Goal: Transaction & Acquisition: Obtain resource

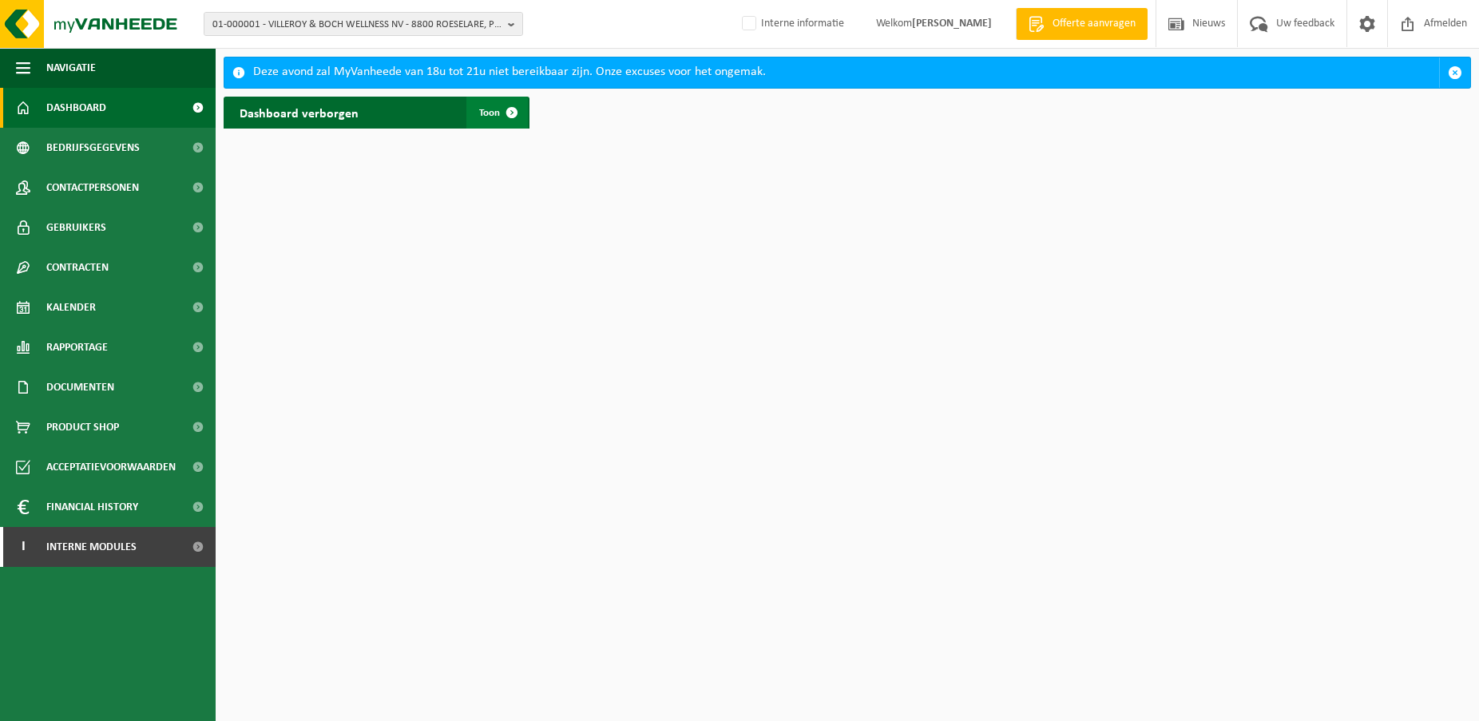
click at [493, 113] on span "Toon" at bounding box center [489, 113] width 21 height 10
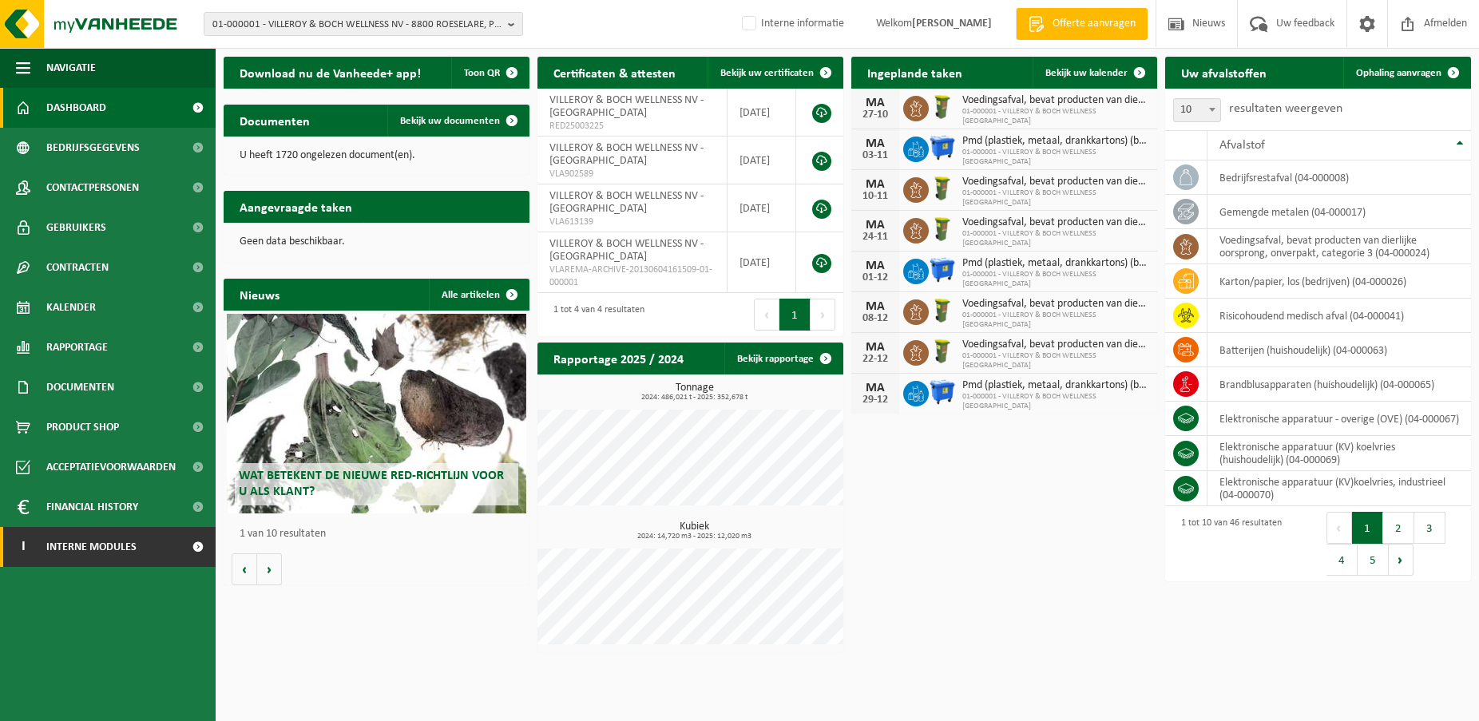
click at [93, 549] on span "Interne modules" at bounding box center [91, 547] width 90 height 40
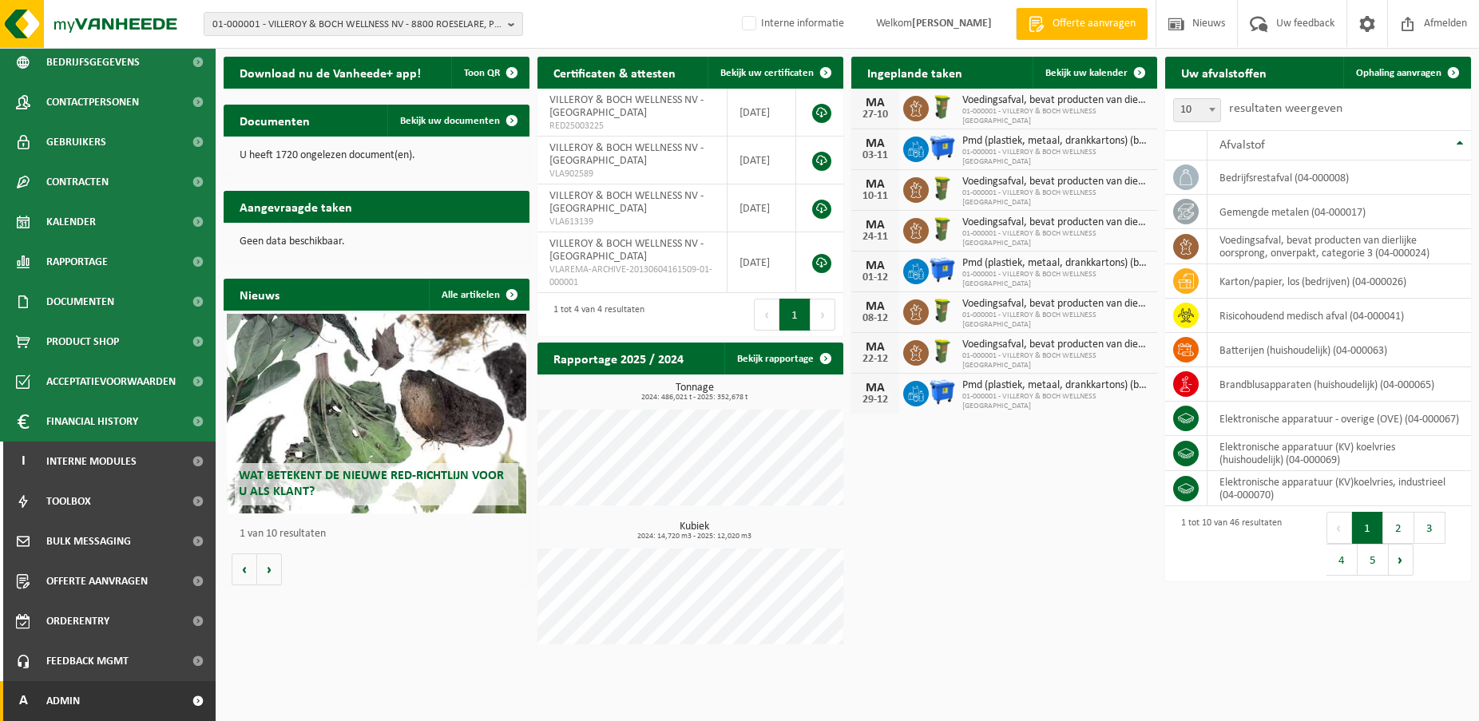
click at [73, 703] on span "Admin" at bounding box center [63, 701] width 34 height 40
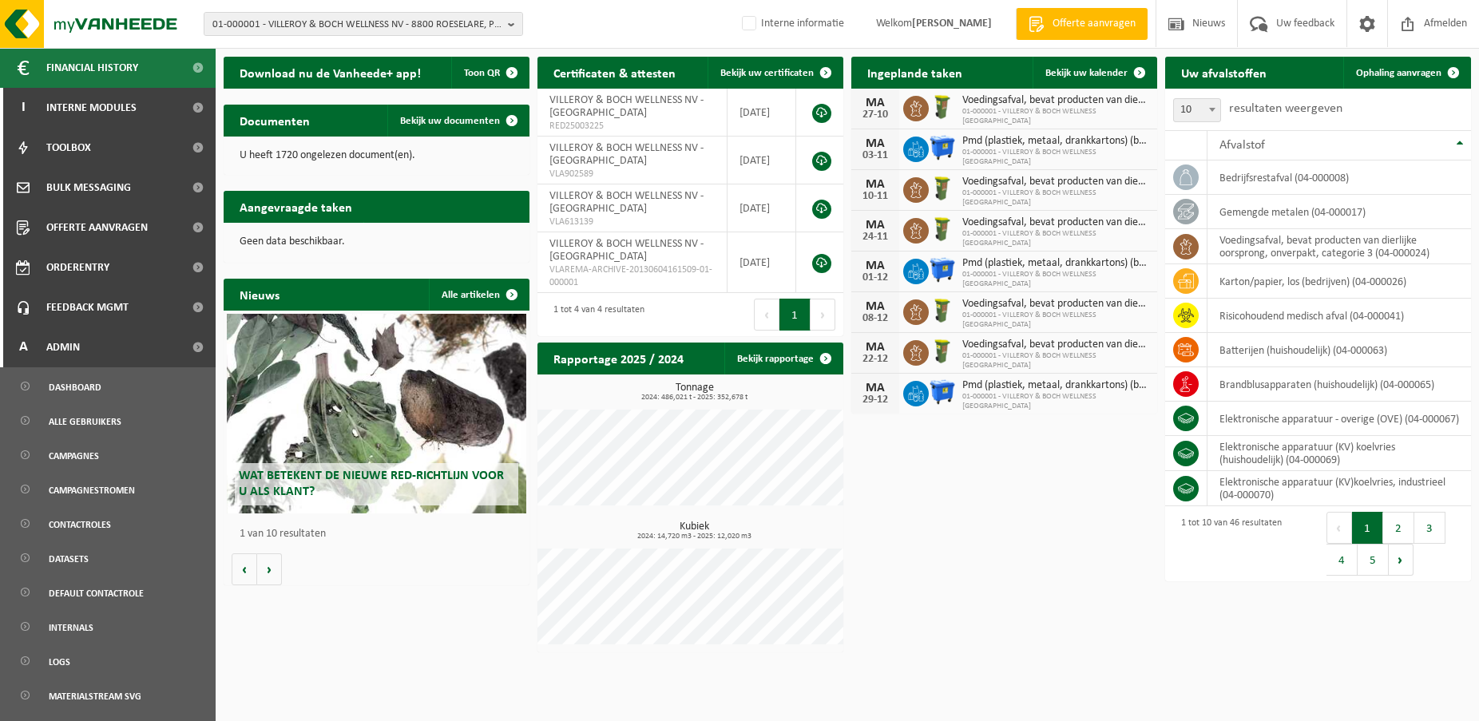
scroll to position [565, 0]
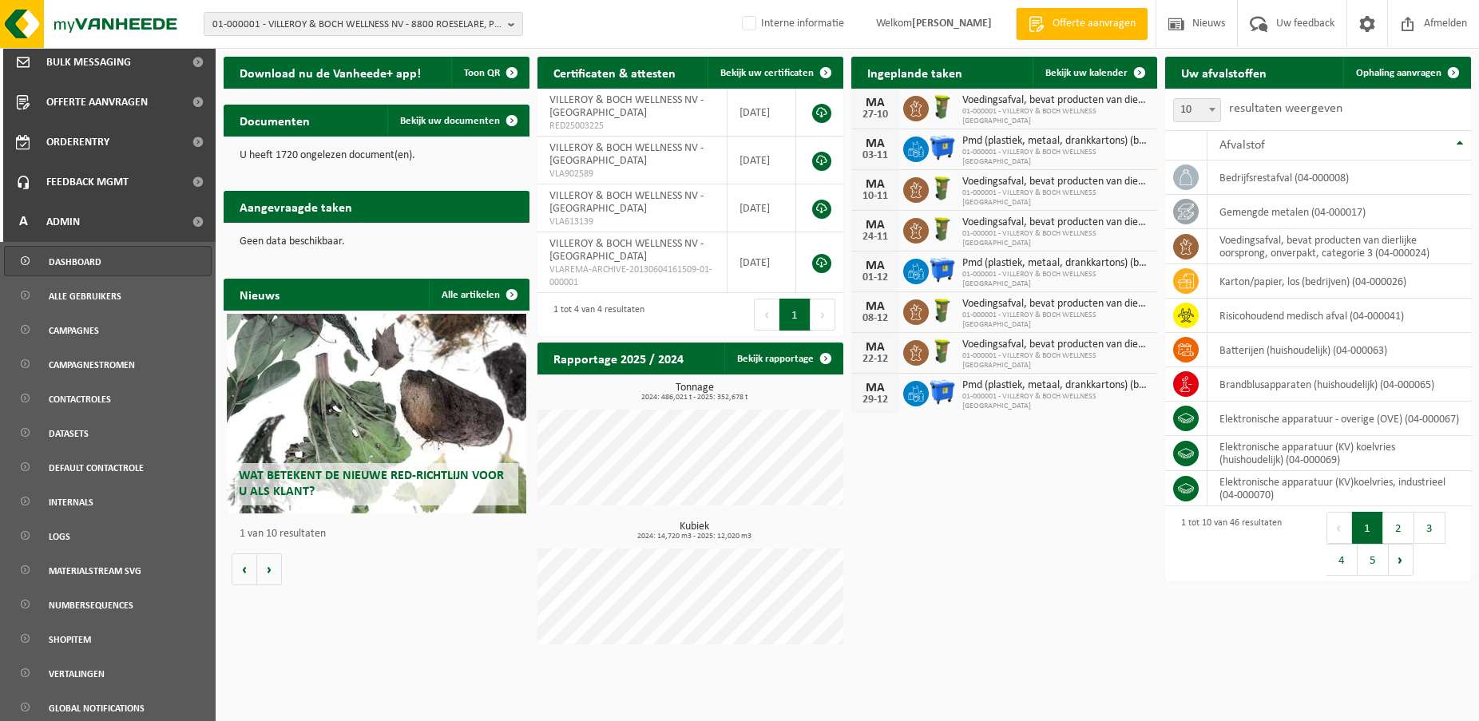
click at [85, 262] on span "Dashboard" at bounding box center [75, 262] width 53 height 30
click at [949, 498] on div "Download nu de Vanheede+ app! Toon QR Certificaten & attesten Bekijk uw certifi…" at bounding box center [848, 355] width 1256 height 612
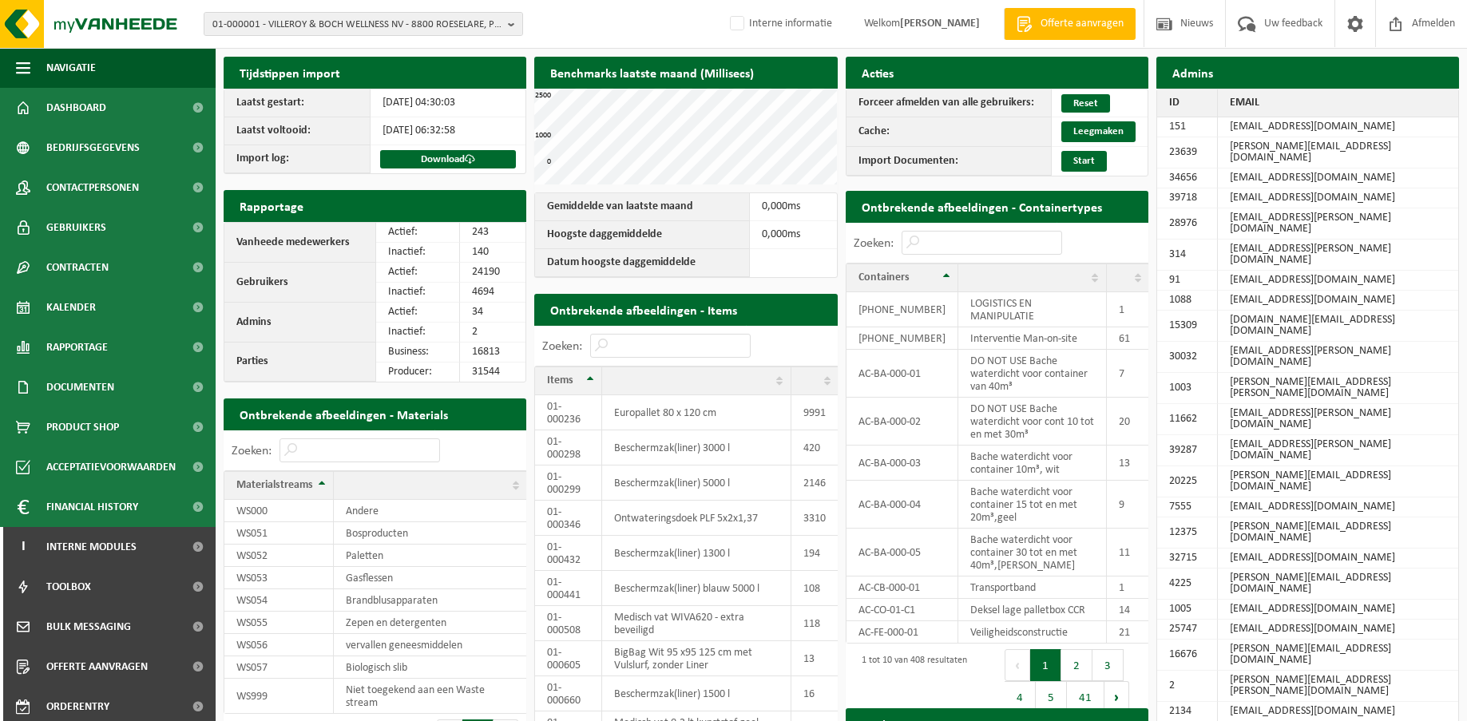
click at [922, 648] on div "1 tot 10 van 408 resultaten" at bounding box center [910, 681] width 113 height 67
click at [970, 644] on div "1 tot 10 van 408 resultaten" at bounding box center [922, 681] width 152 height 75
click at [672, 202] on th "Gemiddelde van laatste maand" at bounding box center [642, 207] width 214 height 28
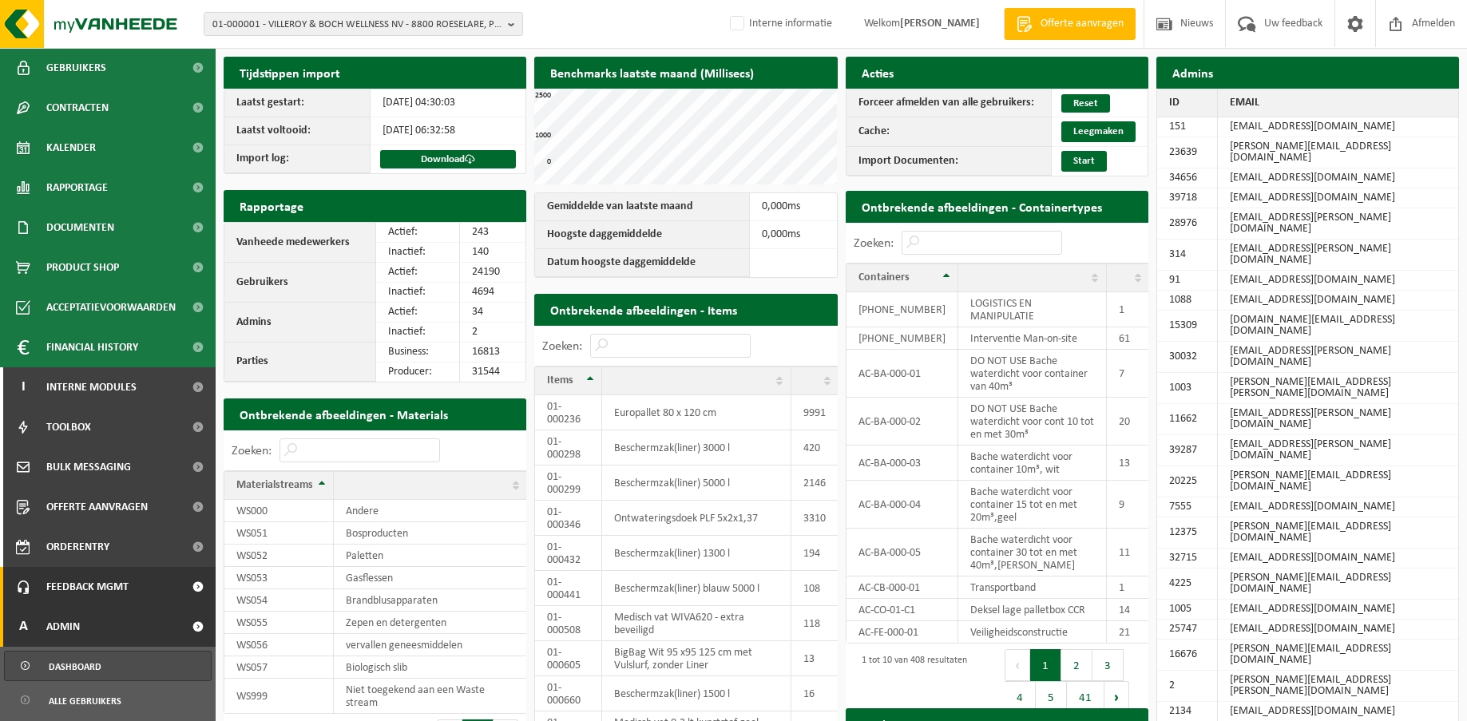
scroll to position [320, 0]
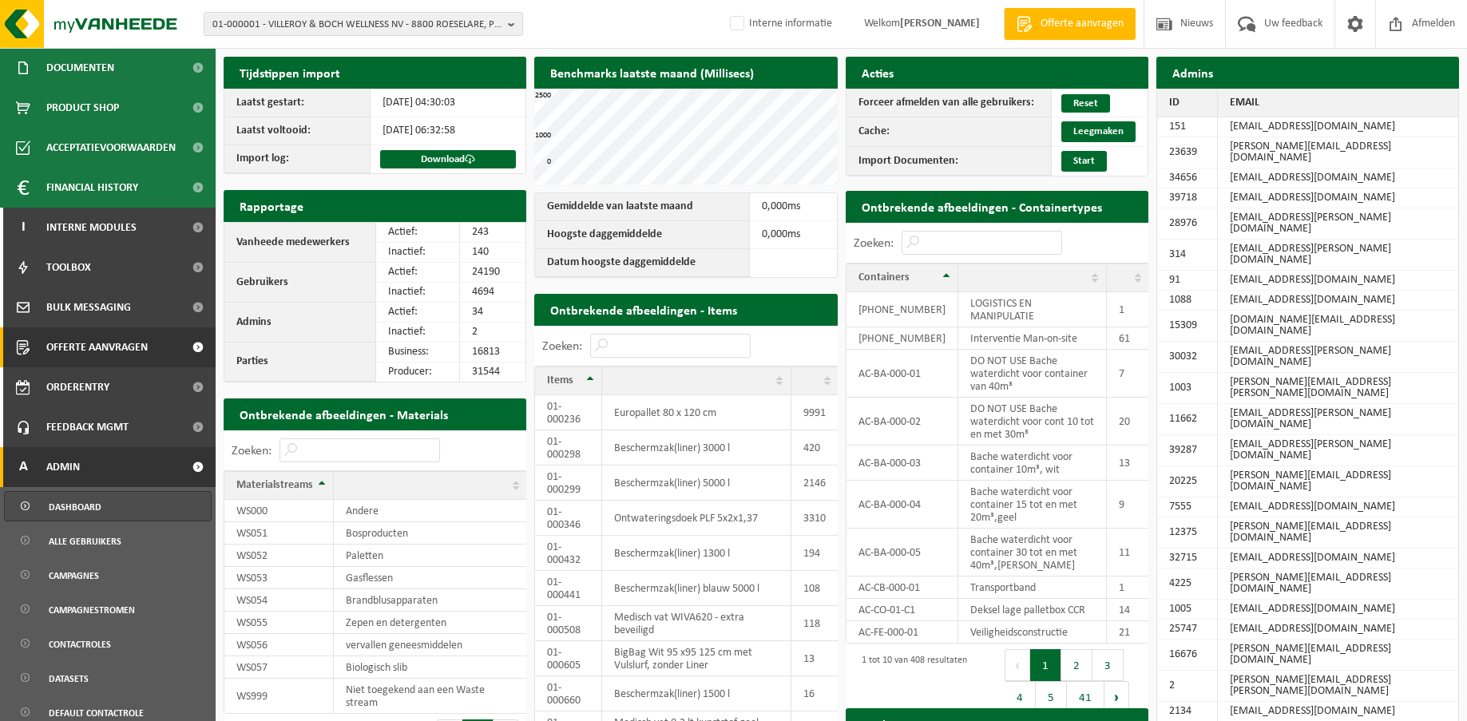
click at [92, 351] on span "Offerte aanvragen" at bounding box center [96, 347] width 101 height 40
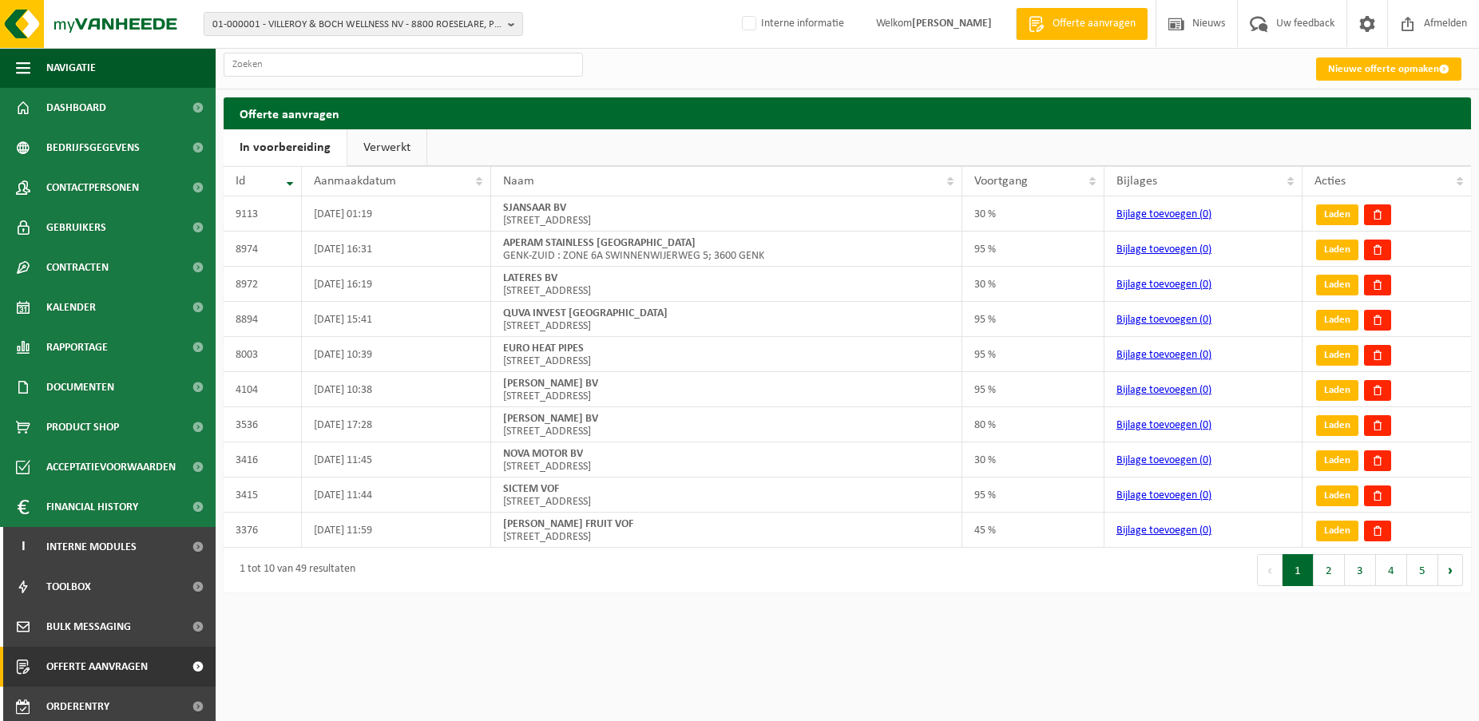
click at [718, 125] on h2 "Offerte aanvragen" at bounding box center [848, 112] width 1248 height 31
click at [1341, 217] on link "Laden" at bounding box center [1337, 214] width 42 height 21
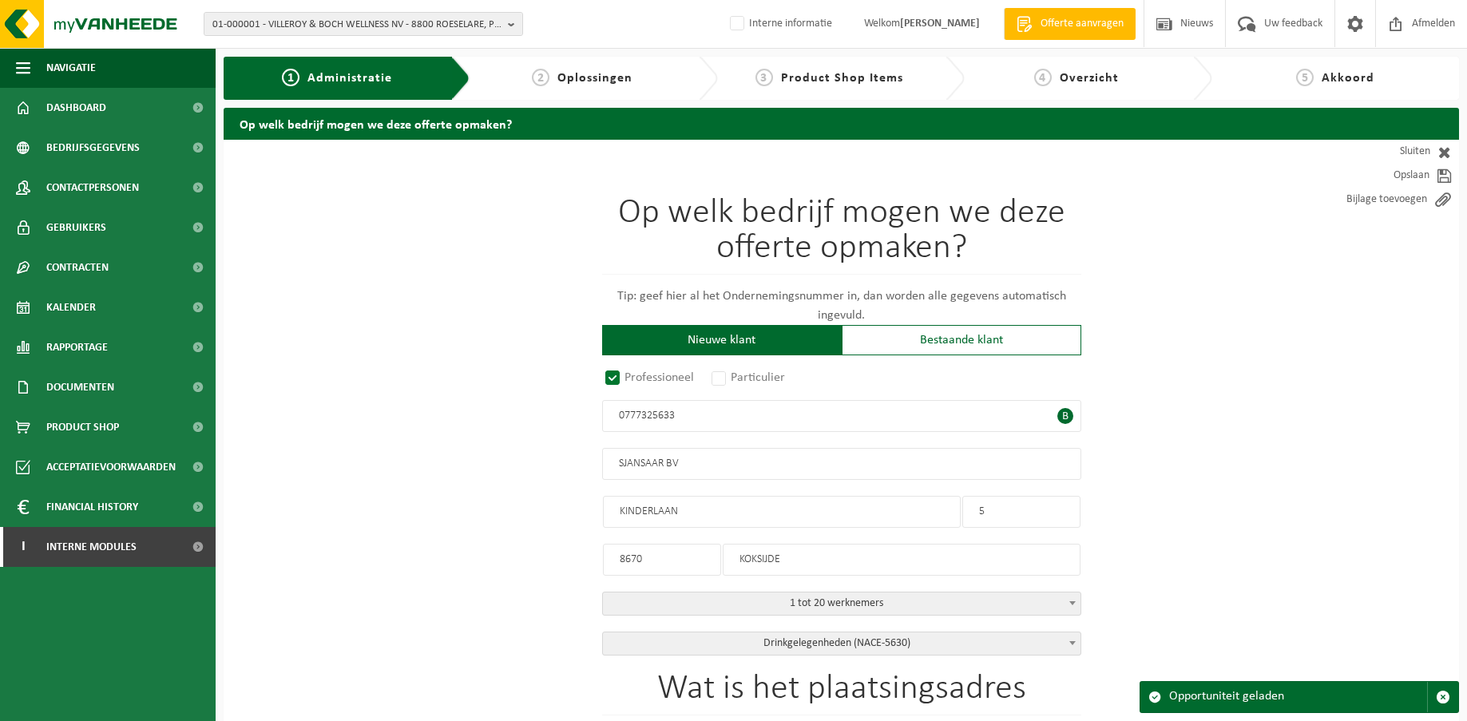
radio input "true"
type input "0777325633"
type input "SJANSAAR BV"
type input "KINDERLAAN"
type input "5"
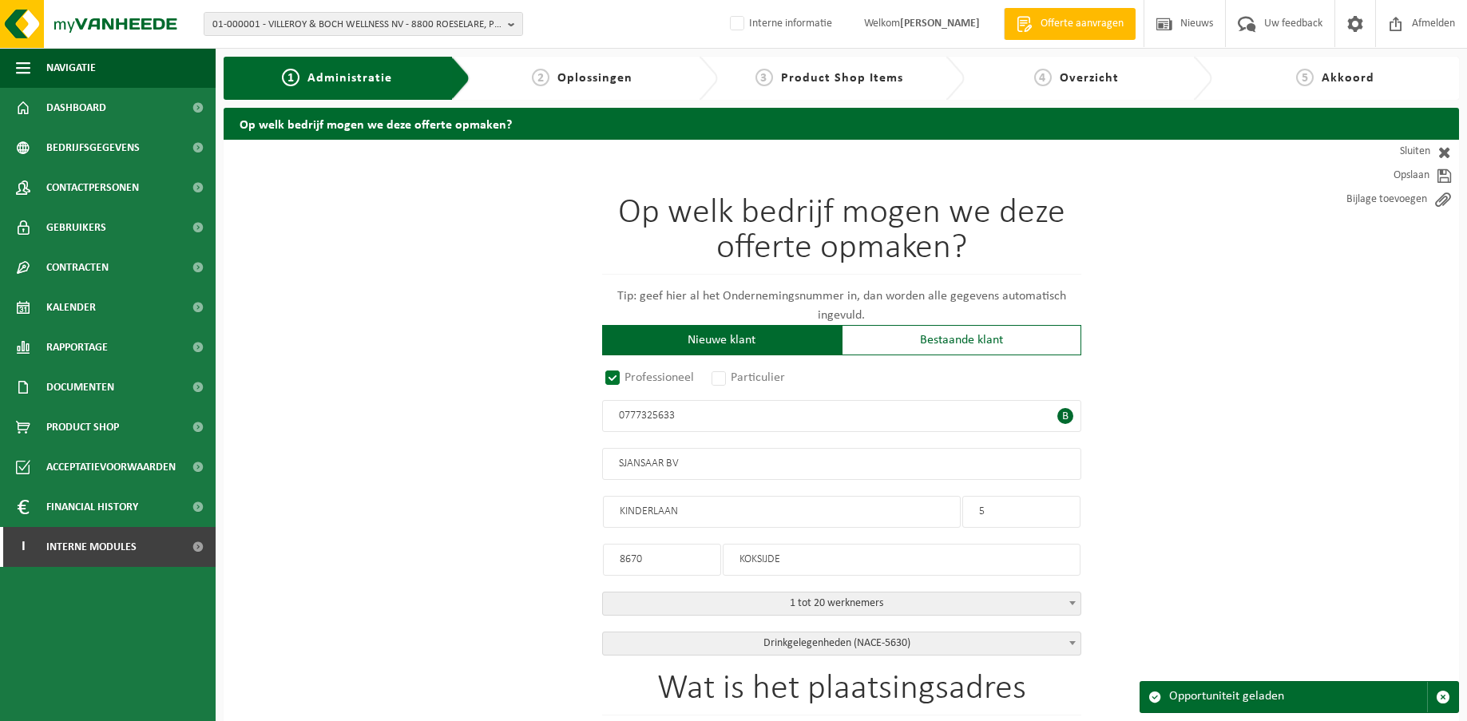
type input "8670"
type input "KOKSIJDE"
select select "D"
select select "NACE_5630"
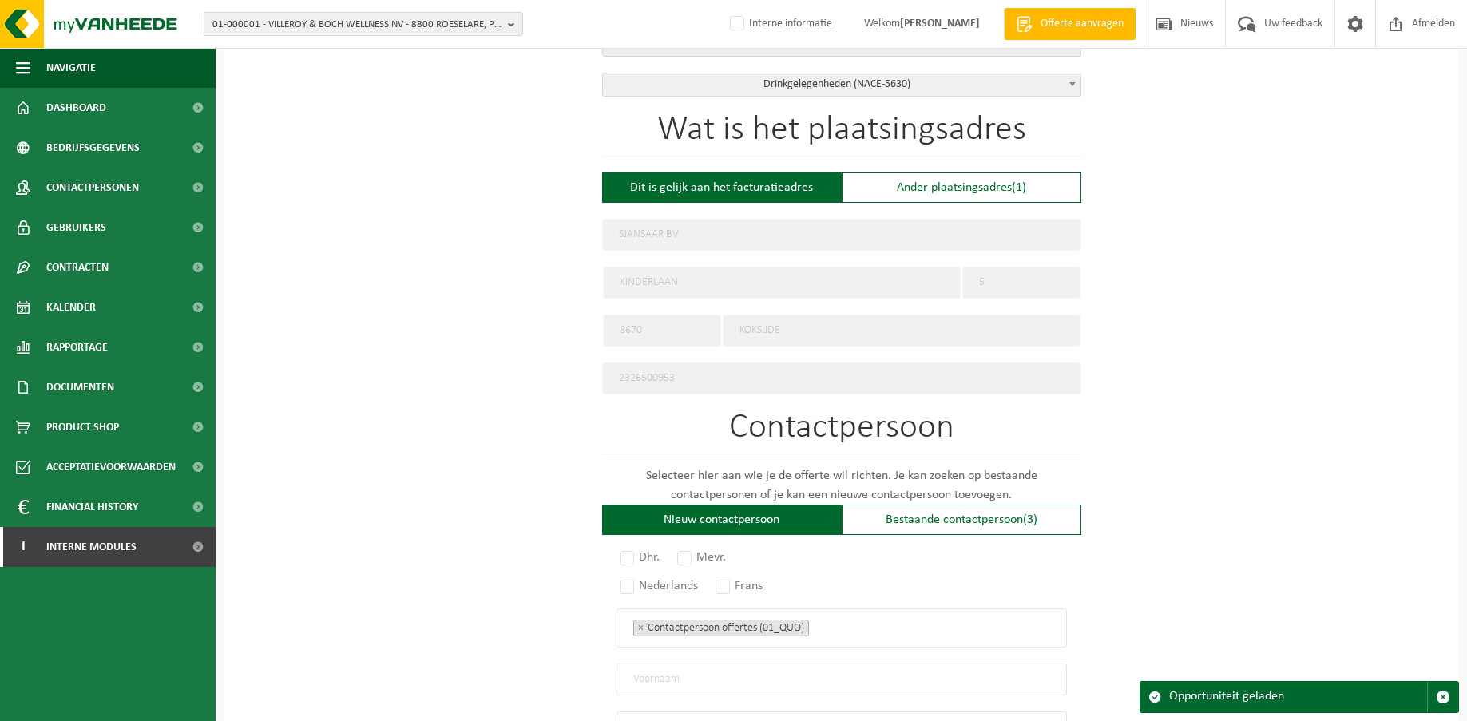
scroll to position [861, 0]
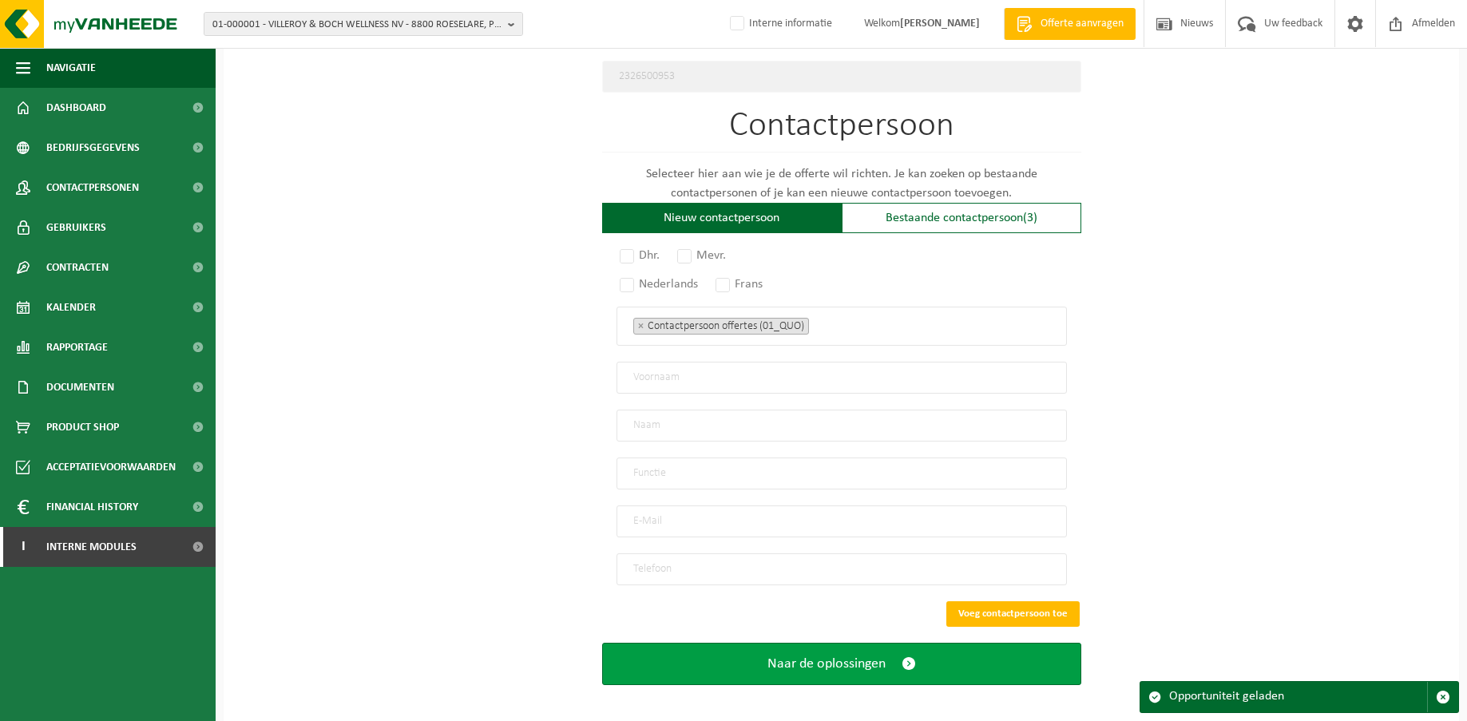
click at [815, 643] on button "Naar de oplossingen" at bounding box center [841, 664] width 479 height 42
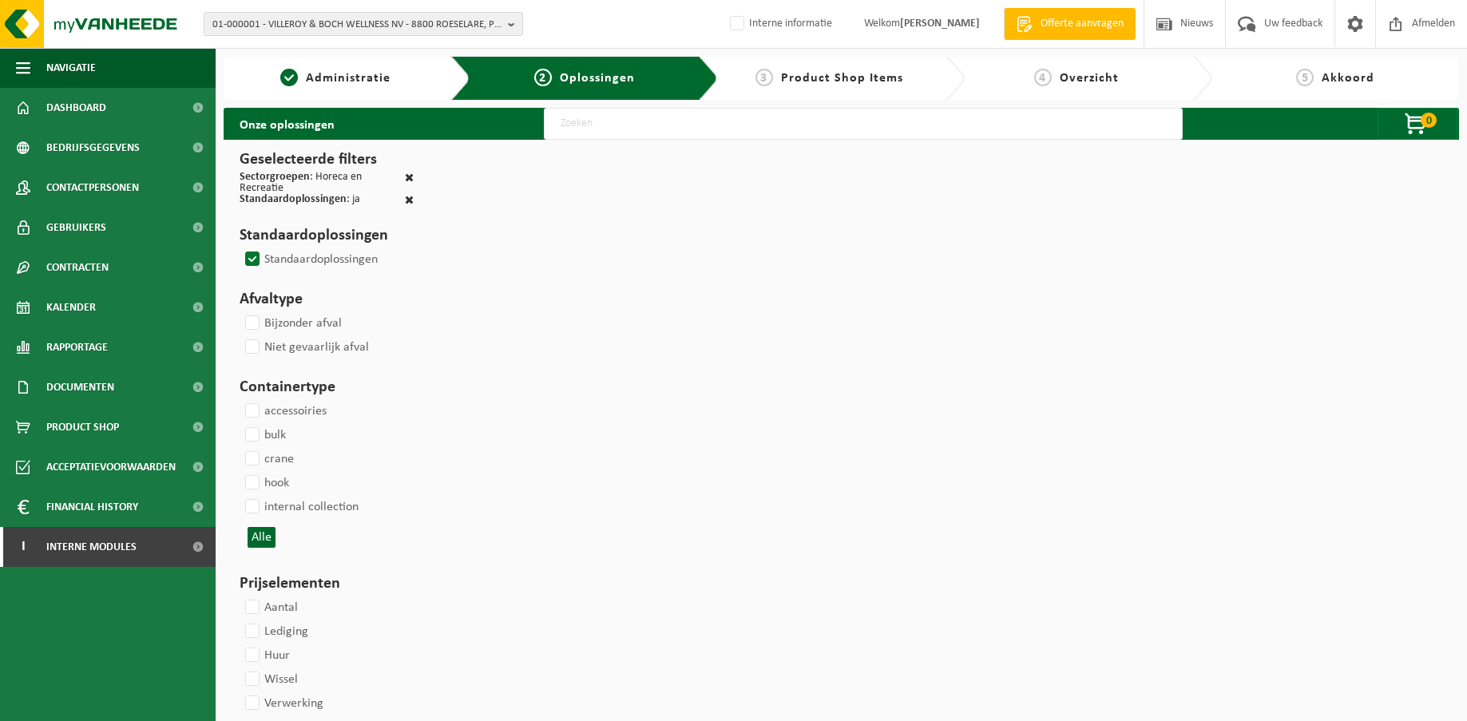
select select
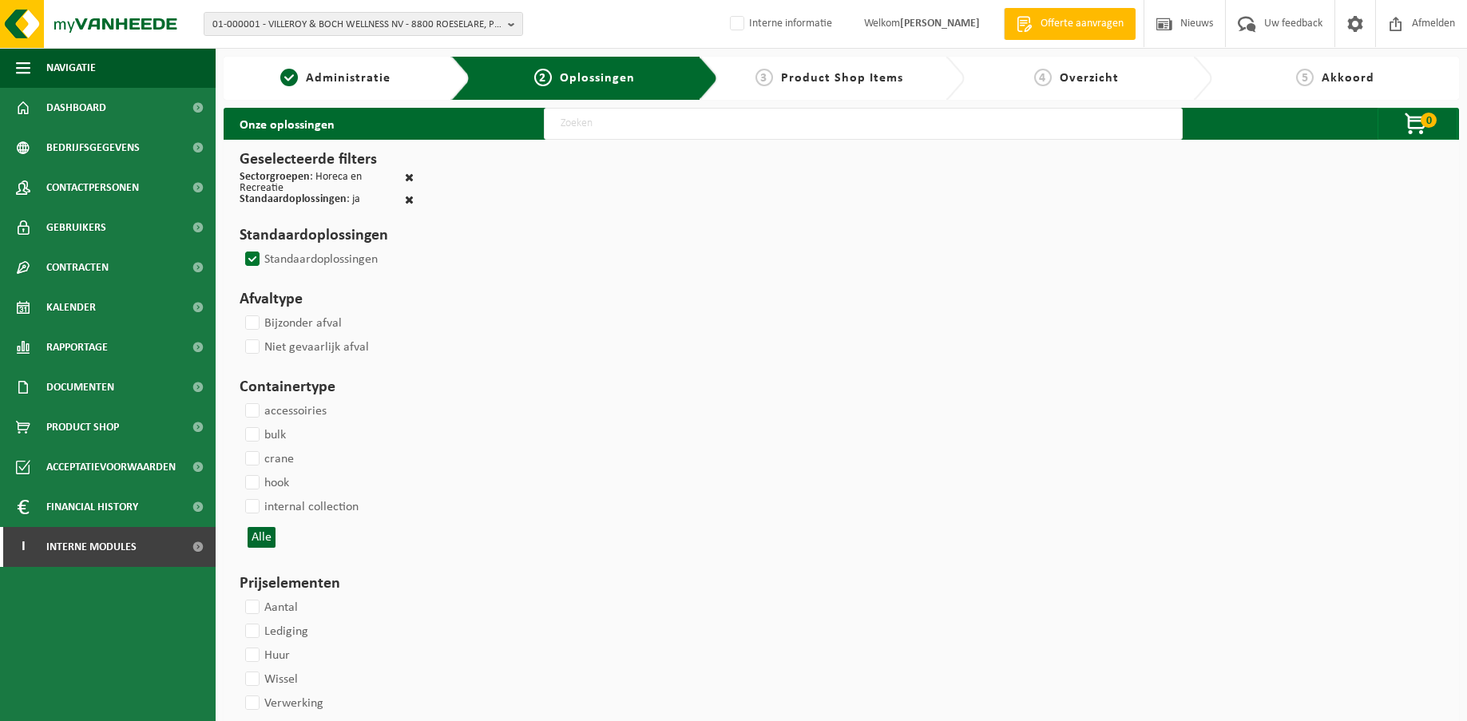
select select
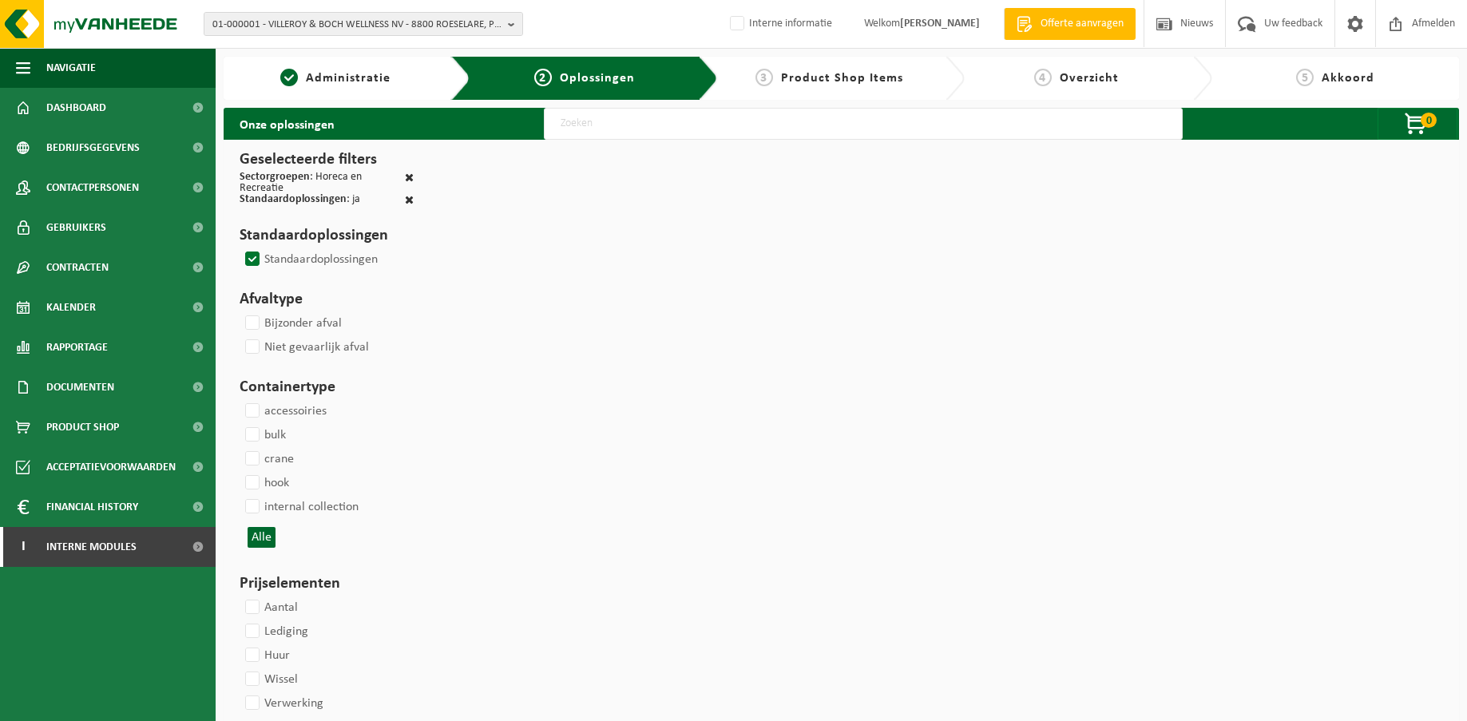
select select
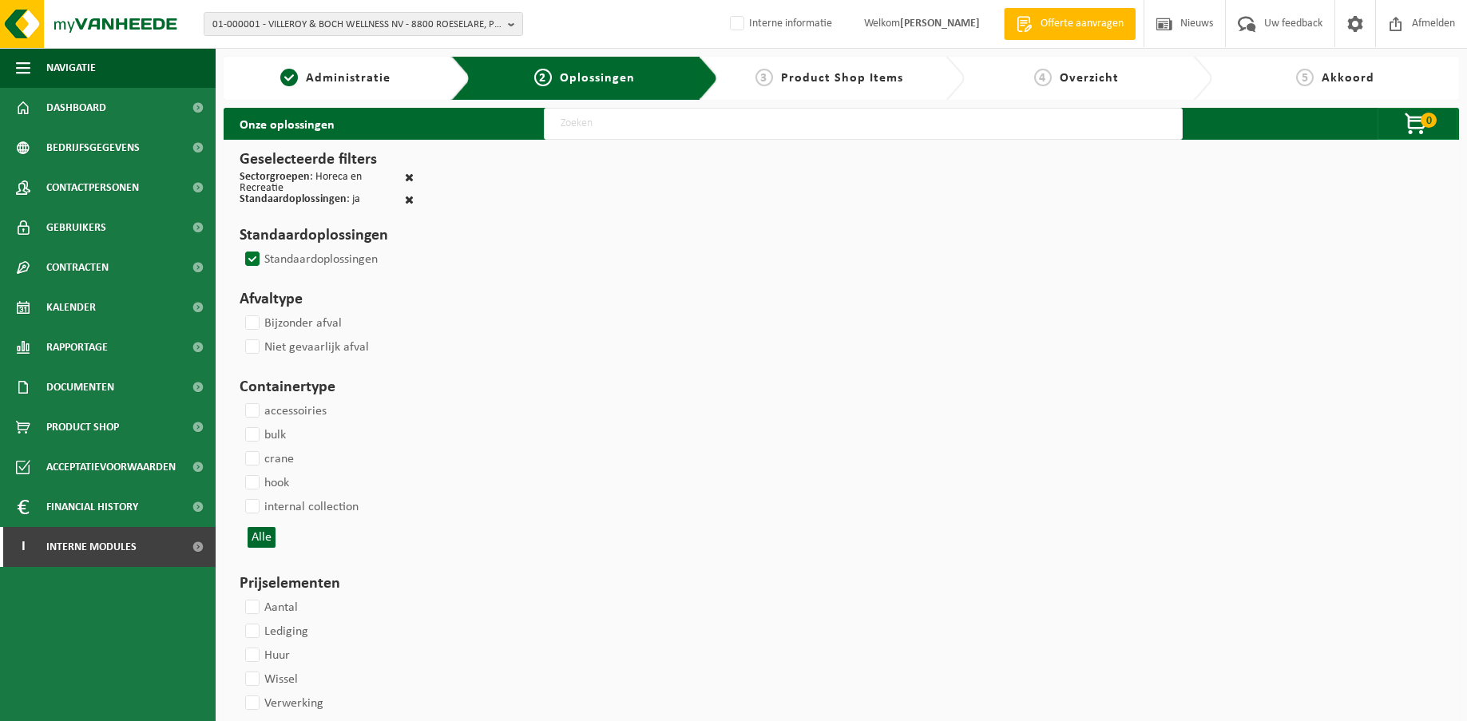
select select
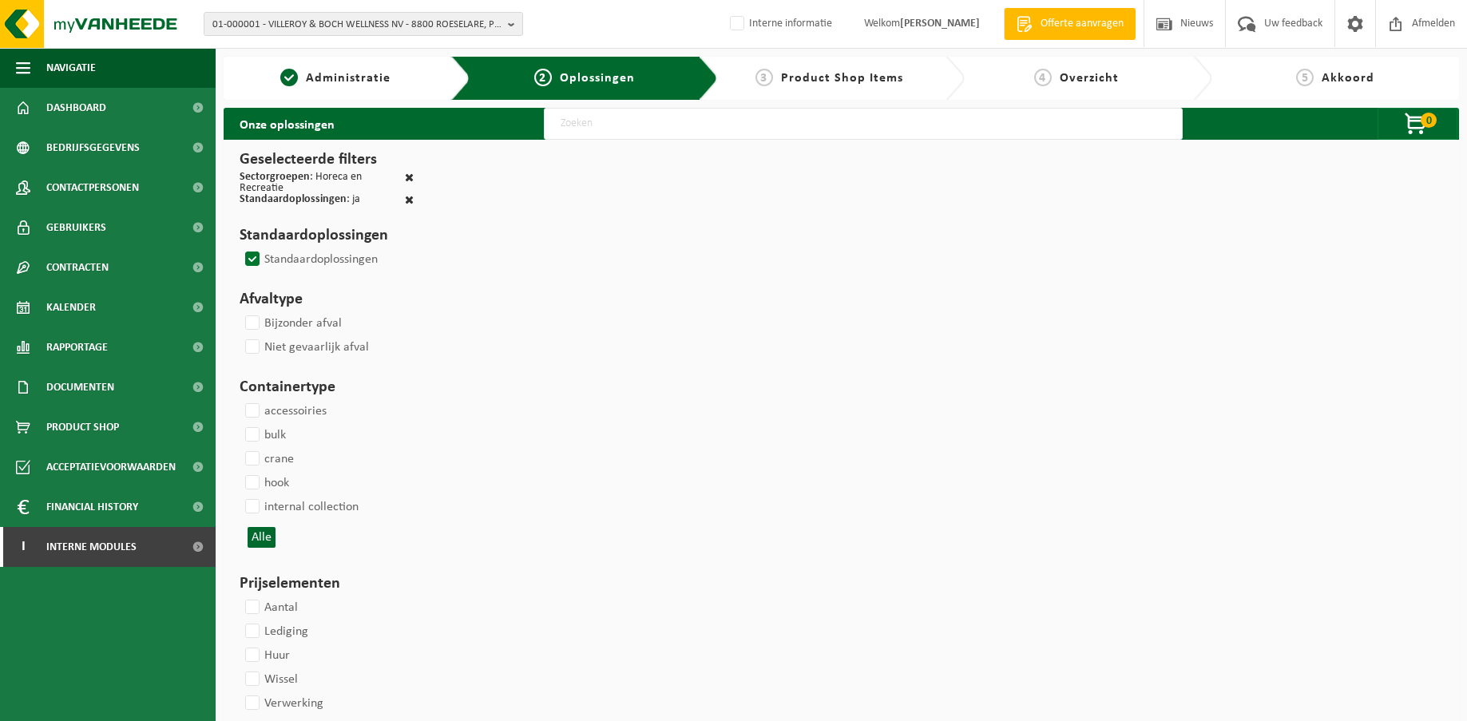
select select
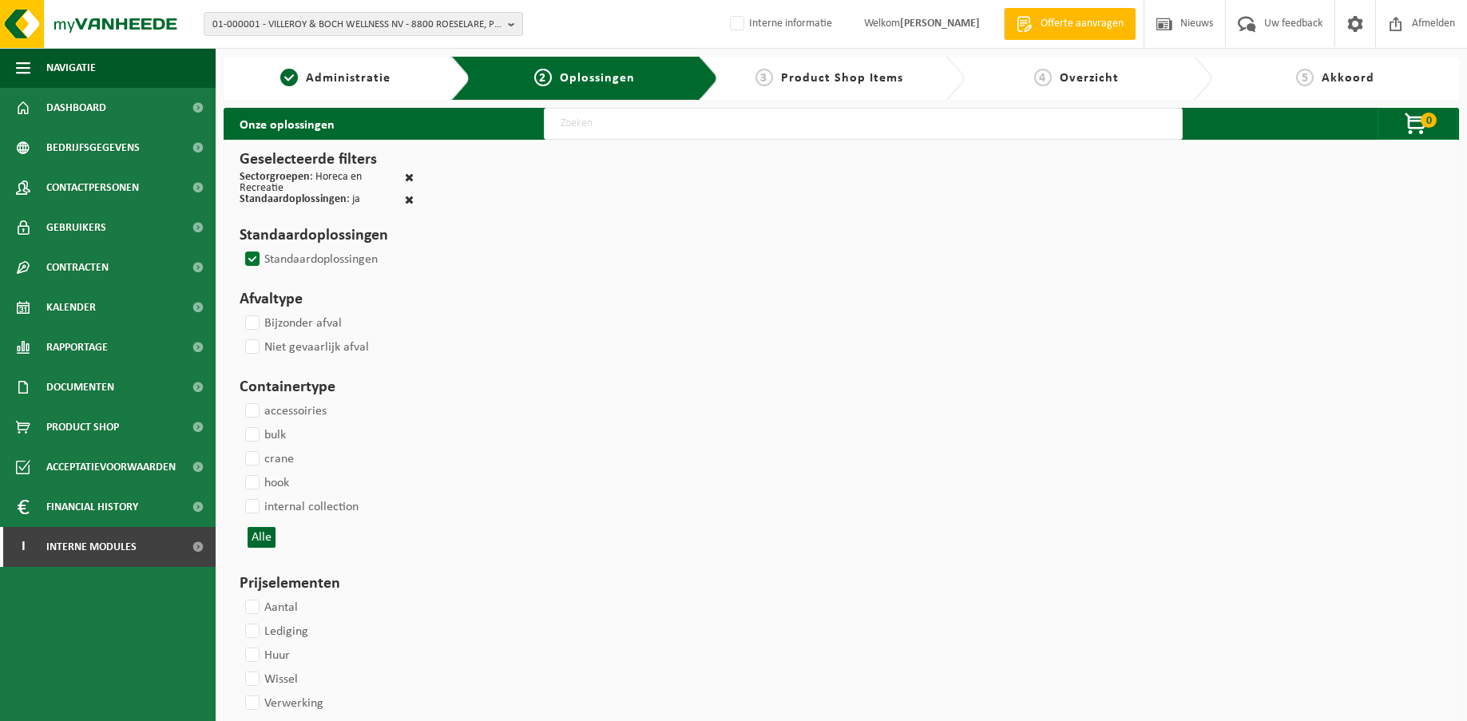
select select
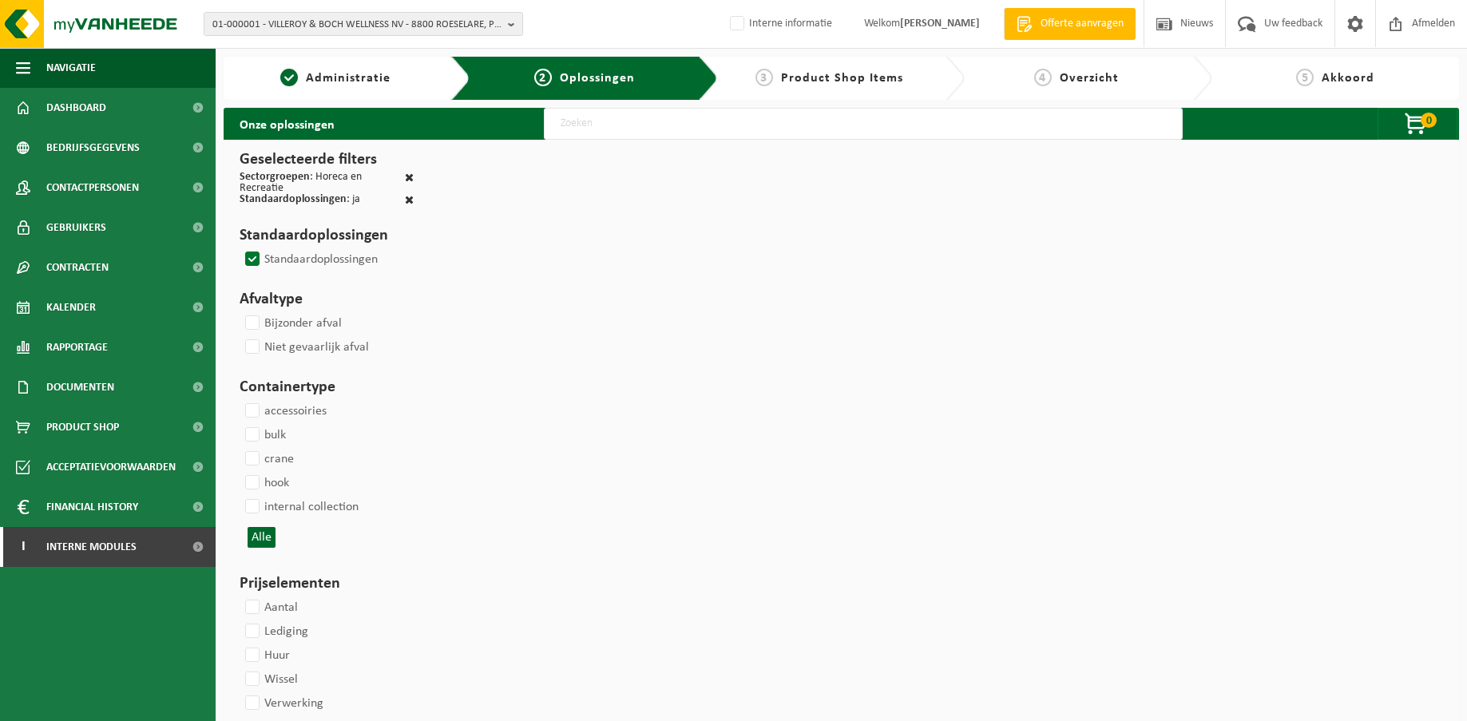
select select
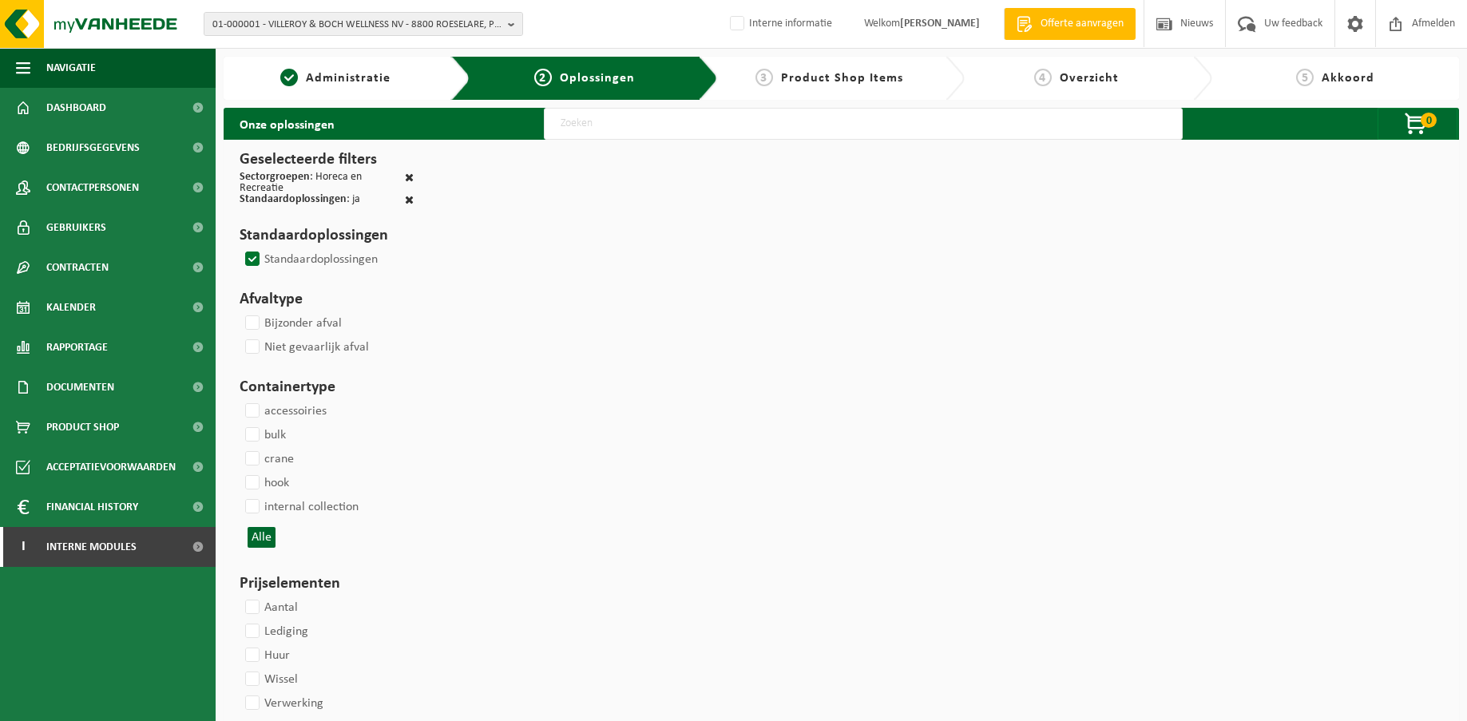
select select
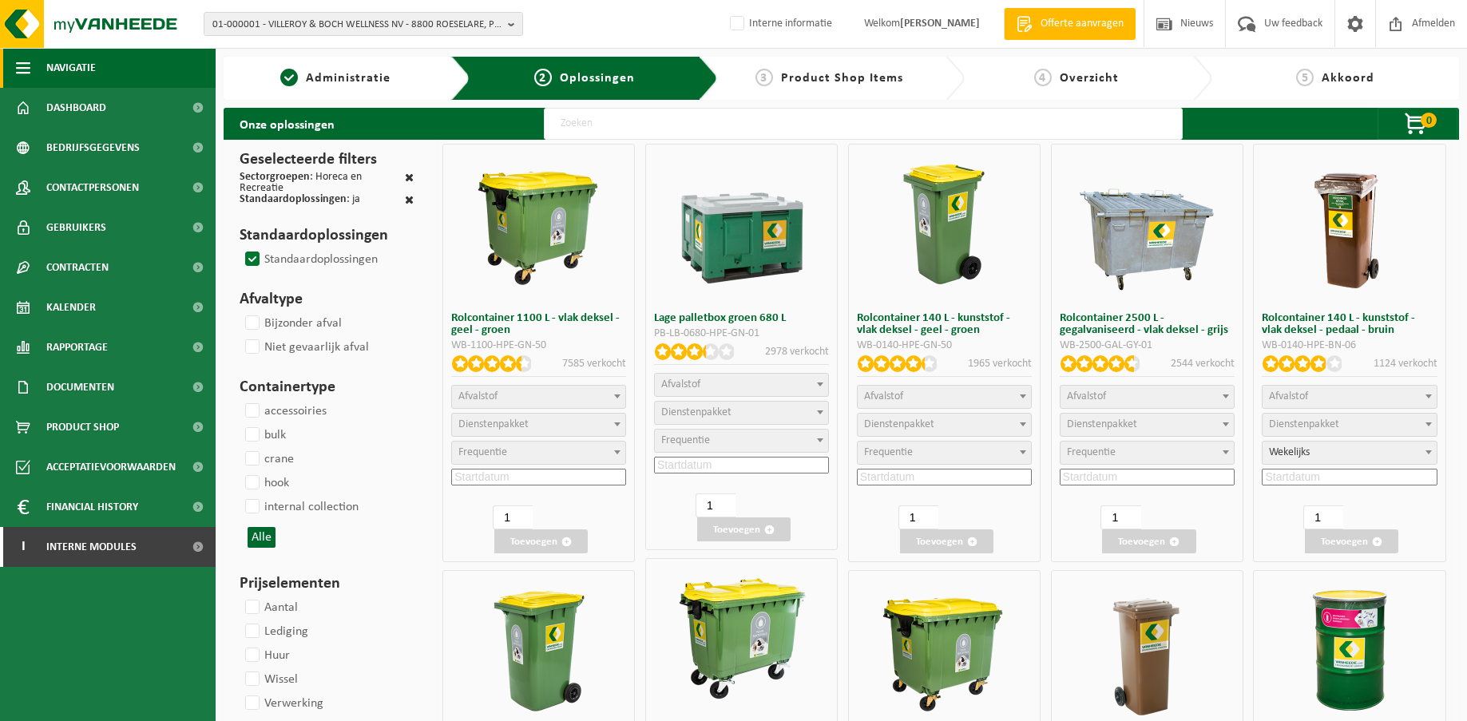
click at [30, 69] on span "button" at bounding box center [23, 68] width 14 height 40
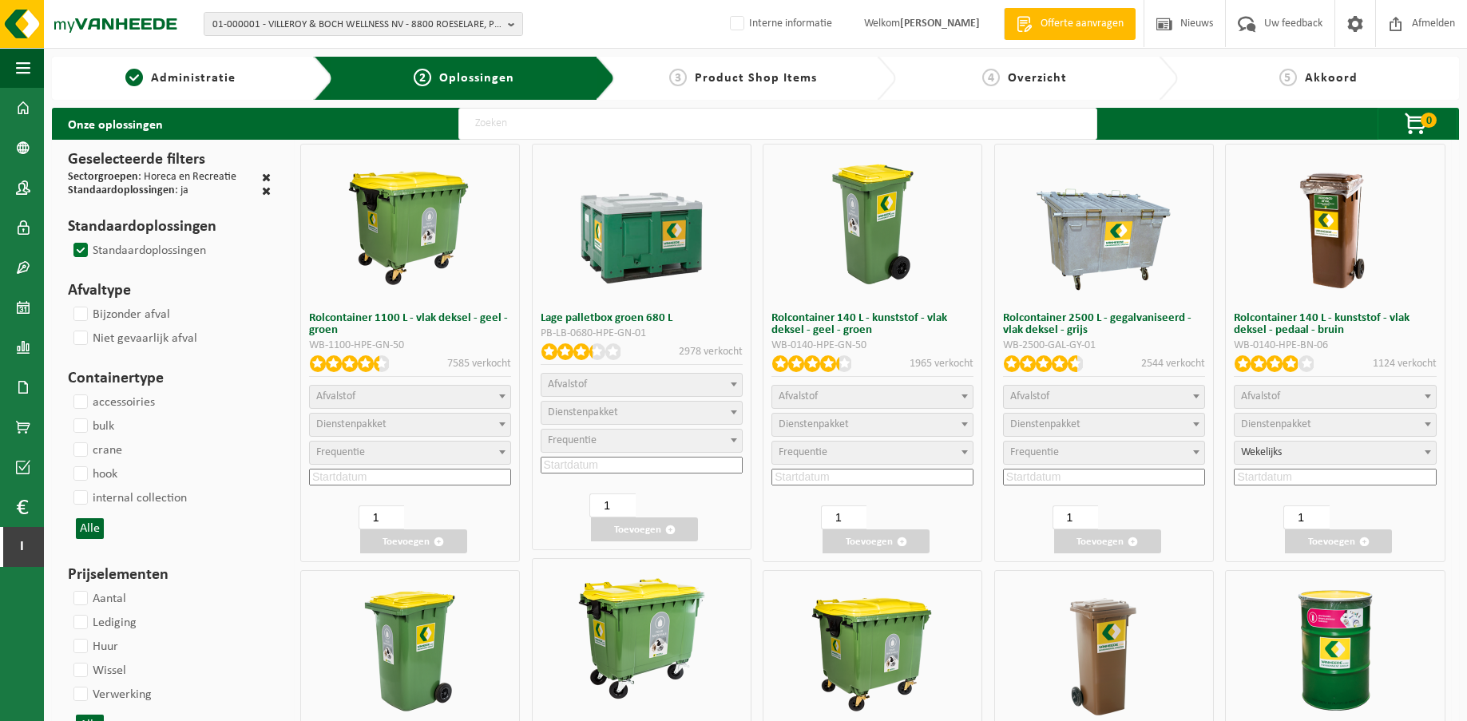
click at [561, 124] on input "text" at bounding box center [777, 124] width 639 height 32
click at [90, 532] on button "Alle" at bounding box center [90, 528] width 28 height 21
click at [86, 593] on label "wheely bin" at bounding box center [109, 594] width 78 height 24
click at [68, 582] on input "wheely bin" at bounding box center [67, 581] width 1 height 1
checkbox input "true"
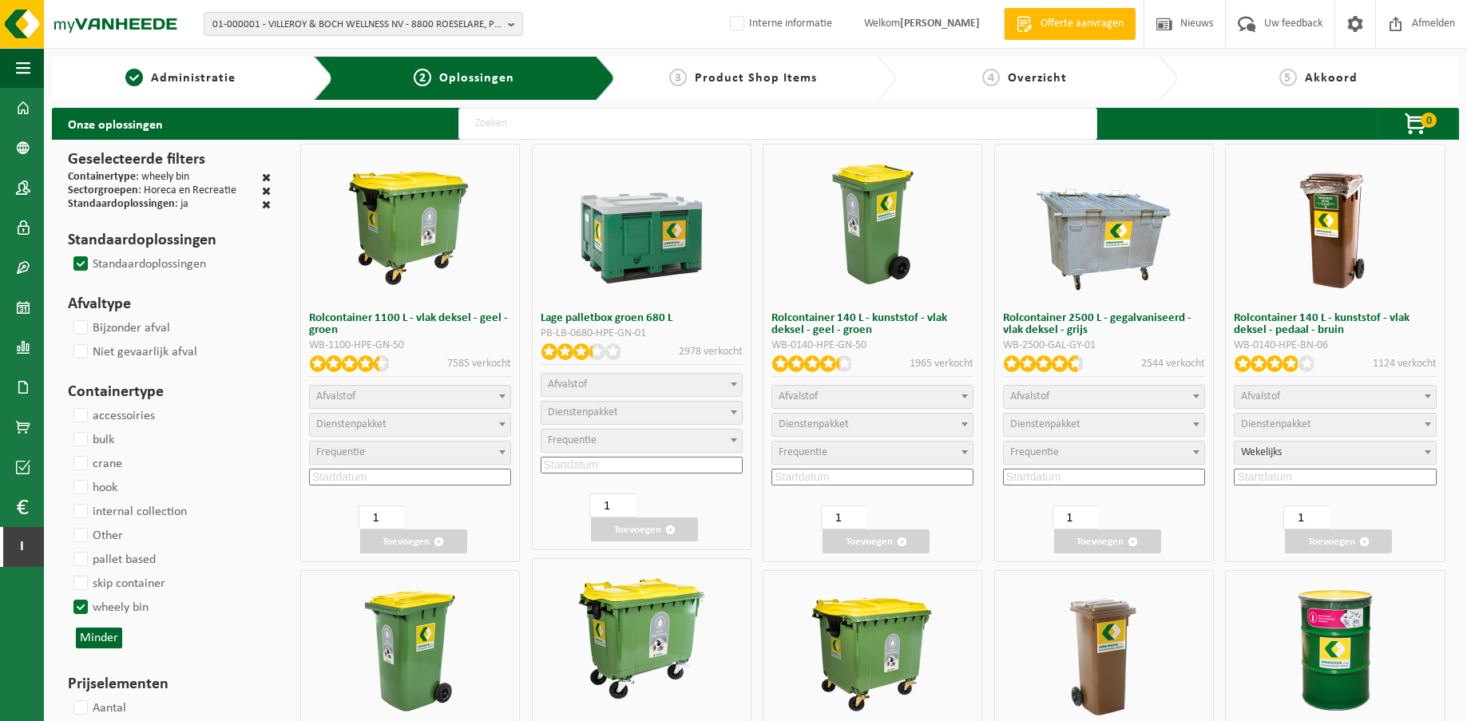
select select
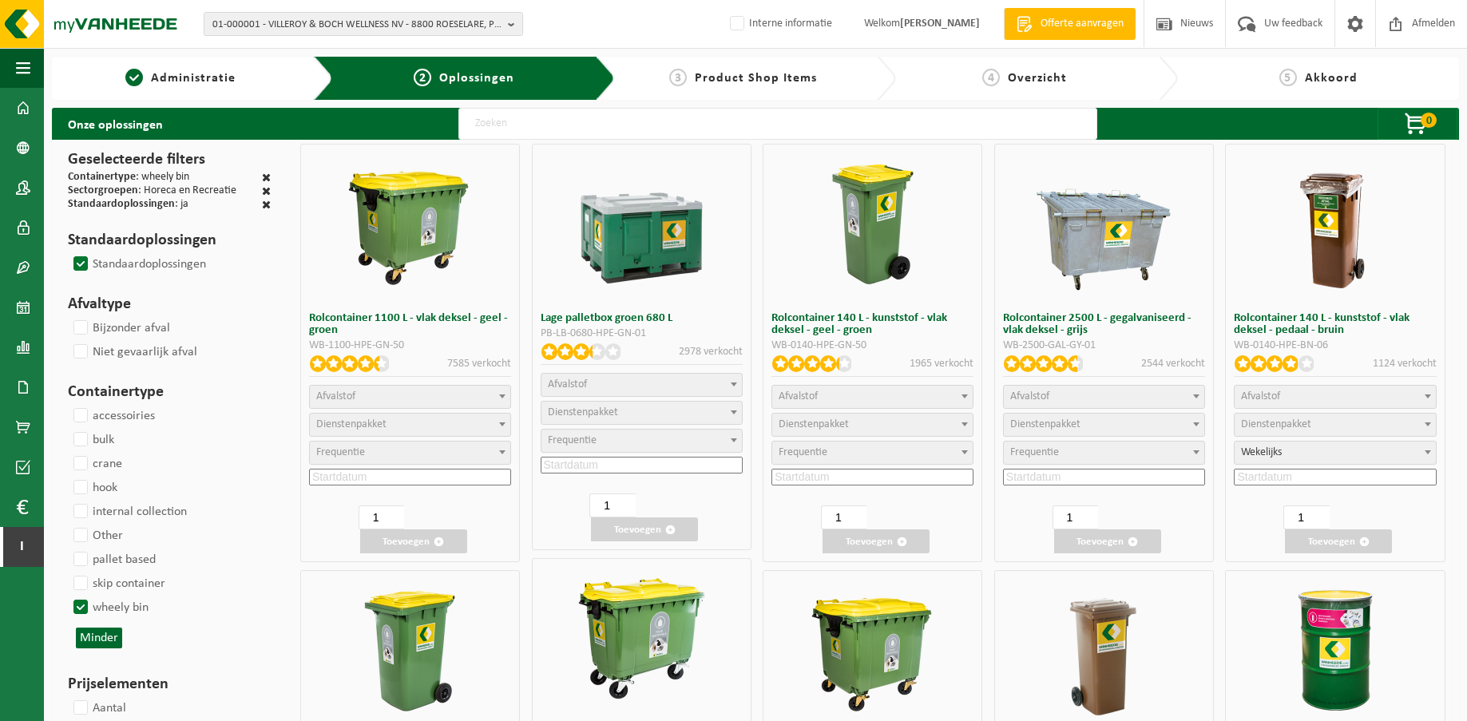
select select
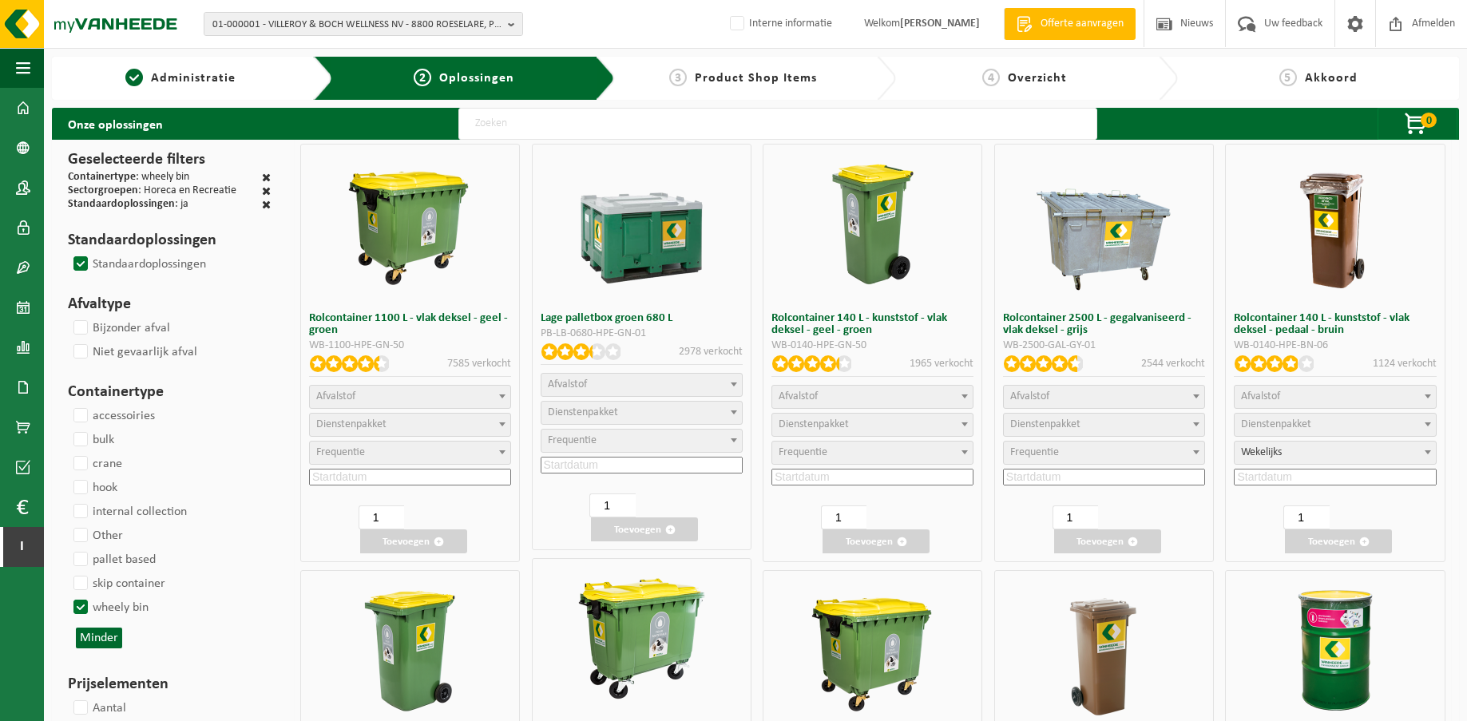
select select
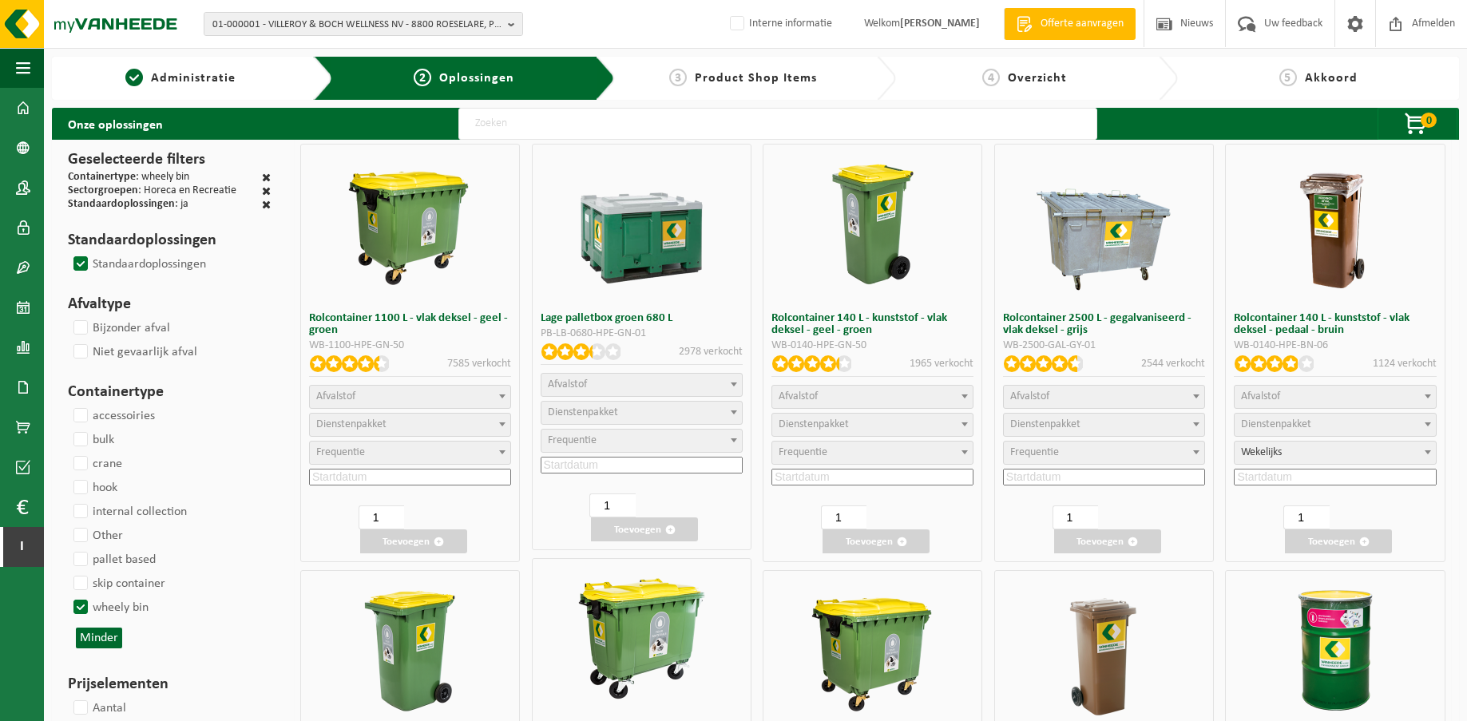
select select
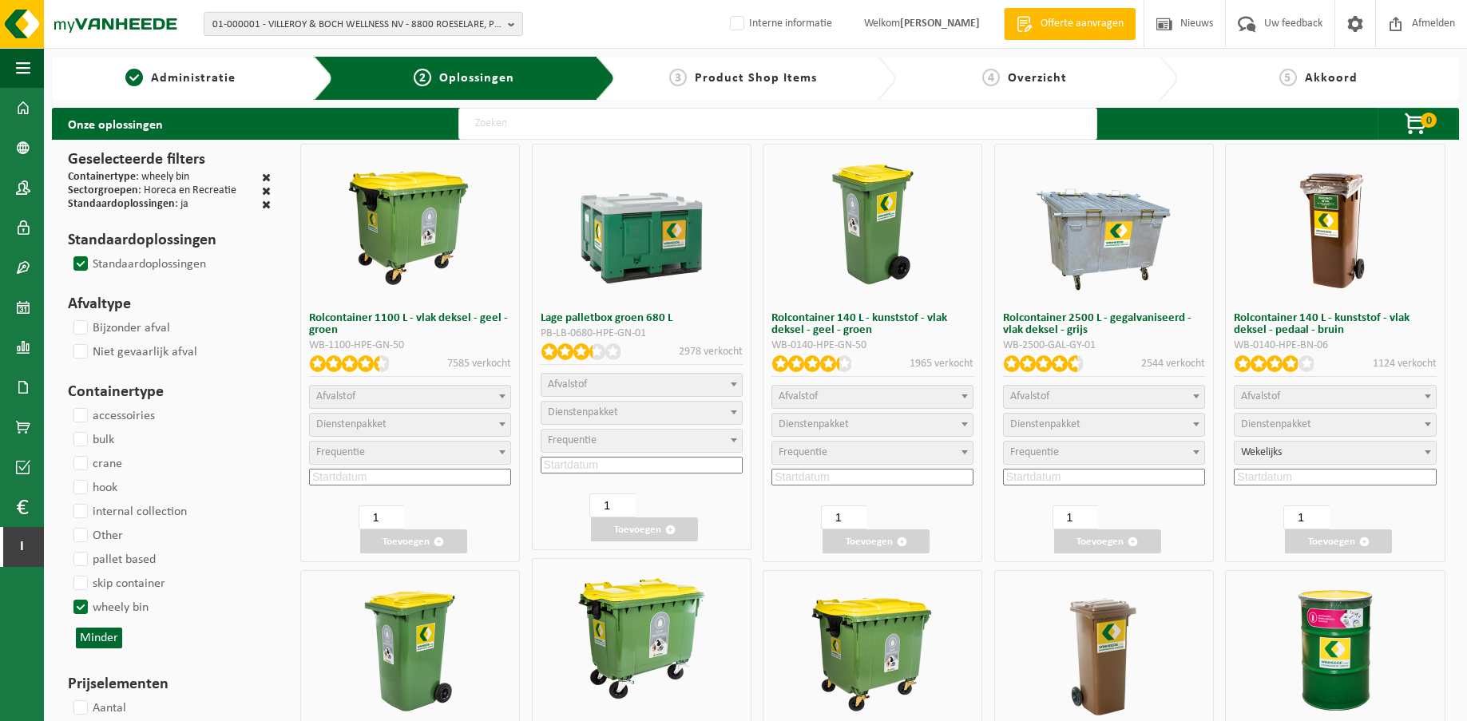
select select
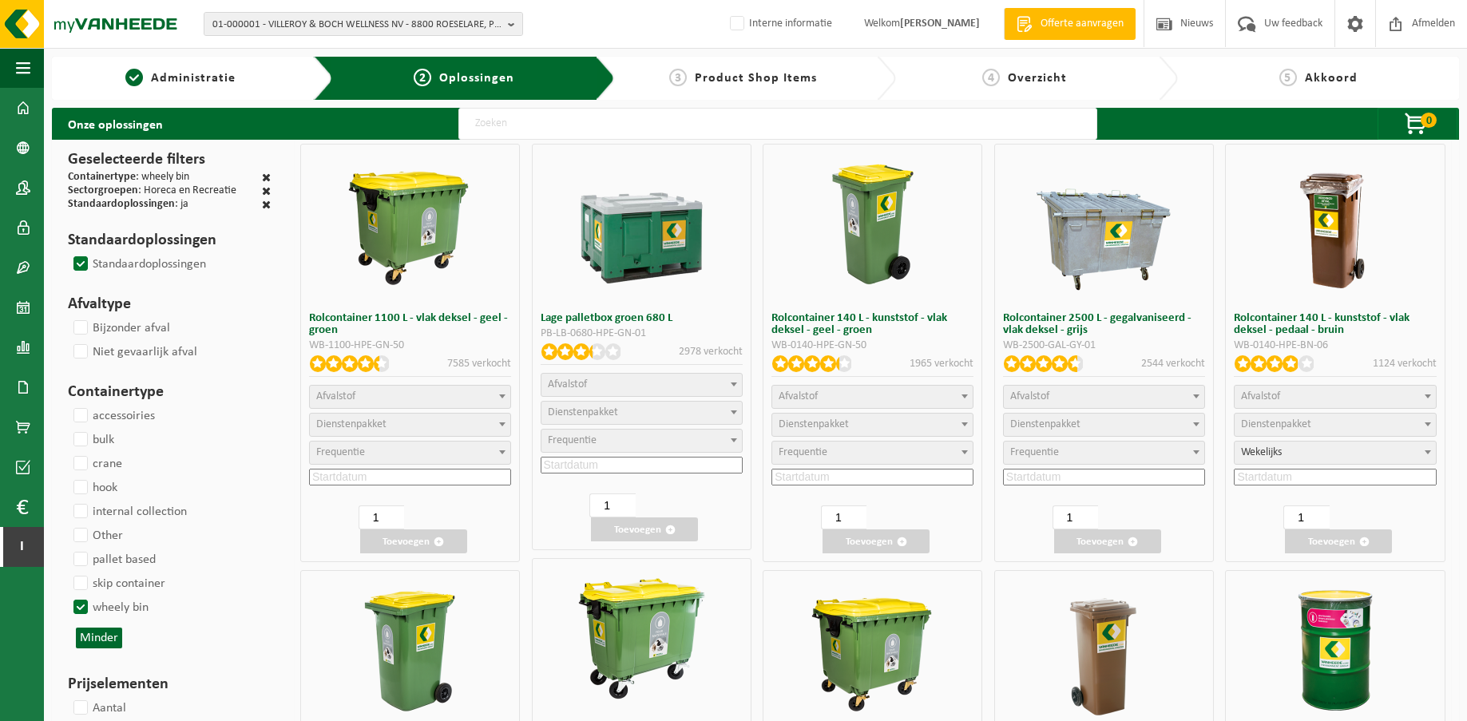
select select
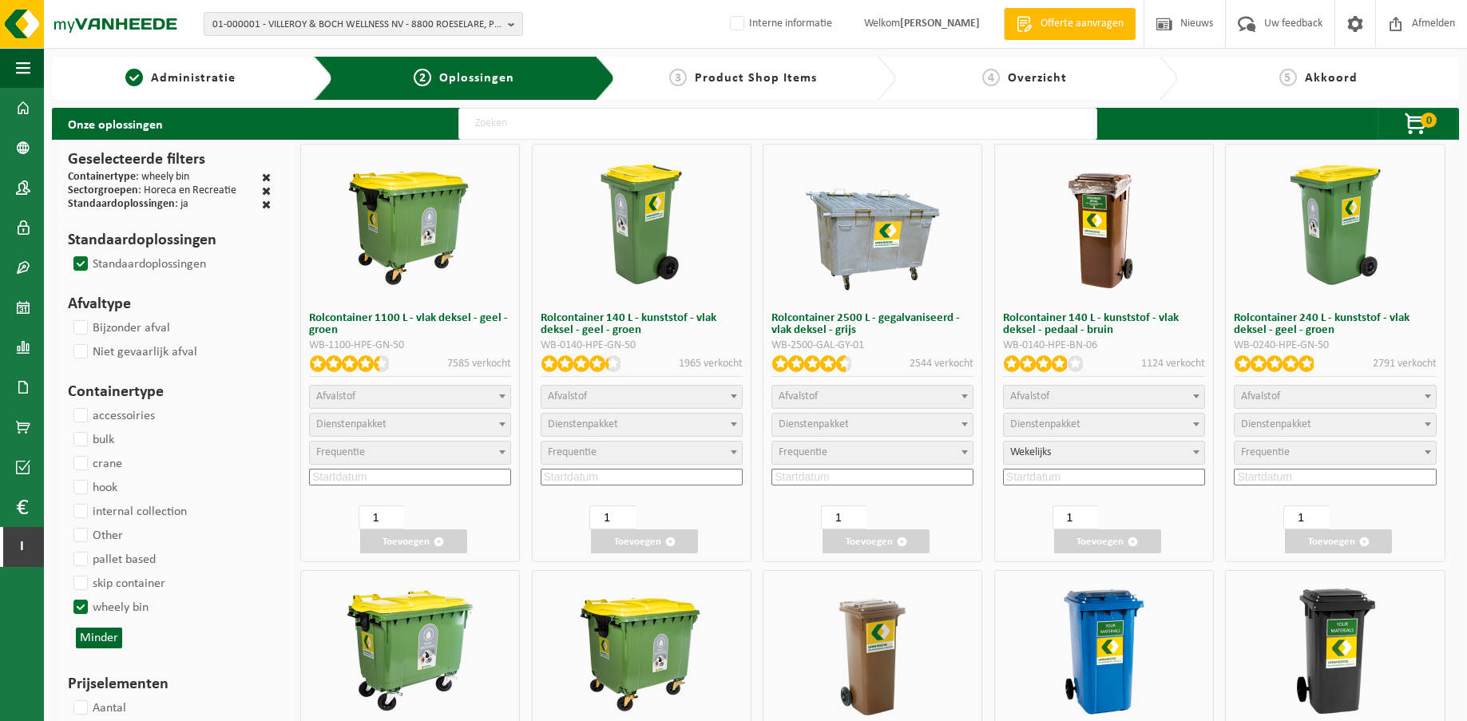
click at [500, 116] on input "text" at bounding box center [777, 124] width 639 height 32
select select "24"
select select
select select "24"
select select
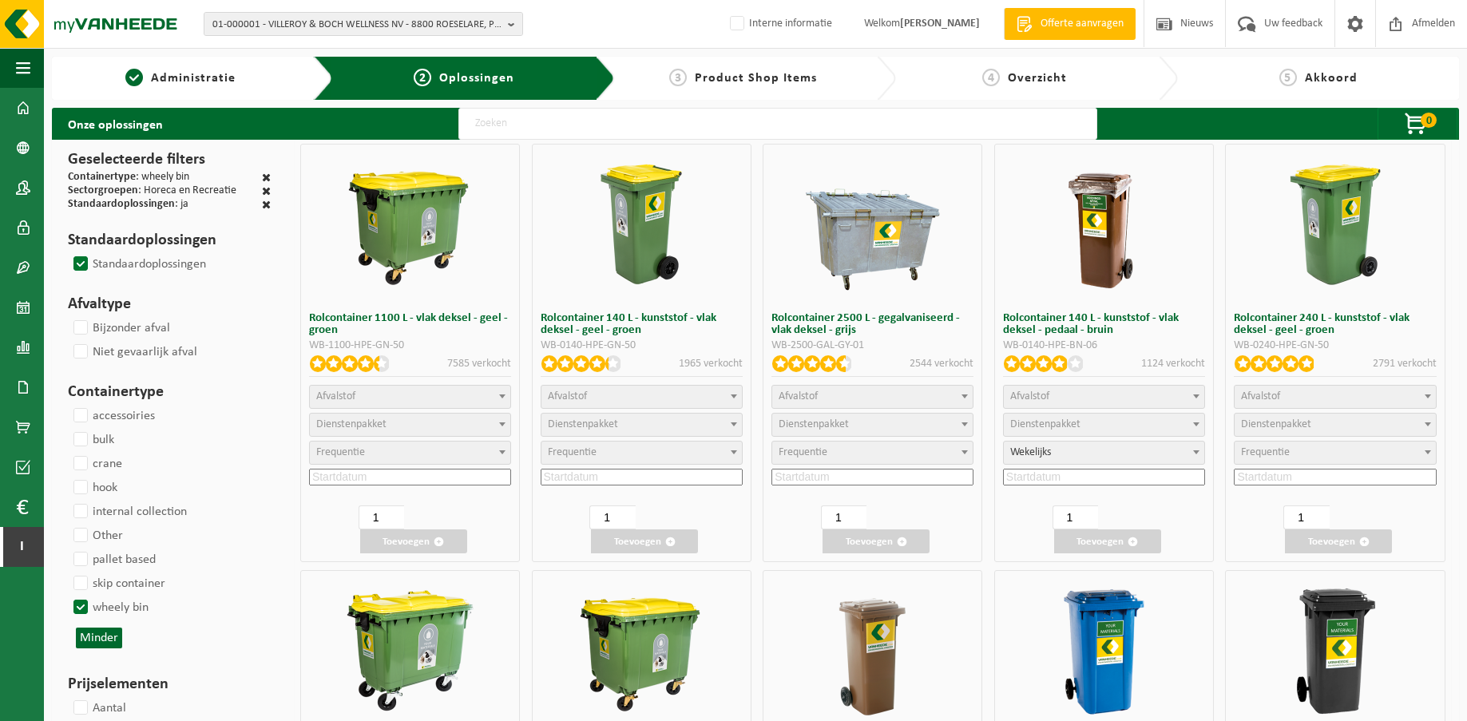
select select "24"
select select
select select "24"
select select
select select "24"
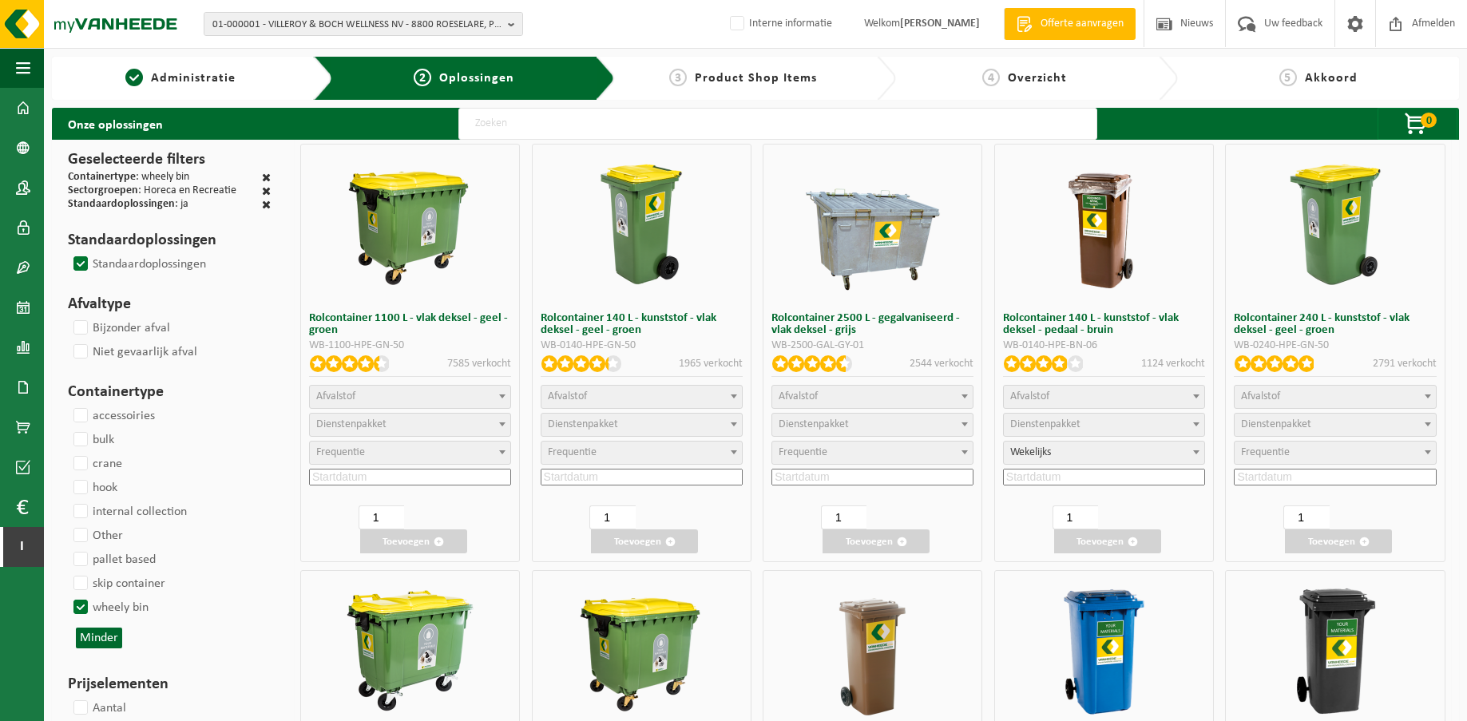
select select
select select "24"
select select
select select "25"
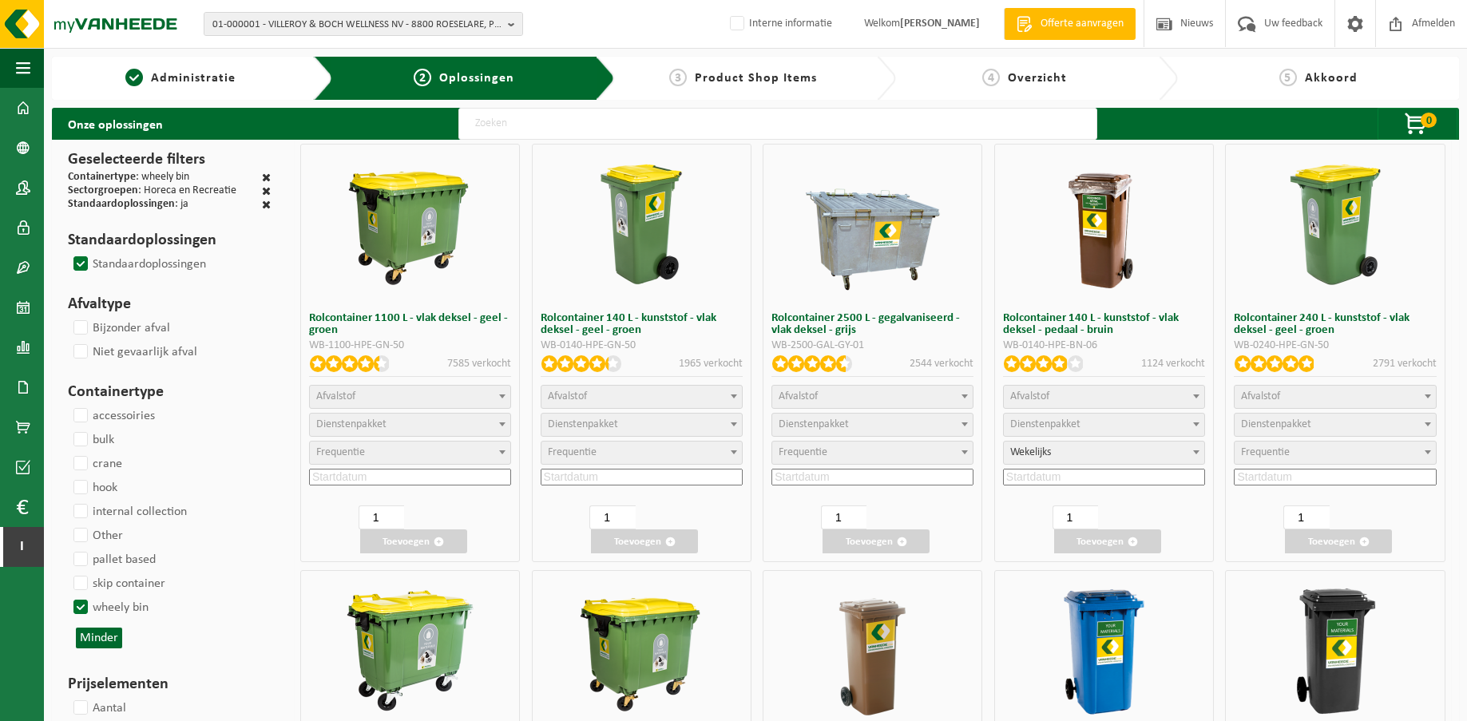
select select "25"
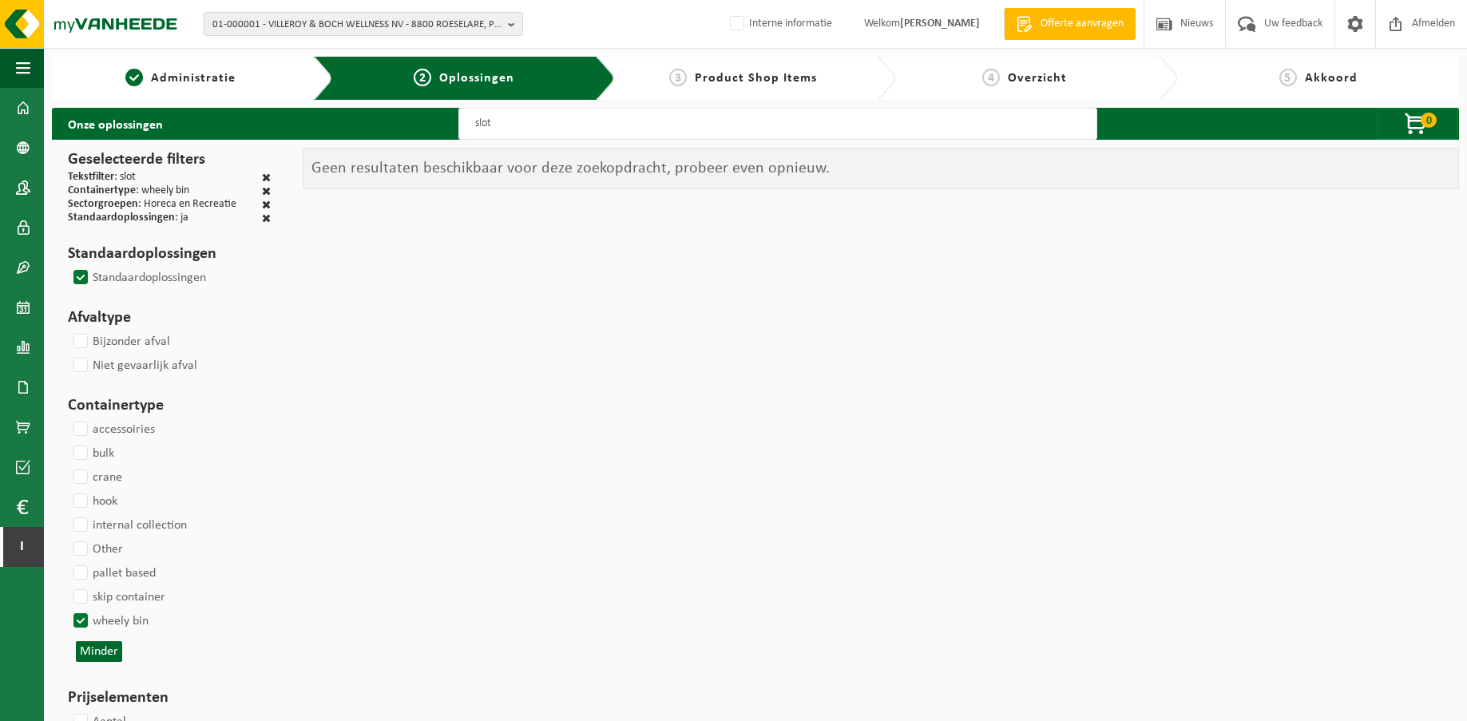
click at [506, 122] on input "slot" at bounding box center [777, 124] width 639 height 32
type input "s"
type input "met slot"
click at [540, 123] on input "met slot" at bounding box center [777, 124] width 639 height 32
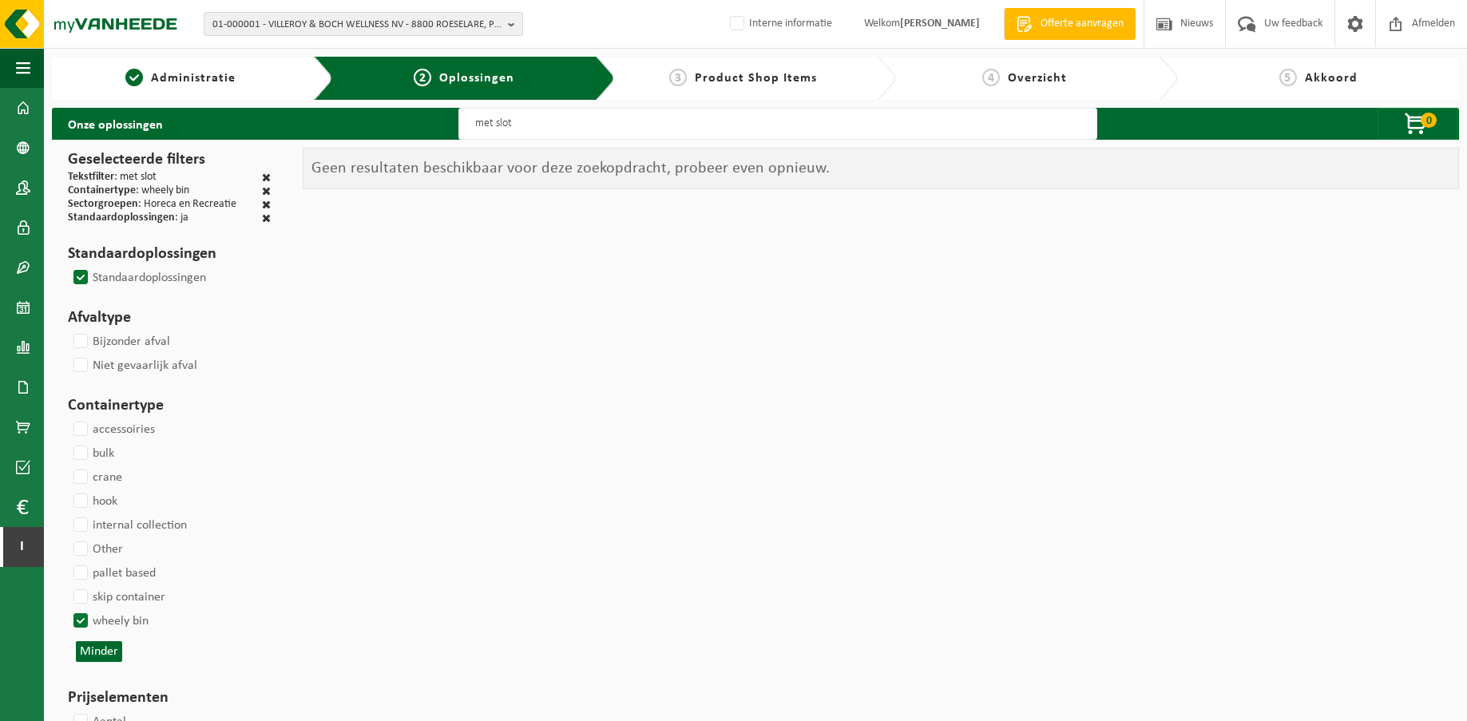
click at [540, 123] on input "met slot" at bounding box center [777, 124] width 639 height 32
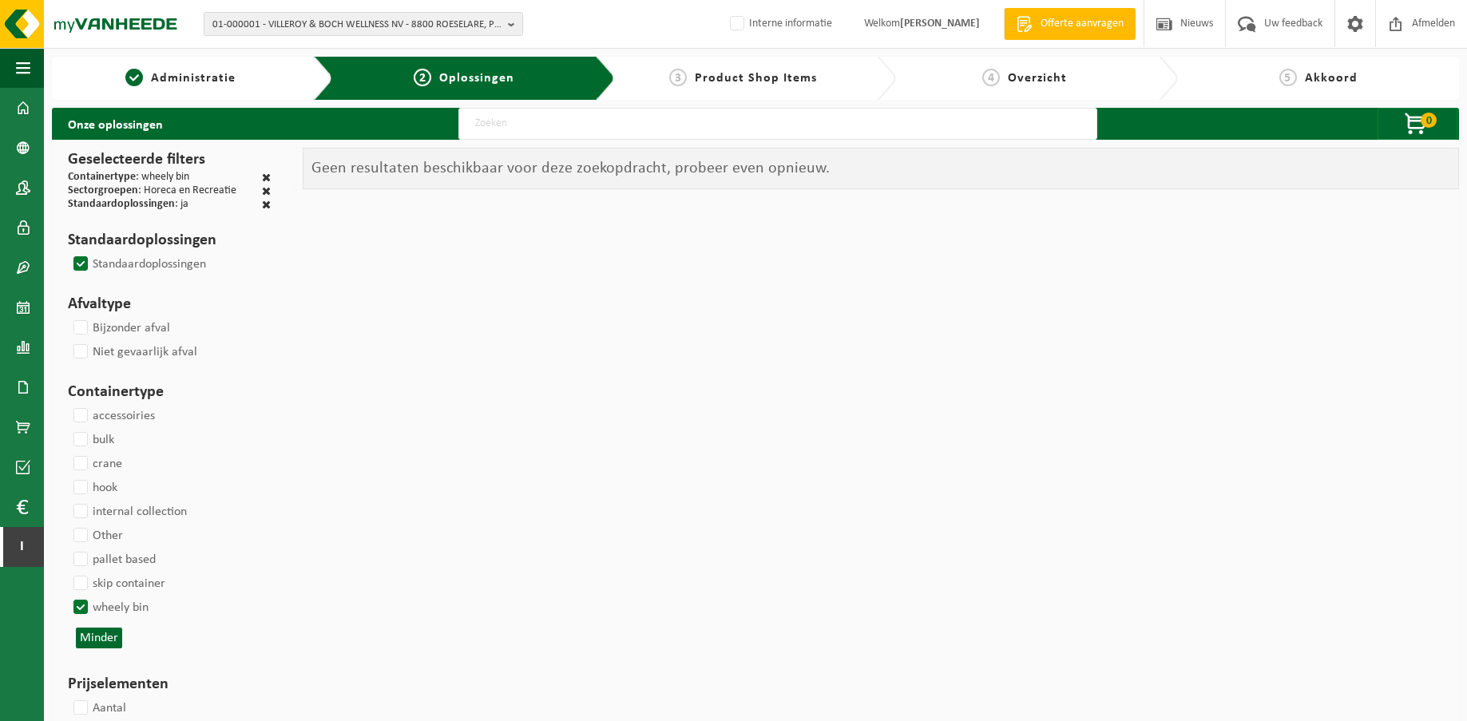
select select
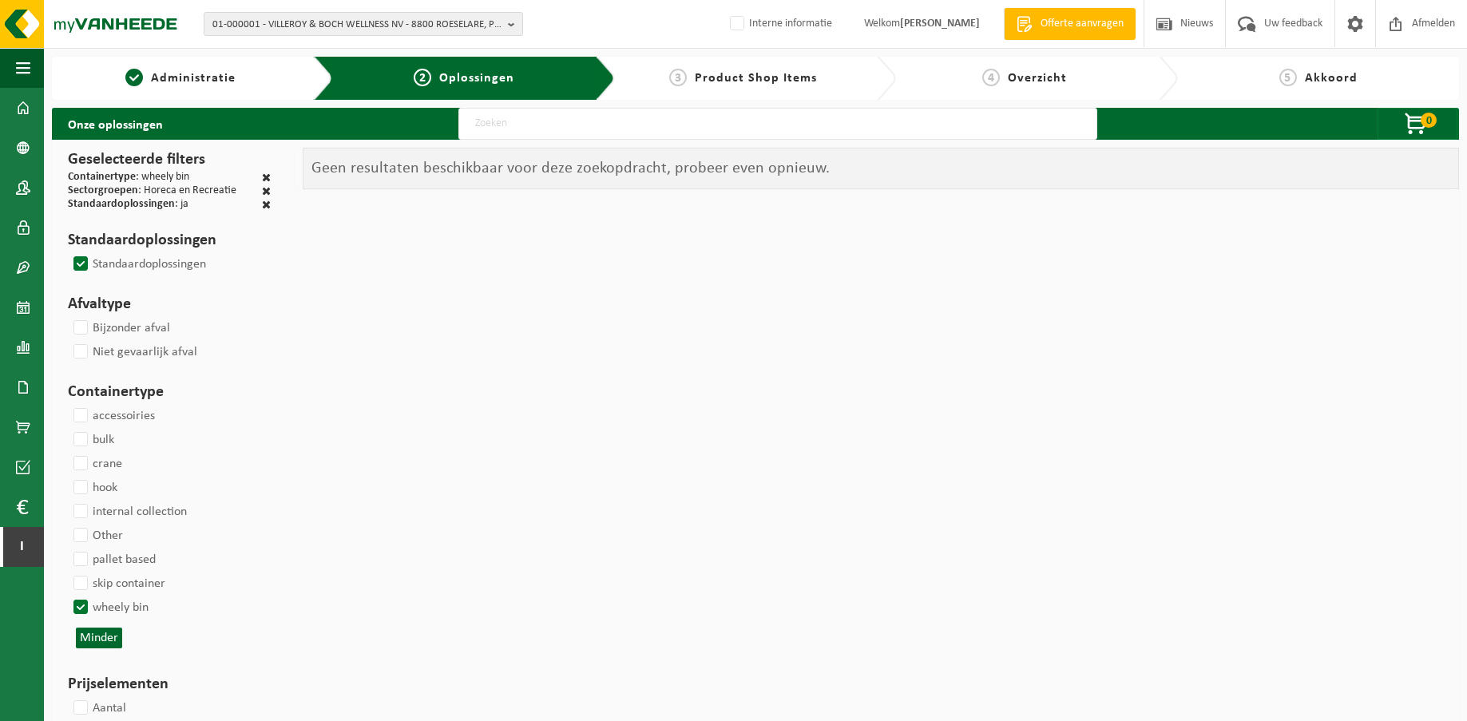
select select
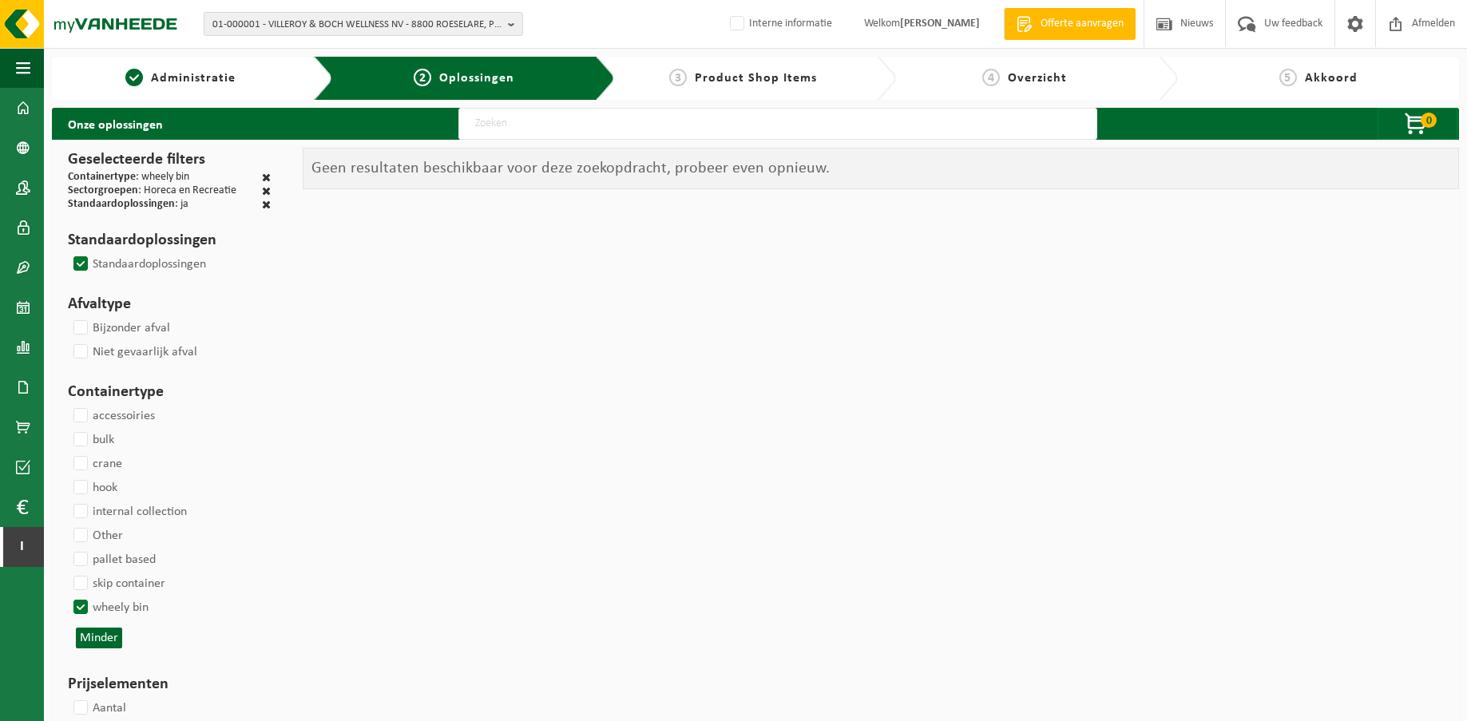
select select
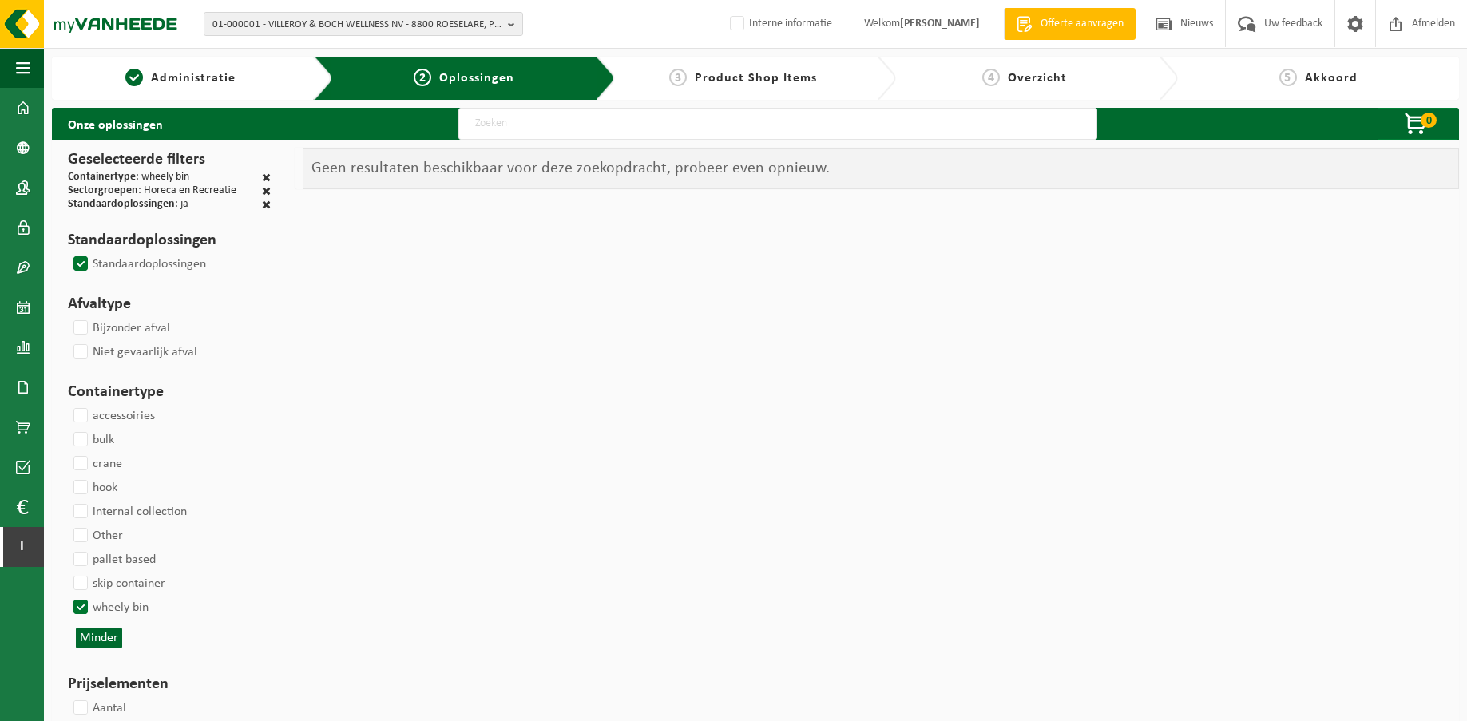
select select
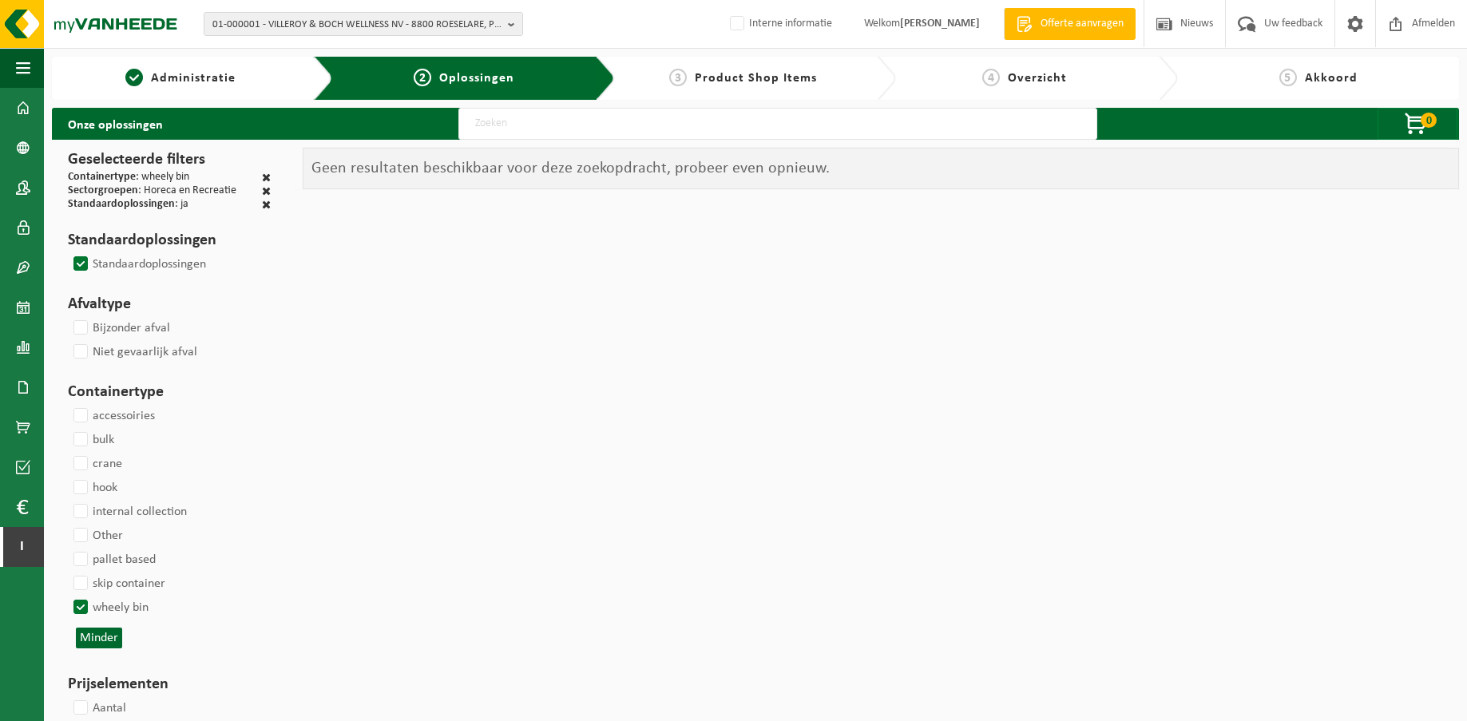
select select
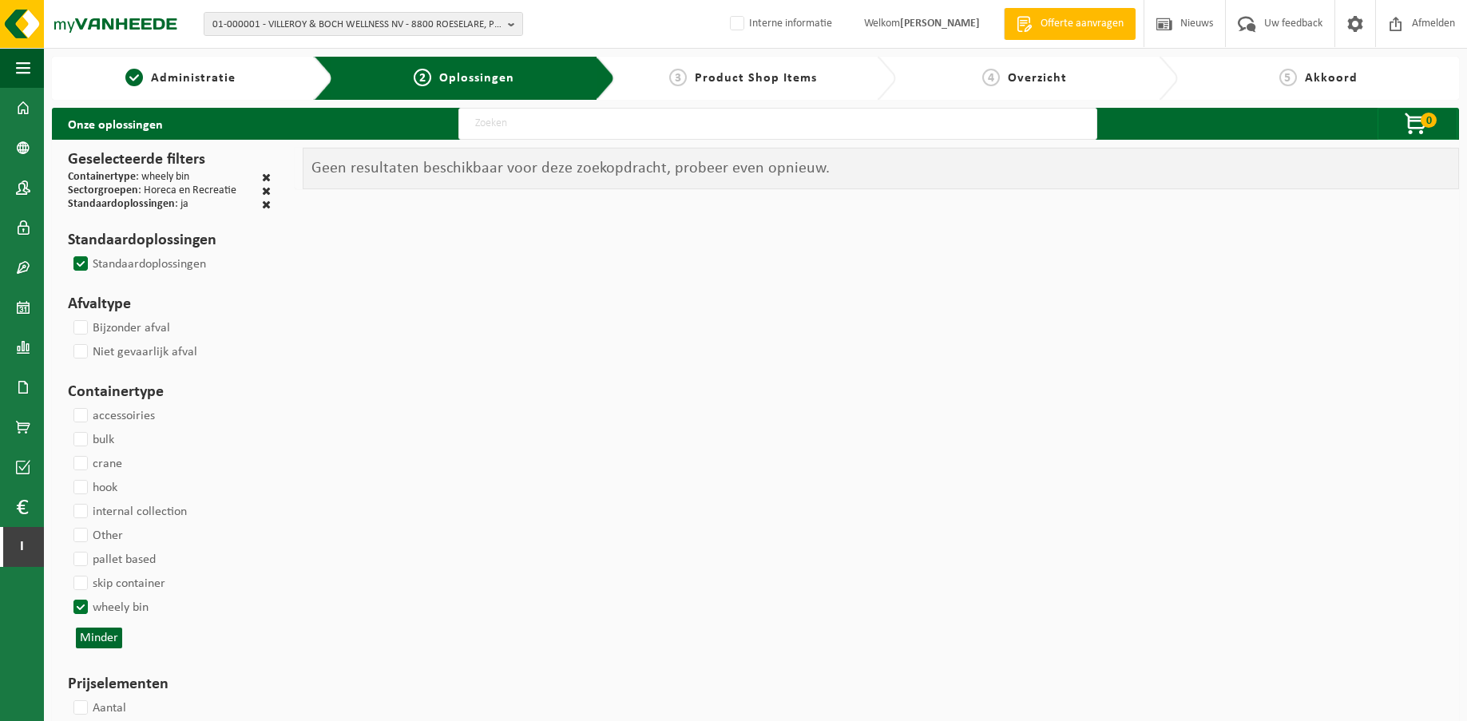
select select
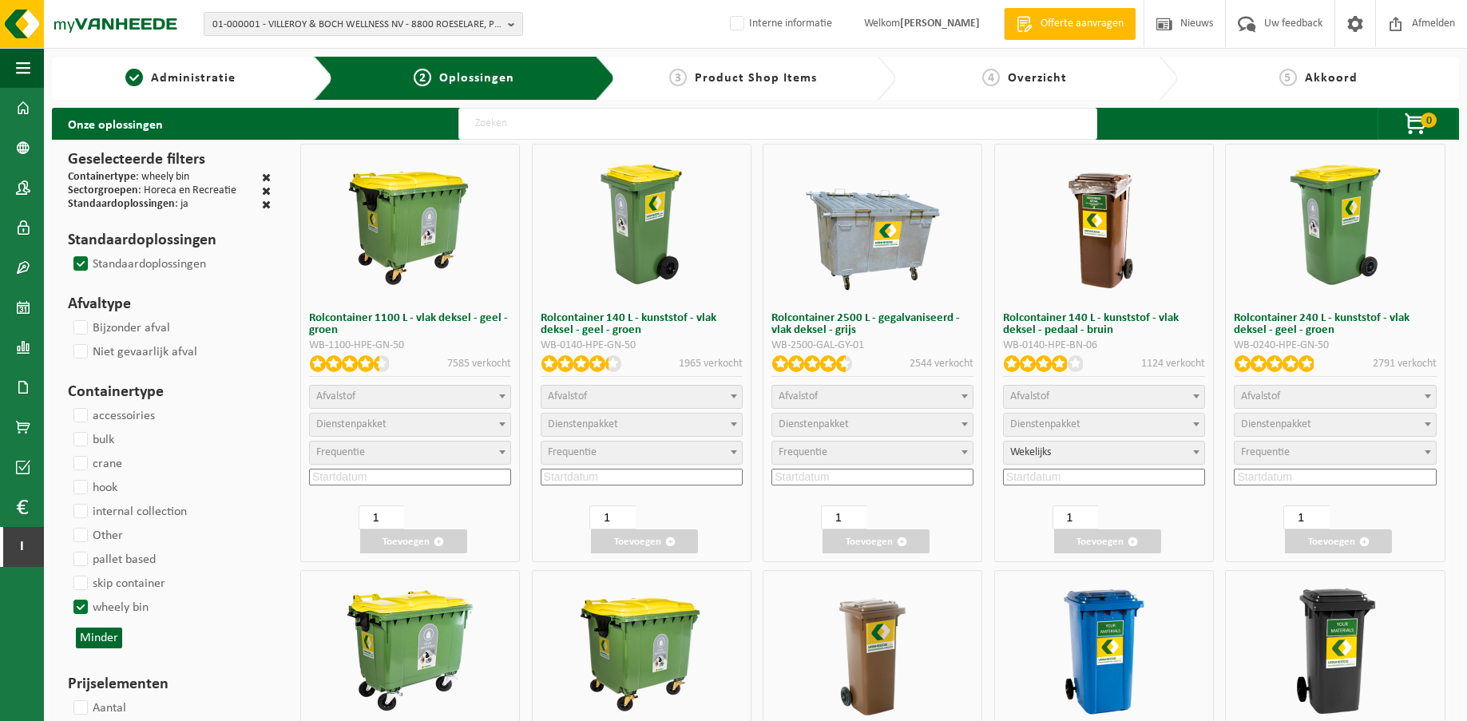
select select "24"
select select
select select "24"
select select
select select "24"
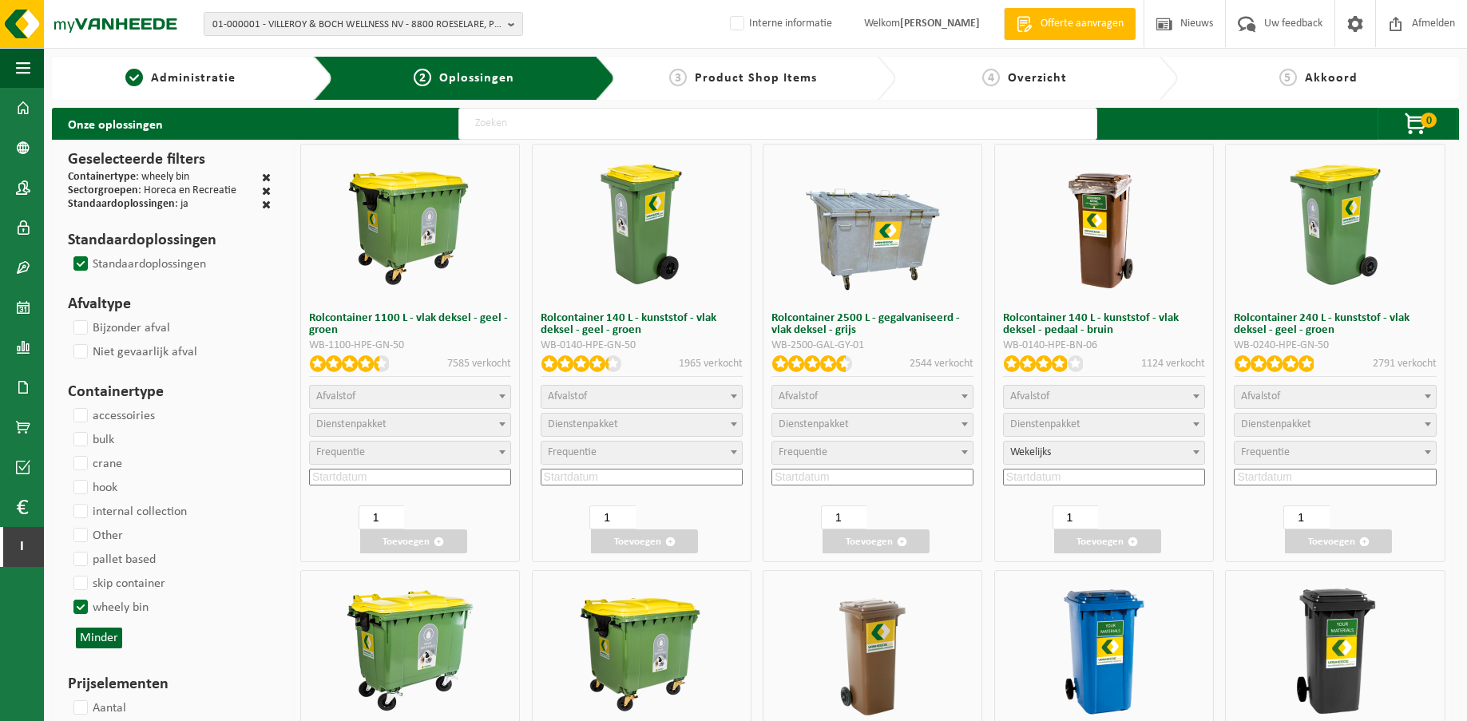
select select
select select "24"
select select
select select "24"
select select
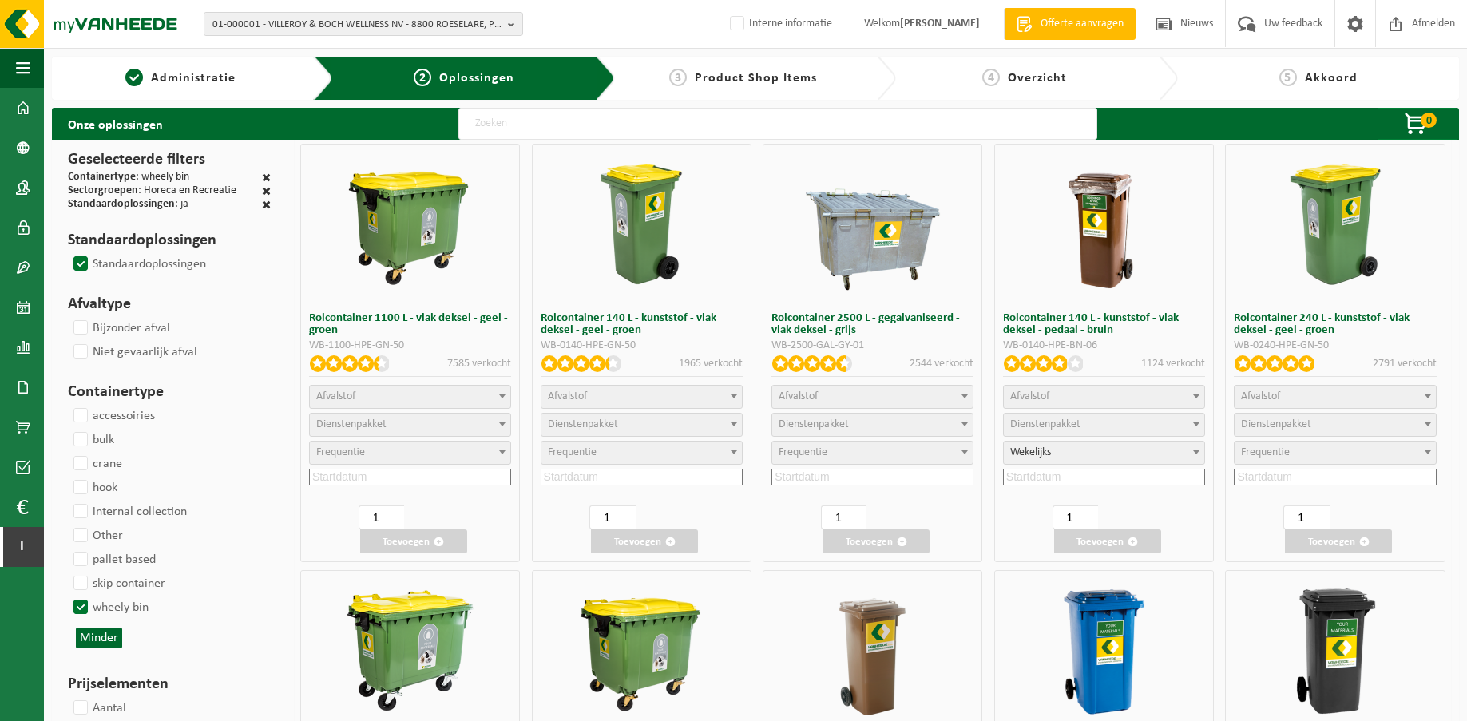
select select "24"
select select
select select "25"
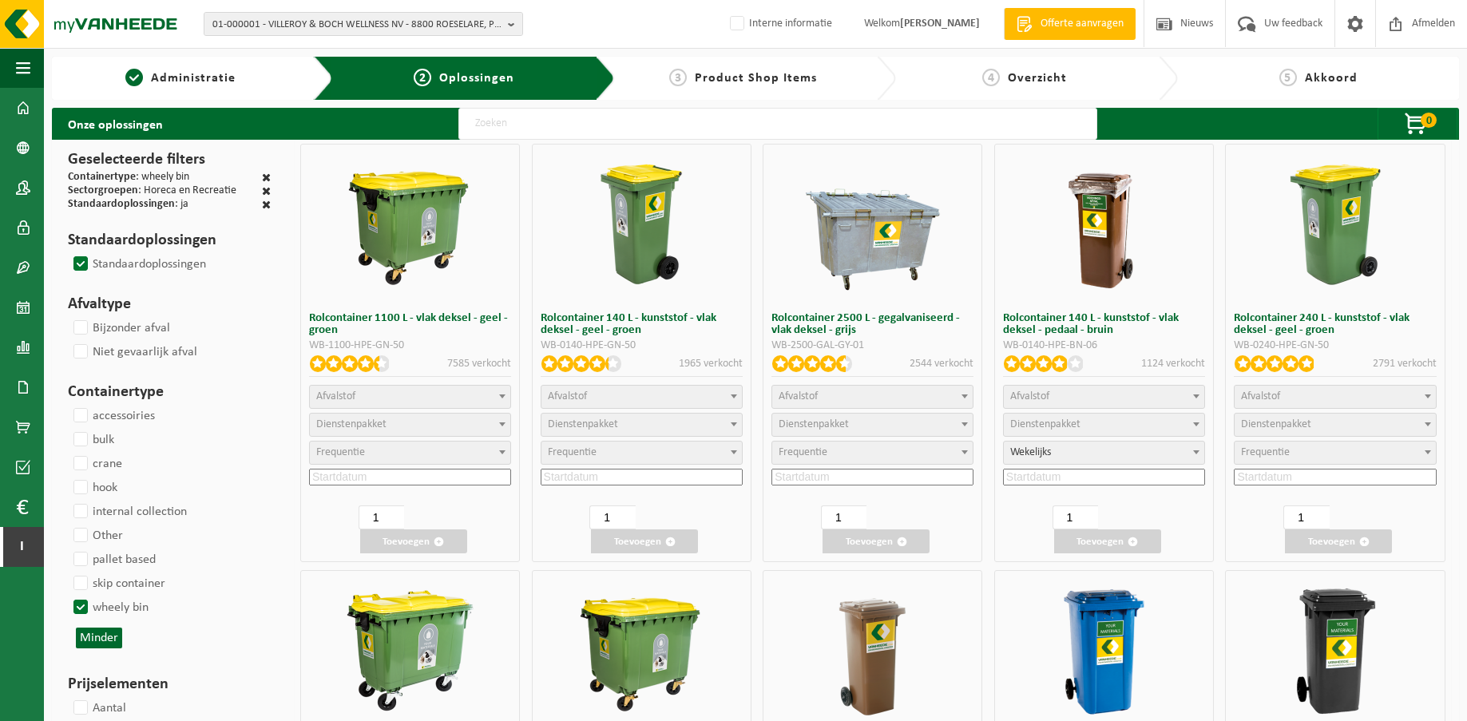
select select "25"
click at [332, 322] on h3 "Rolcontainer 1100 L - vlak deksel - geel - groen" at bounding box center [410, 324] width 202 height 24
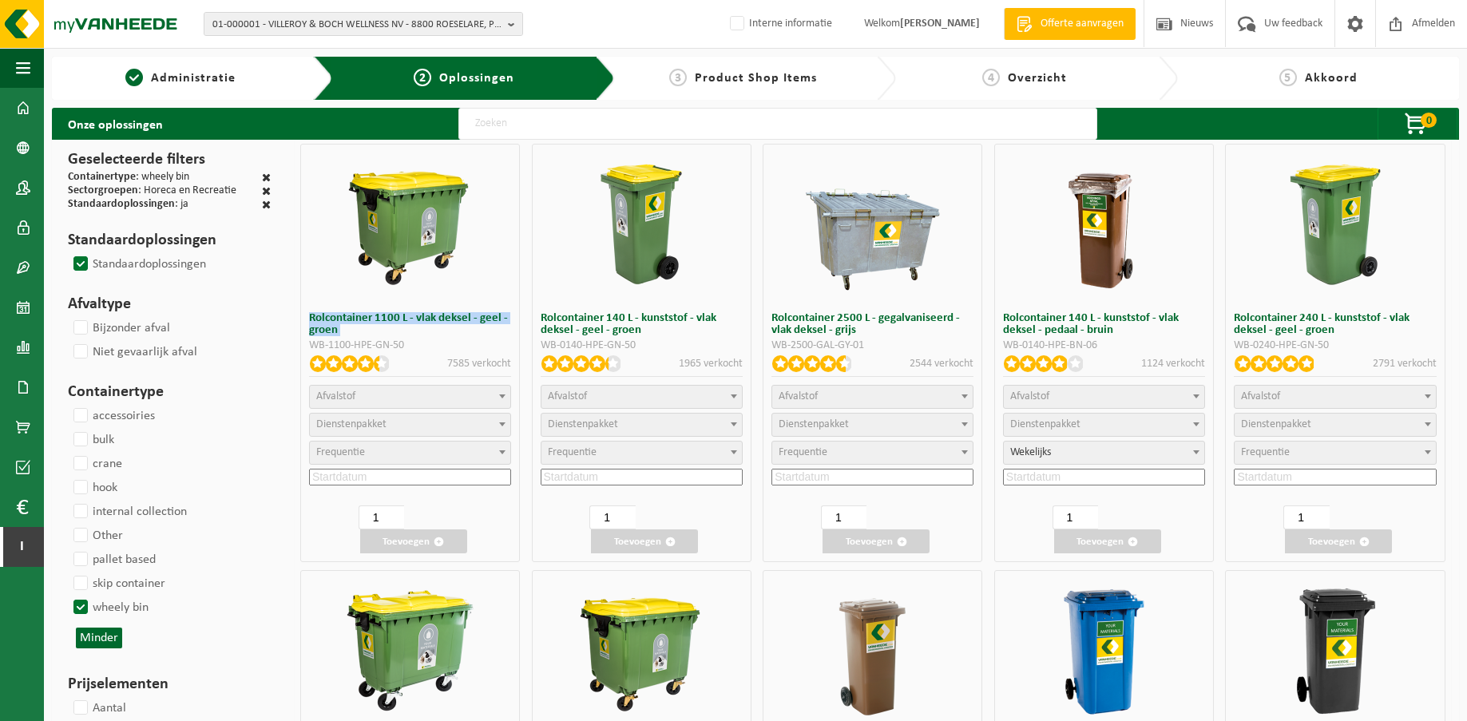
click at [332, 322] on h3 "Rolcontainer 1100 L - vlak deksel - geel - groen" at bounding box center [410, 324] width 202 height 24
click at [442, 322] on h3 "Rolcontainer 1100 L - vlak deksel - geel - groen" at bounding box center [410, 324] width 202 height 24
click at [81, 261] on label "Standaardoplossingen" at bounding box center [138, 264] width 136 height 24
click at [68, 252] on input "Standaardoplossingen" at bounding box center [67, 252] width 1 height 1
checkbox input "true"
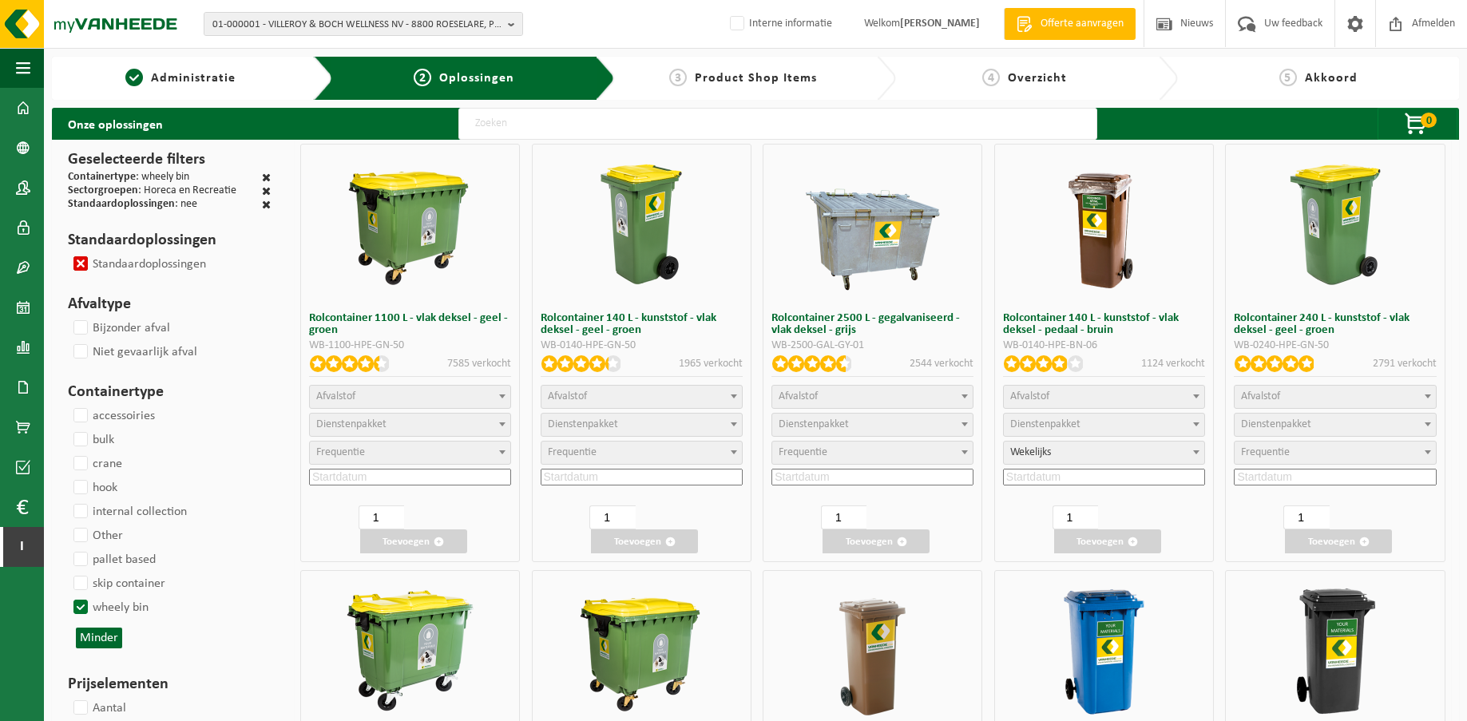
select select
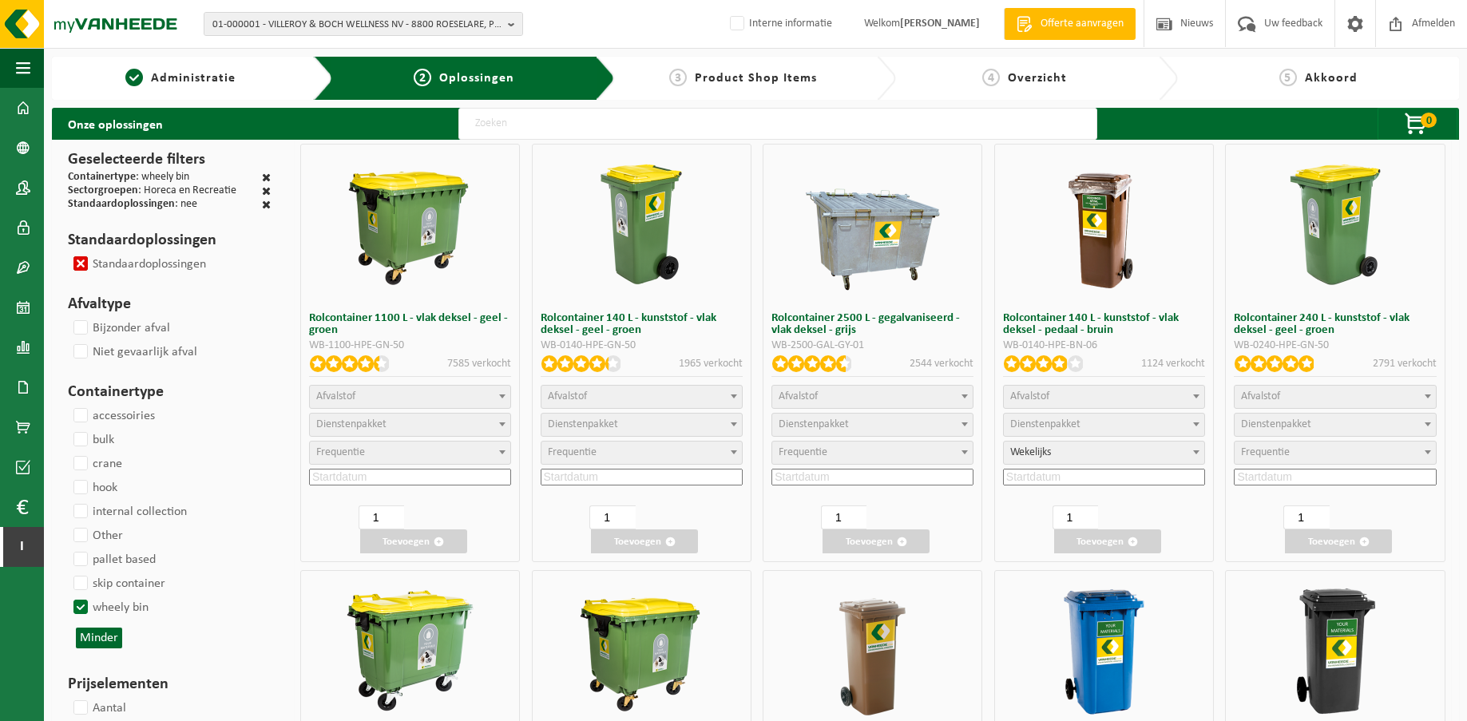
select select
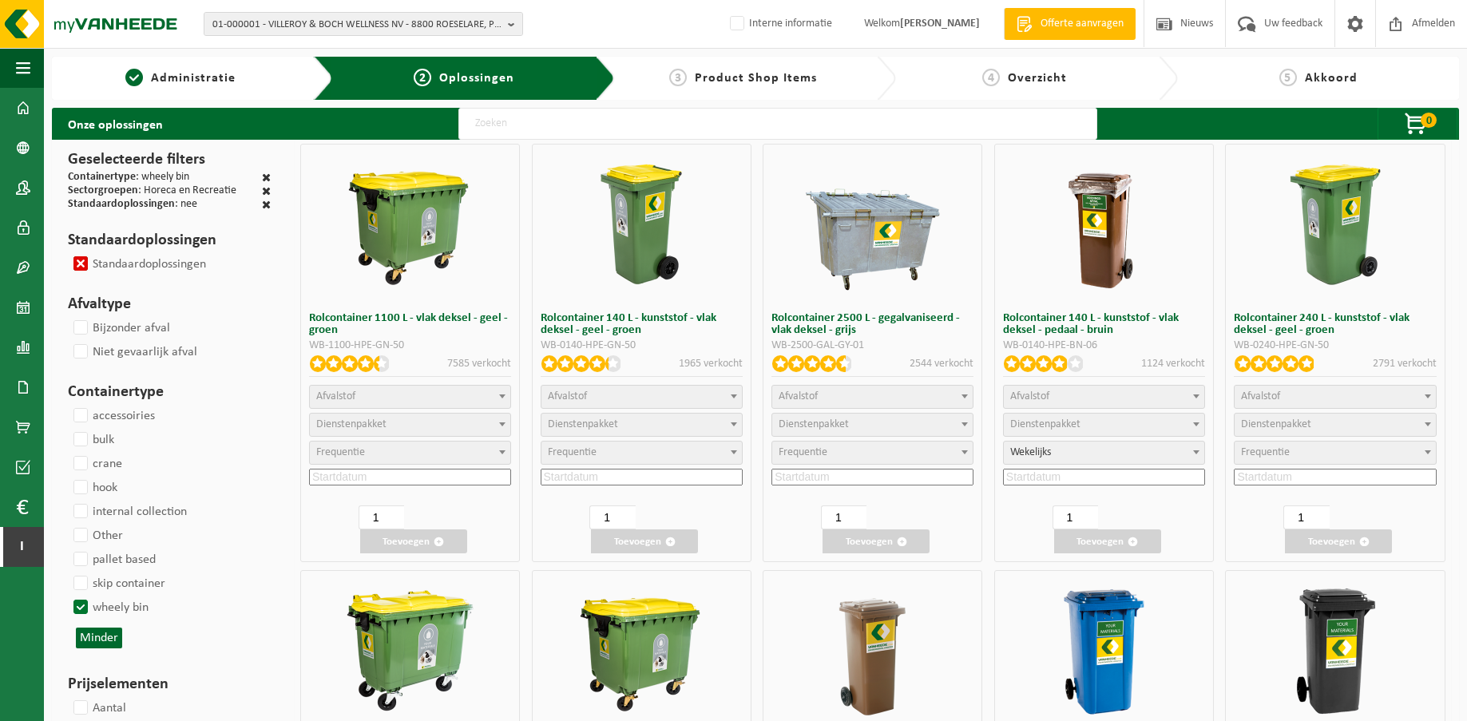
select select
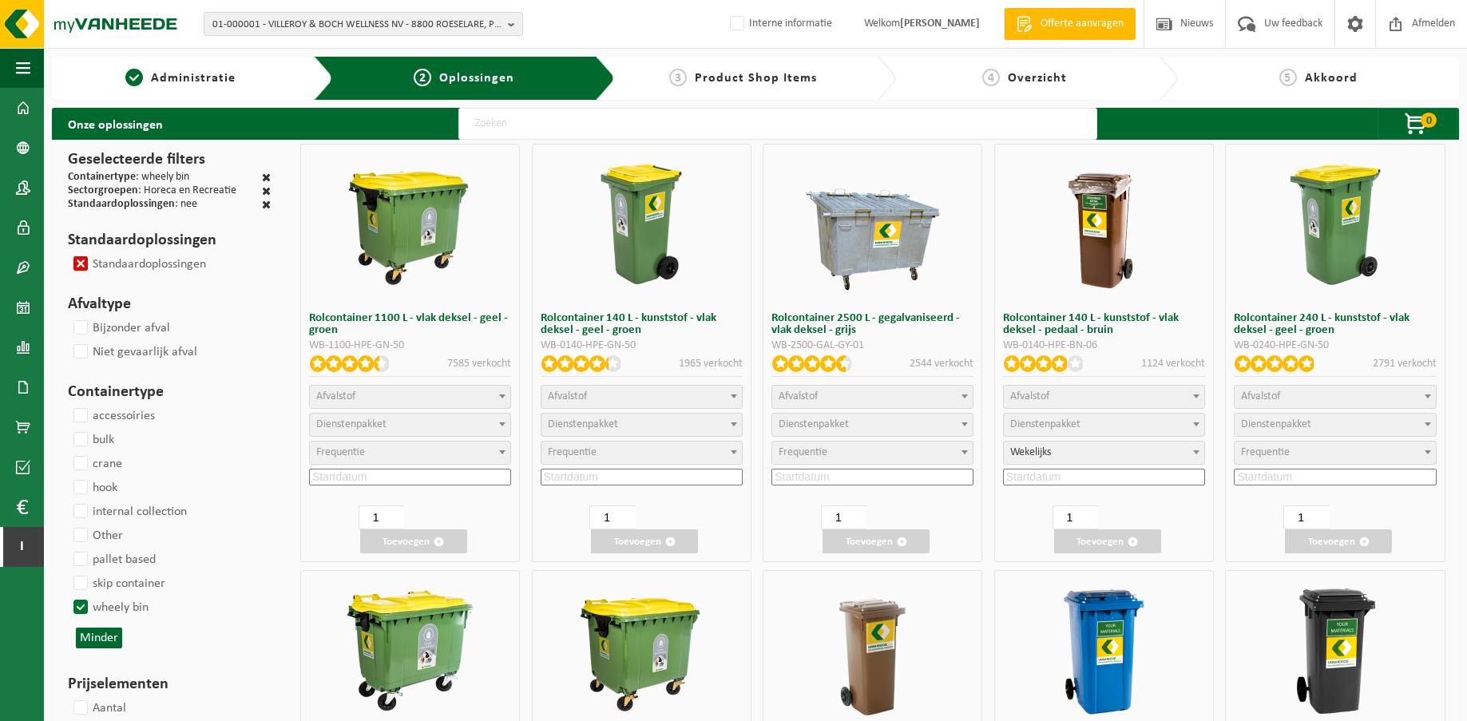
select select
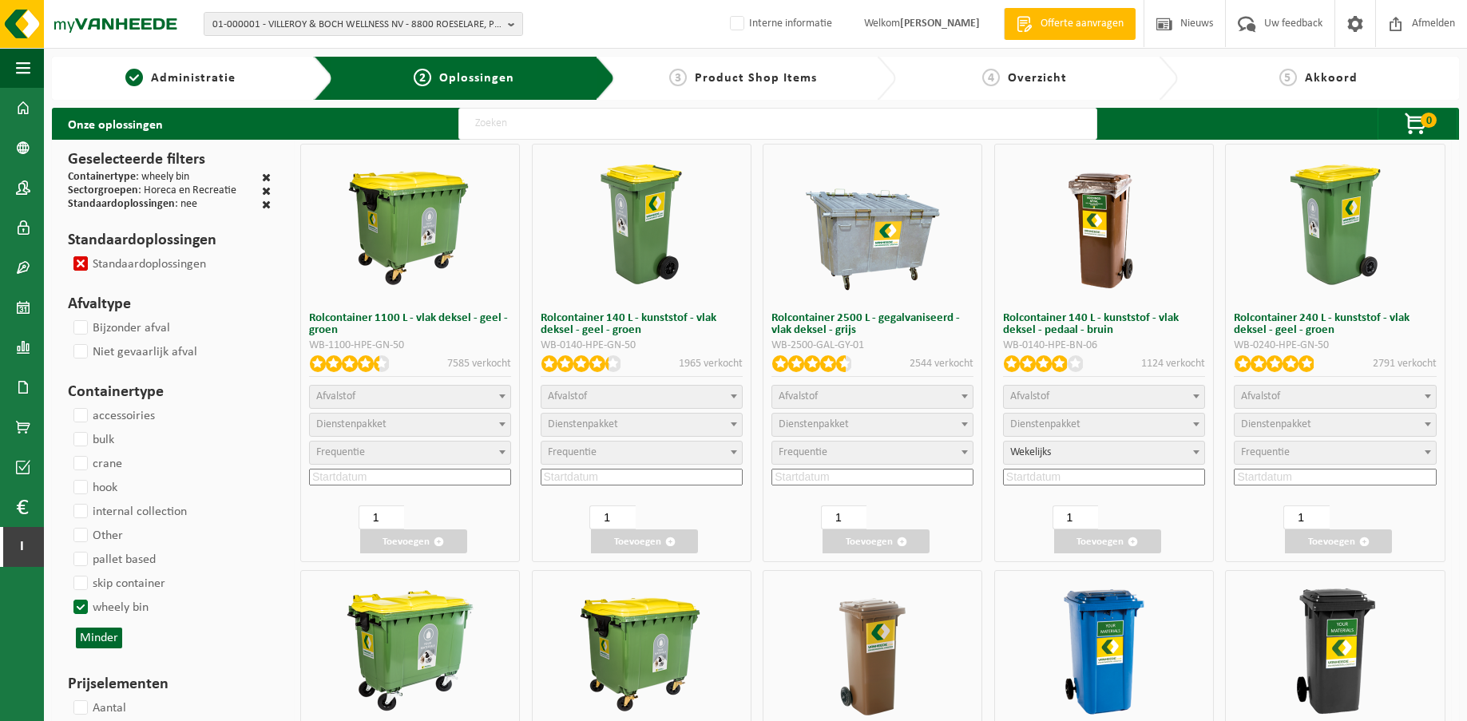
select select
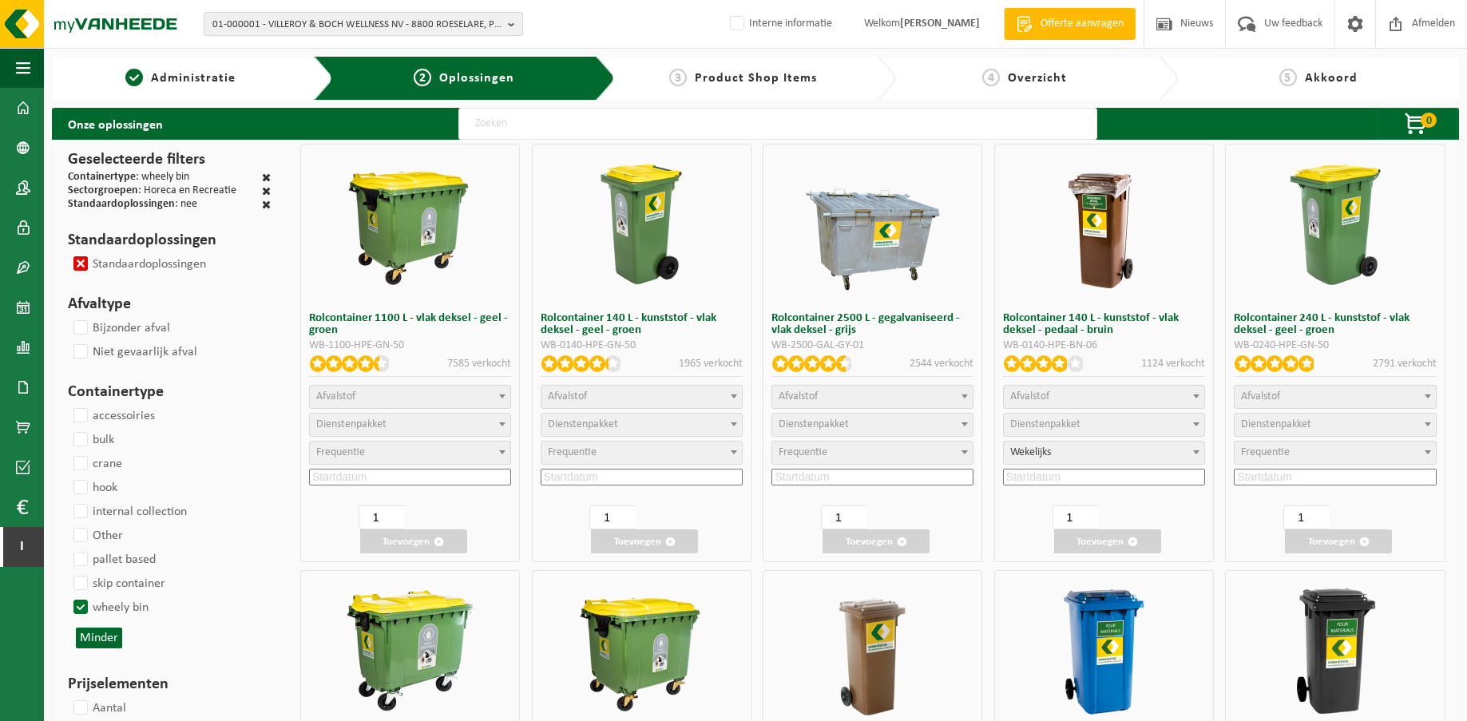
select select
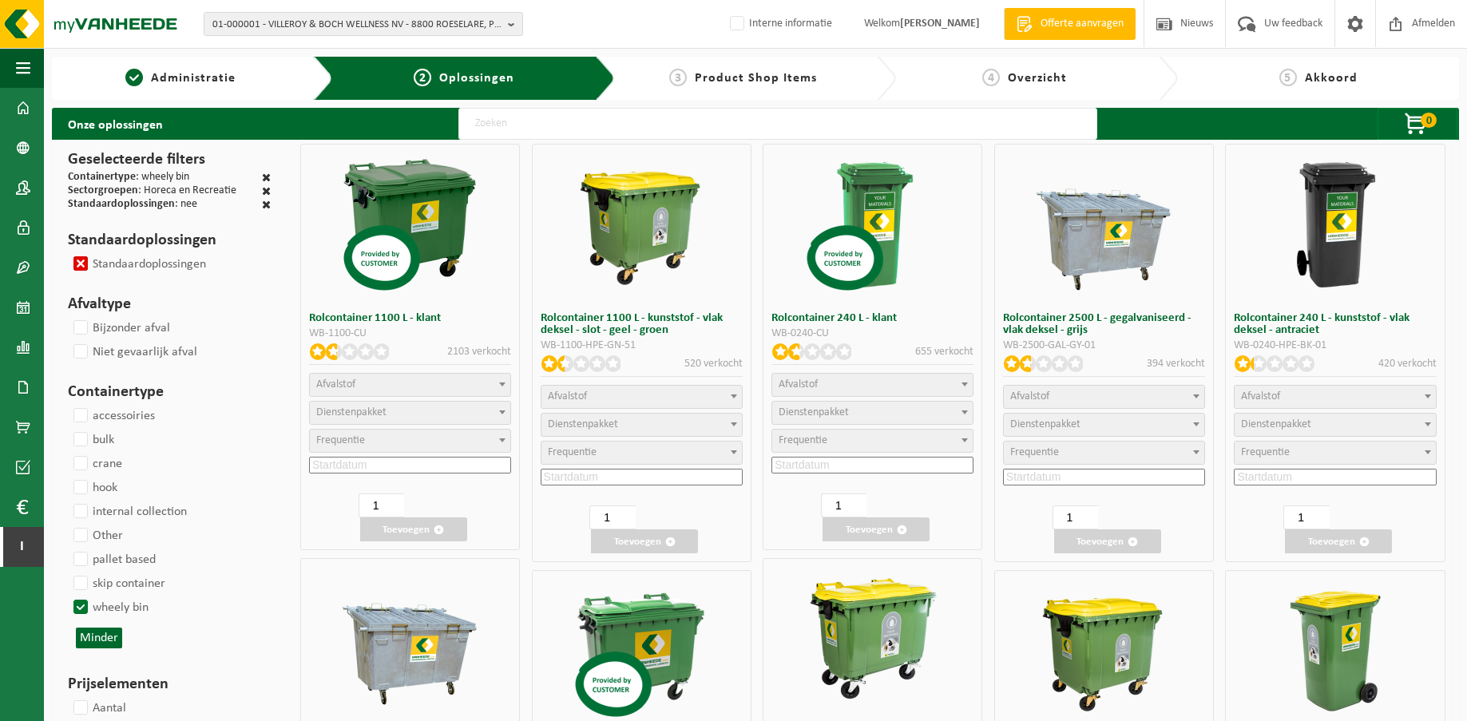
select select
select select "29"
select select
select select "2"
select select "8"
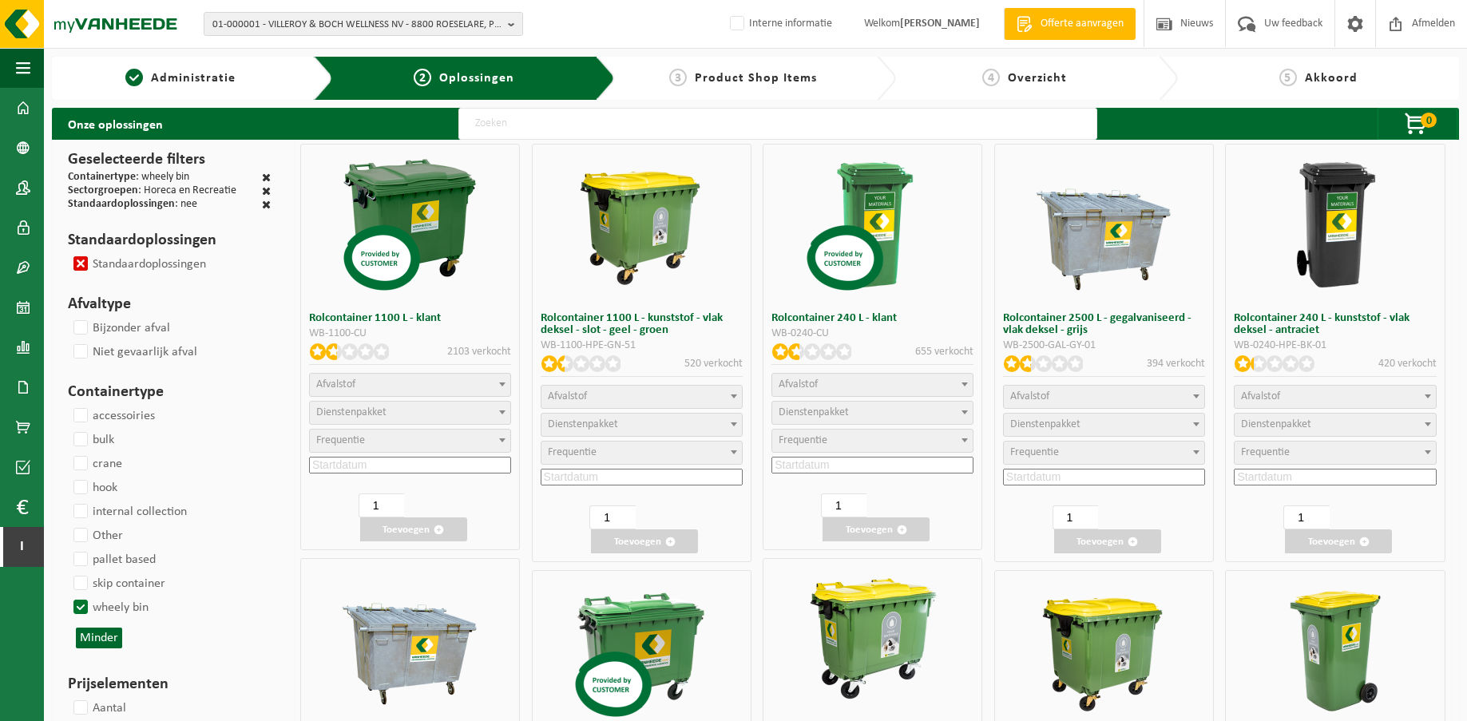
select select
select select "24"
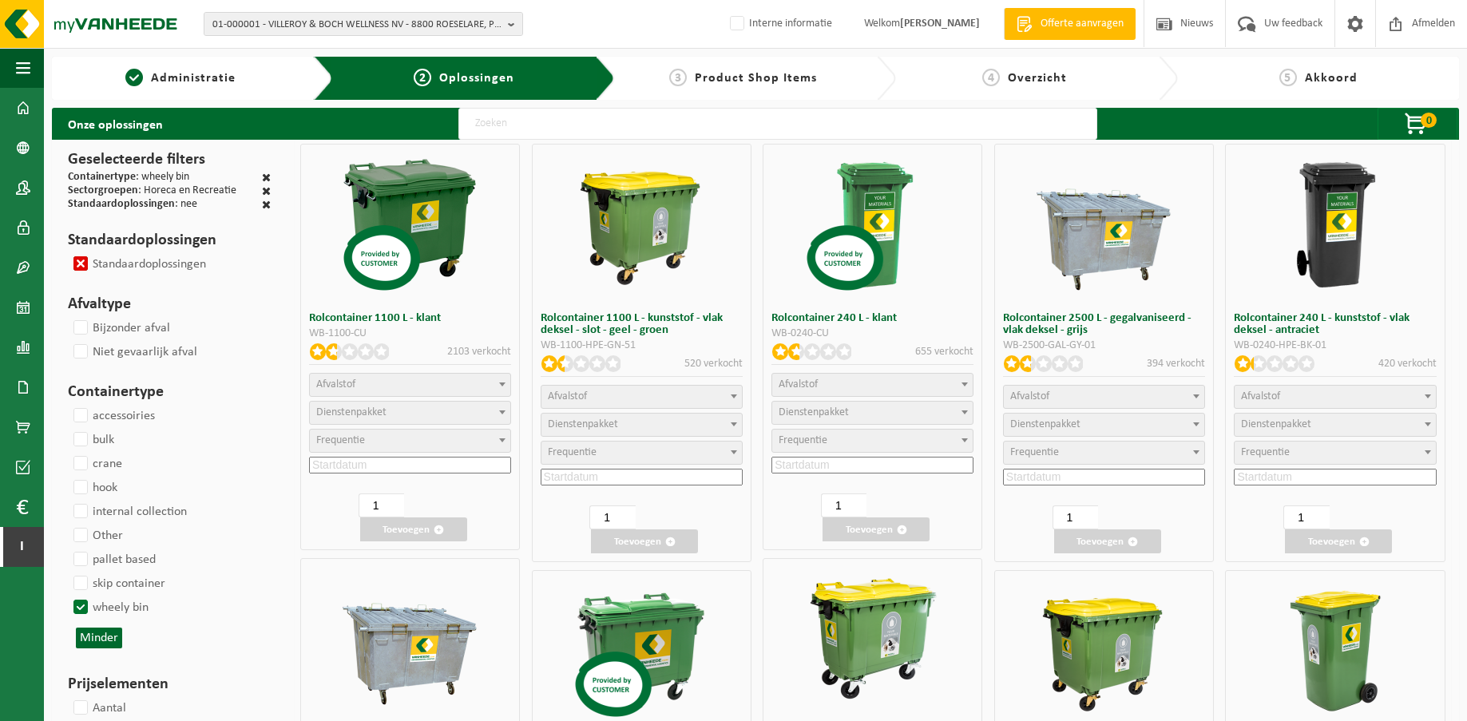
select select "25"
select select "24"
select select "25"
select select "29"
select select
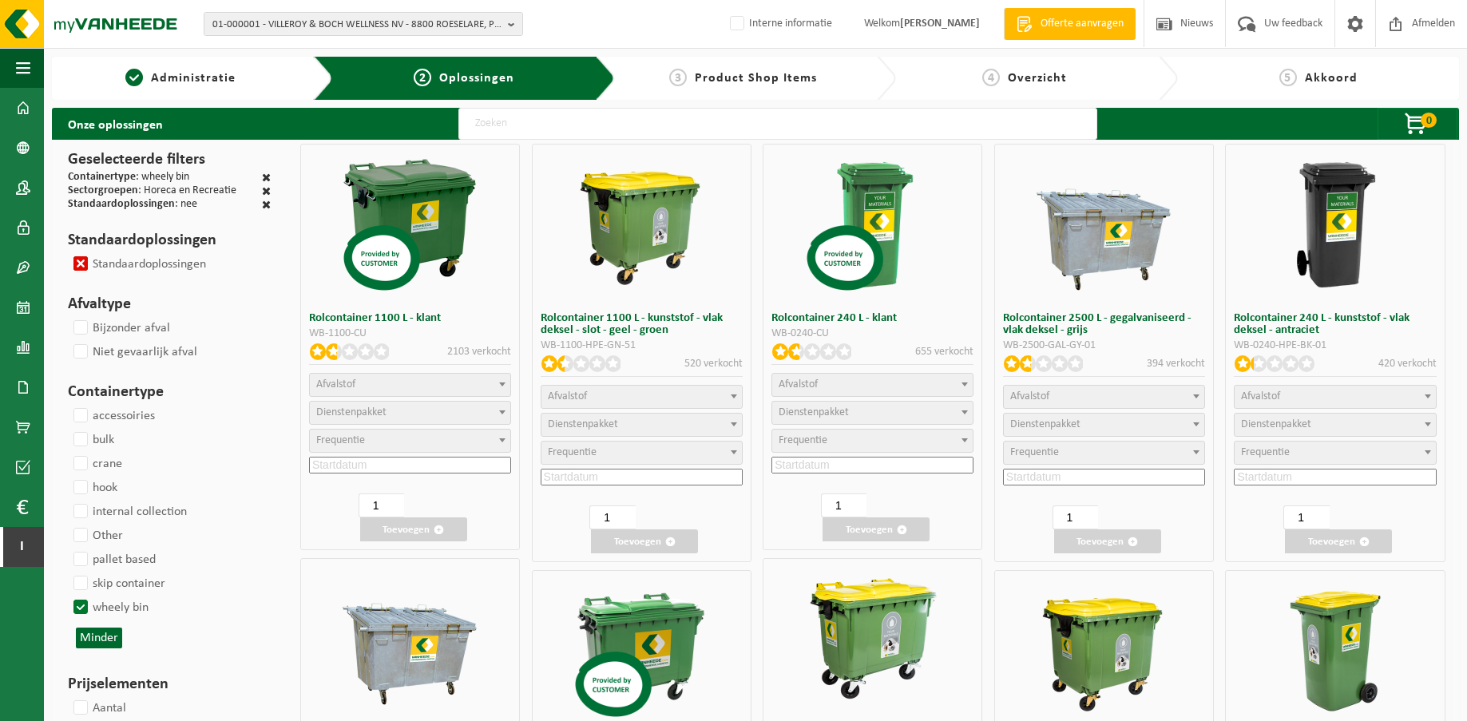
select select "24"
select select
select select "24"
select select
select select "24"
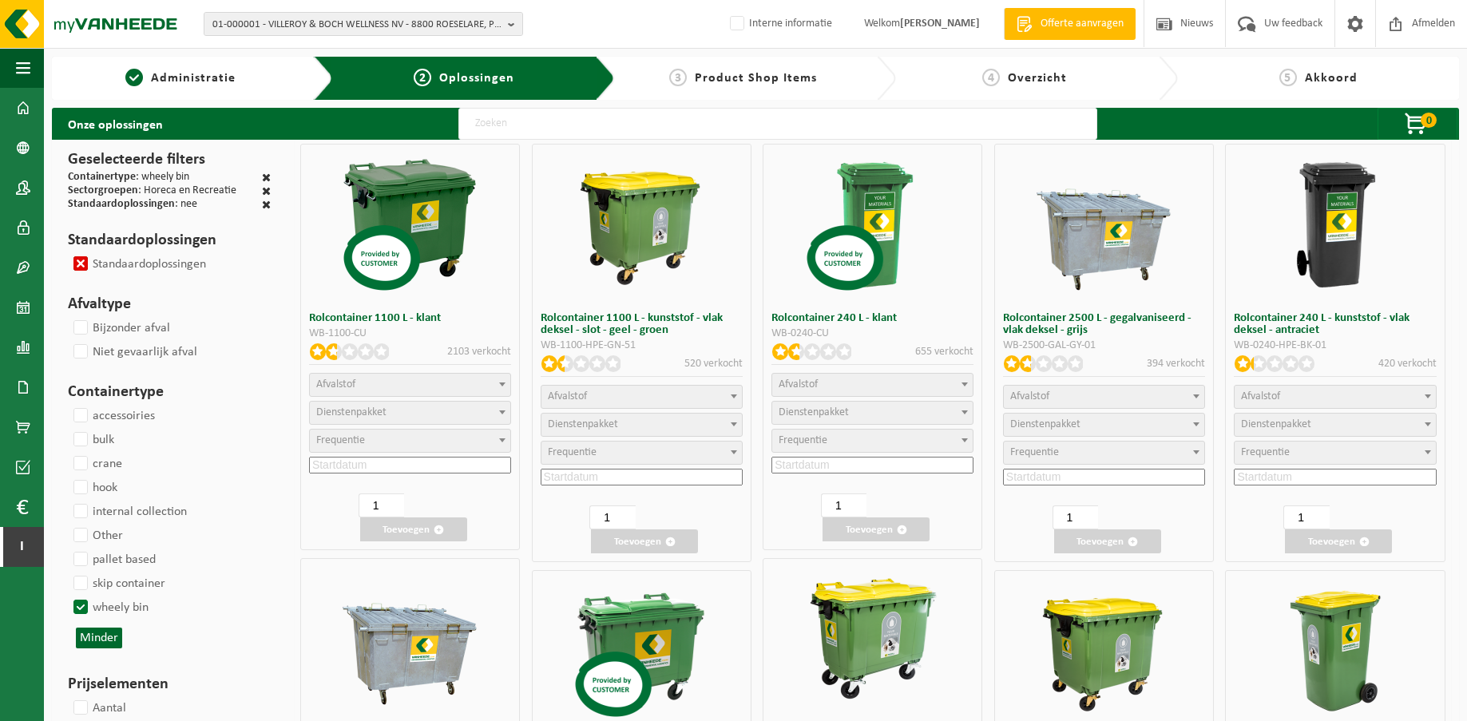
select select
select select "25"
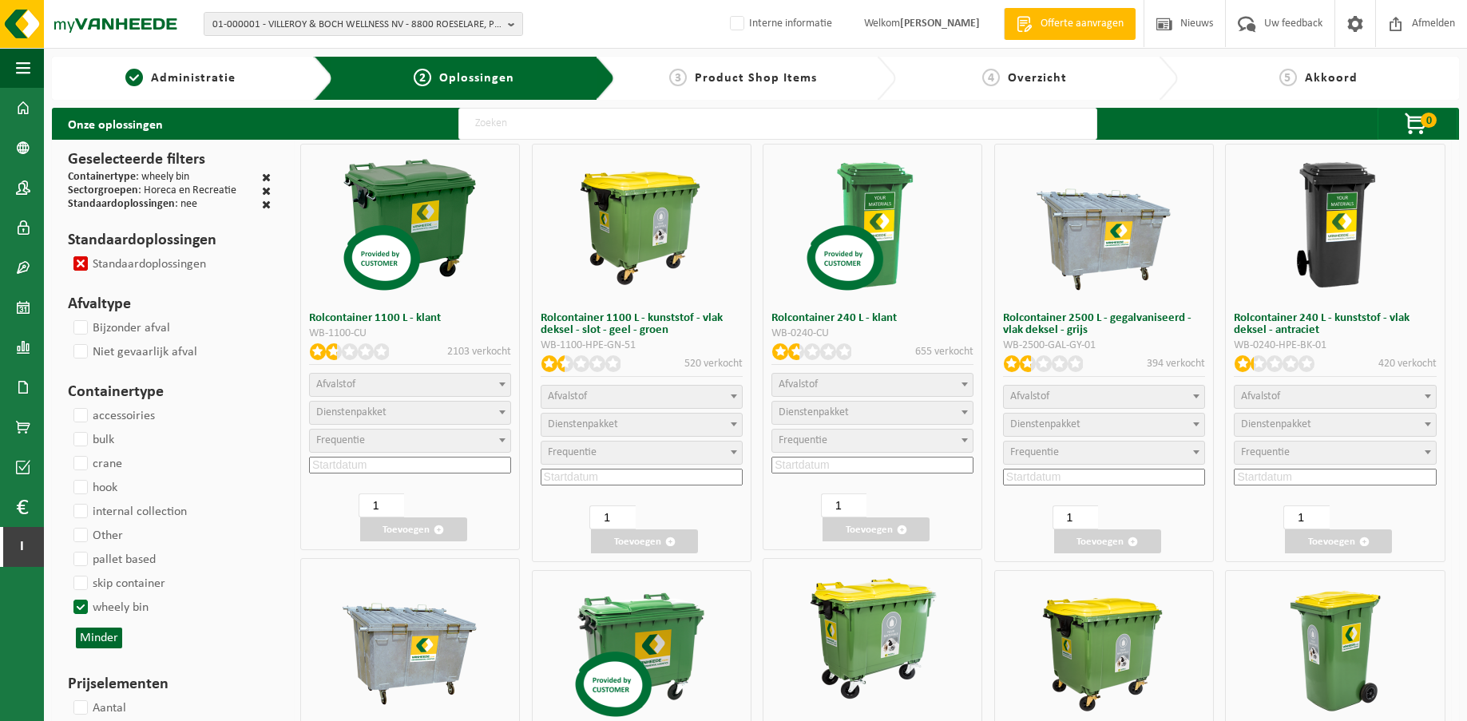
select select "25"
click at [610, 343] on div "WB-1100-HPE-GN-51" at bounding box center [642, 345] width 202 height 11
click at [609, 343] on div "WB-1100-HPE-GN-51" at bounding box center [642, 345] width 202 height 11
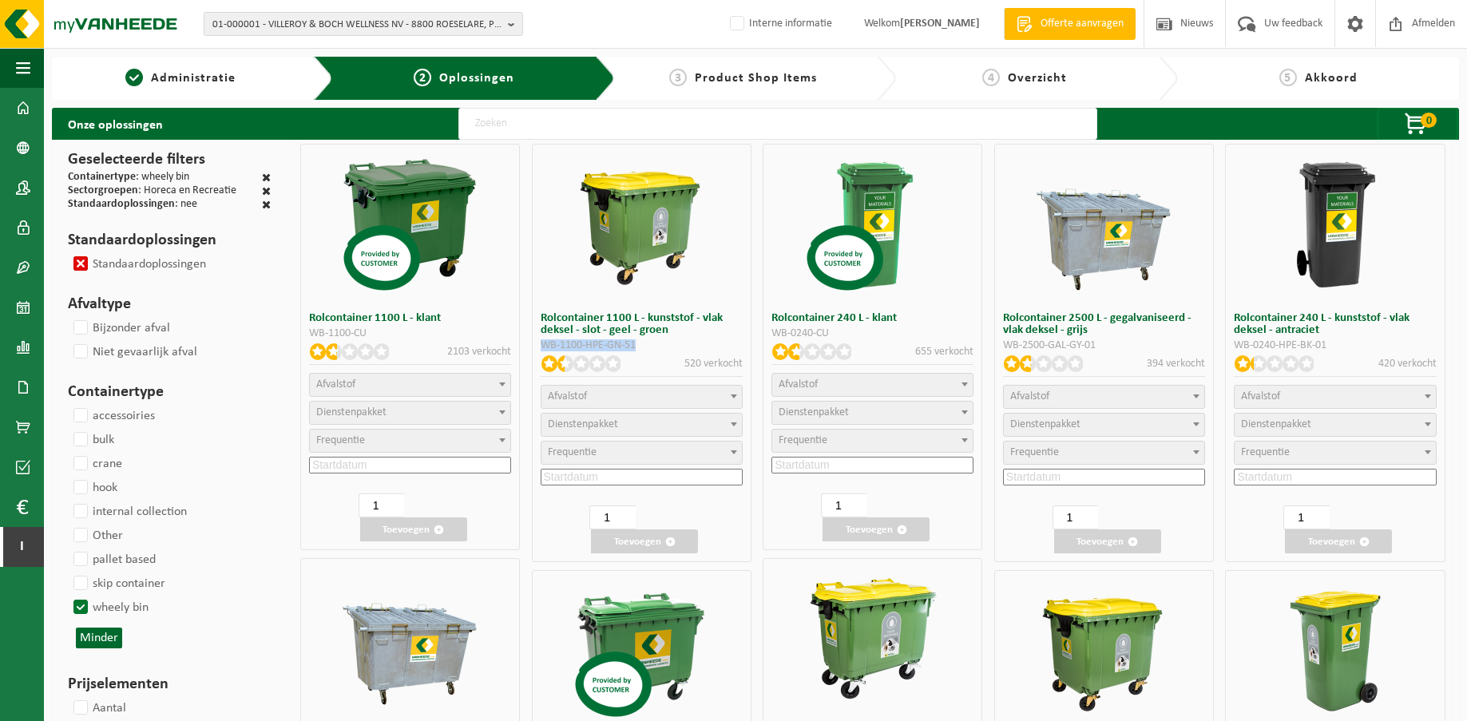
click at [671, 341] on div "WB-1100-HPE-GN-51" at bounding box center [642, 345] width 202 height 11
drag, startPoint x: 574, startPoint y: 327, endPoint x: 612, endPoint y: 328, distance: 37.6
click at [612, 328] on h3 "Rolcontainer 1100 L - kunststof - vlak deksel - slot - geel - groen" at bounding box center [642, 324] width 202 height 24
click at [668, 332] on h3 "Rolcontainer 1100 L - kunststof - vlak deksel - slot - geel - groen" at bounding box center [642, 324] width 202 height 24
click at [656, 343] on div "WB-1100-HPE-GN-51" at bounding box center [642, 345] width 202 height 11
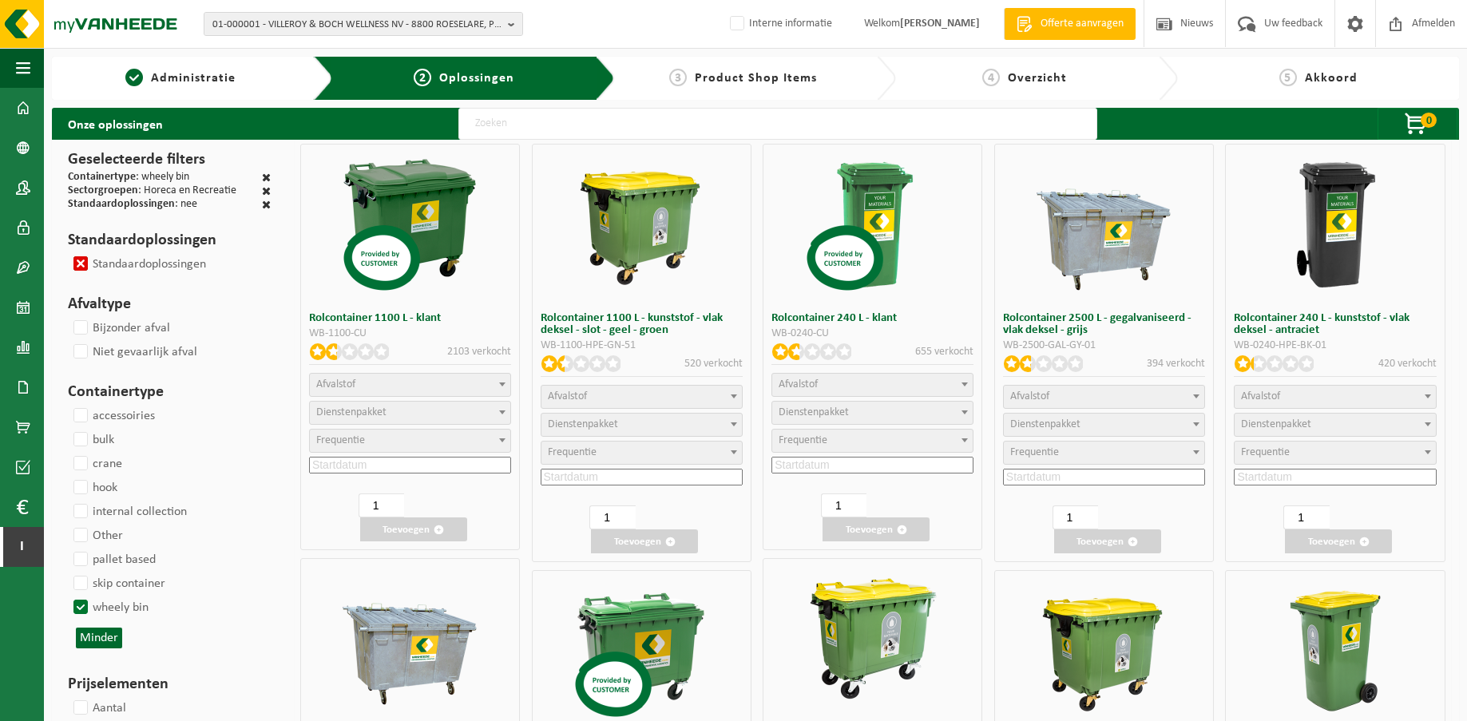
click at [661, 327] on h3 "Rolcontainer 1100 L - kunststof - vlak deksel - slot - geel - groen" at bounding box center [642, 324] width 202 height 24
click at [543, 129] on input "text" at bounding box center [777, 124] width 639 height 32
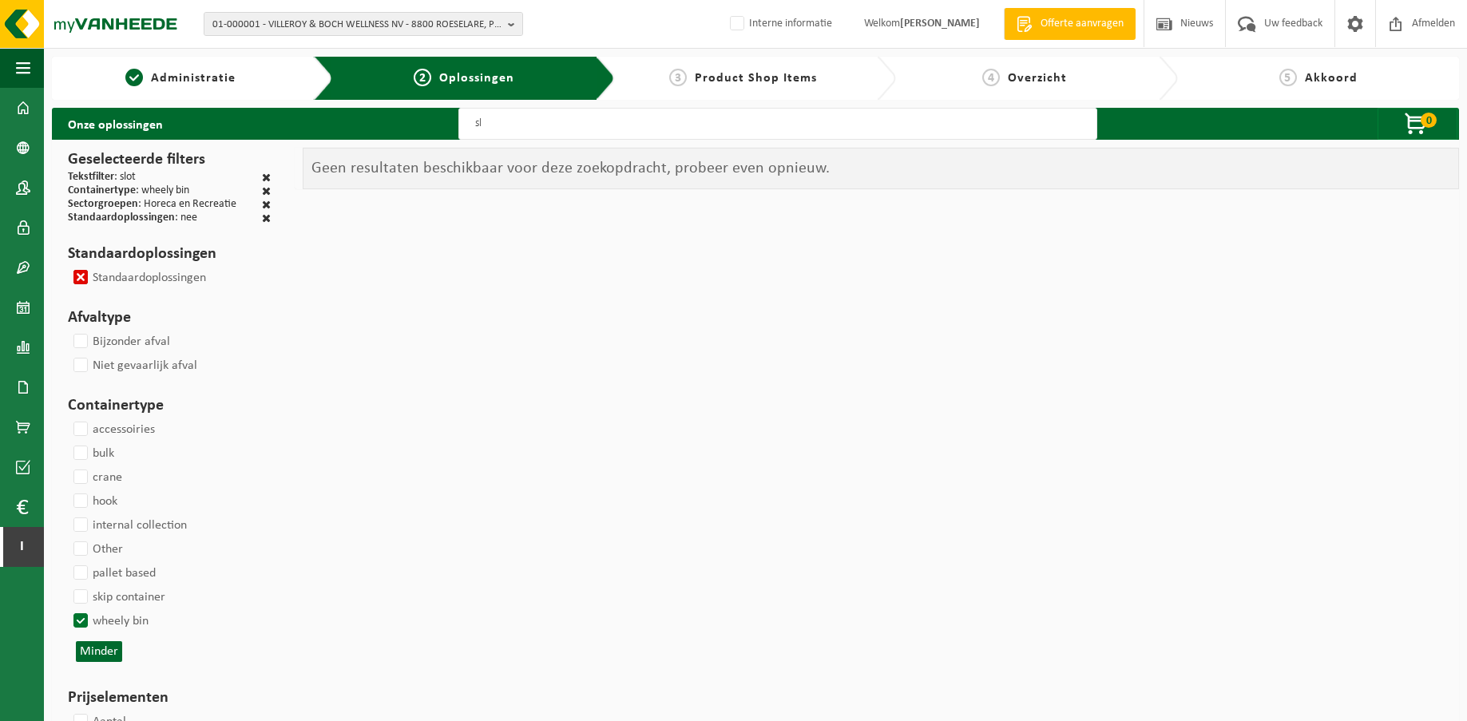
type input "s"
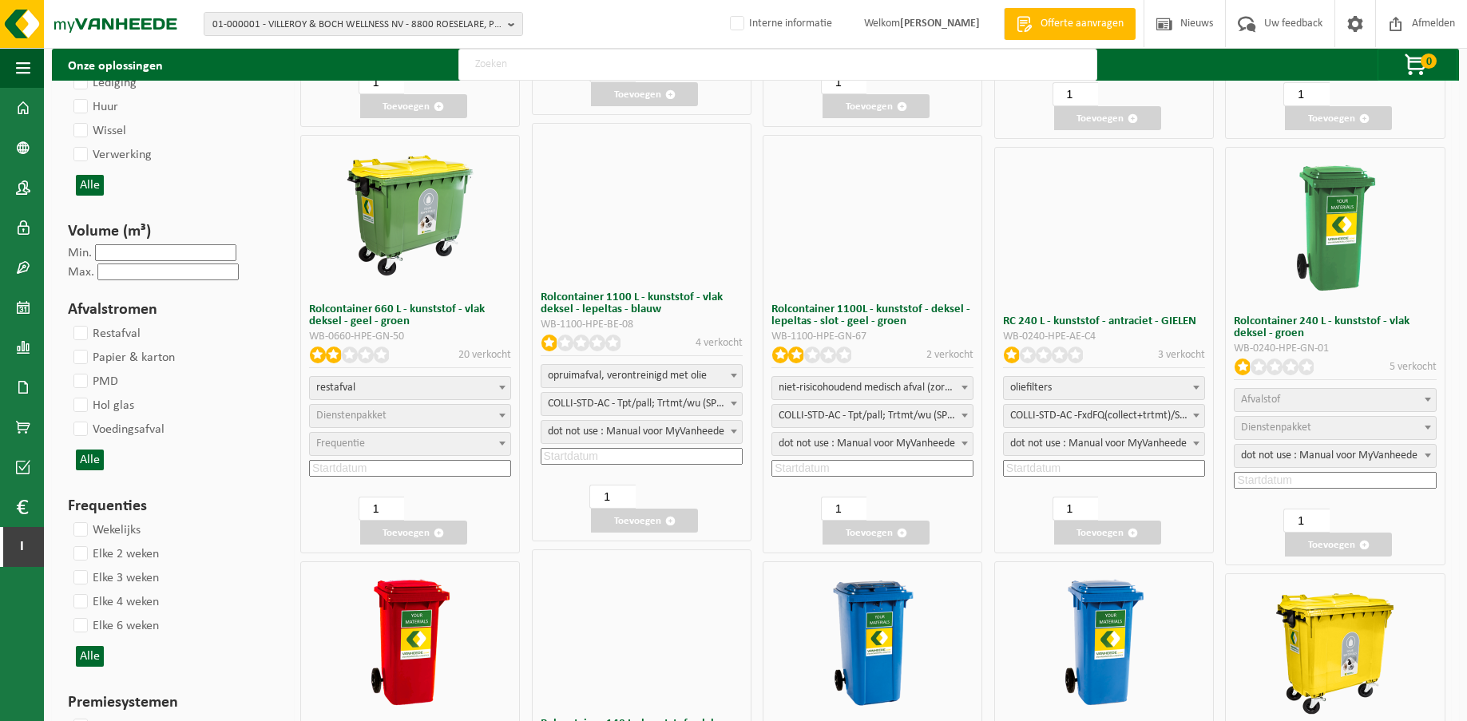
scroll to position [1278, 0]
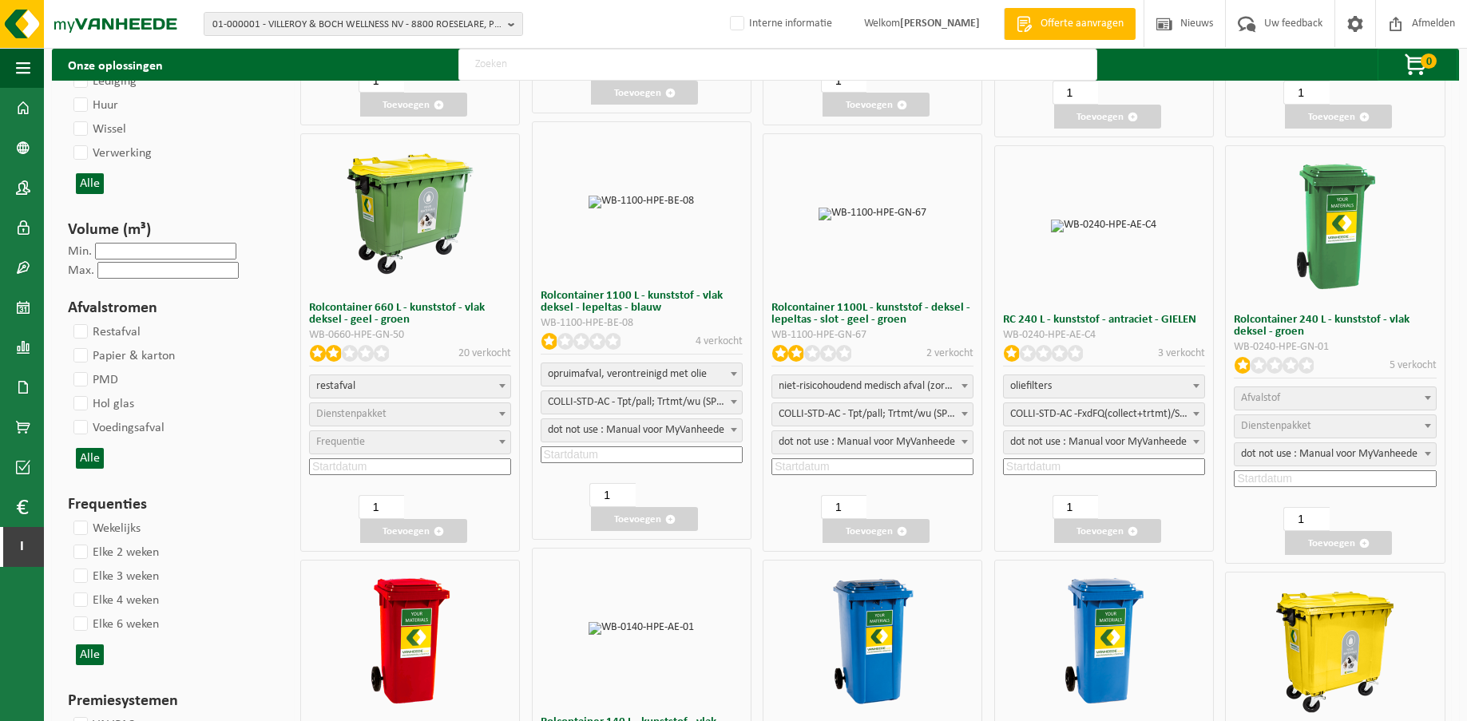
click at [578, 297] on h3 "Rolcontainer 1100 L - kunststof - vlak deksel - lepeltas - blauw" at bounding box center [642, 302] width 202 height 24
click at [701, 323] on div "WB-1100-HPE-BE-08" at bounding box center [642, 323] width 202 height 11
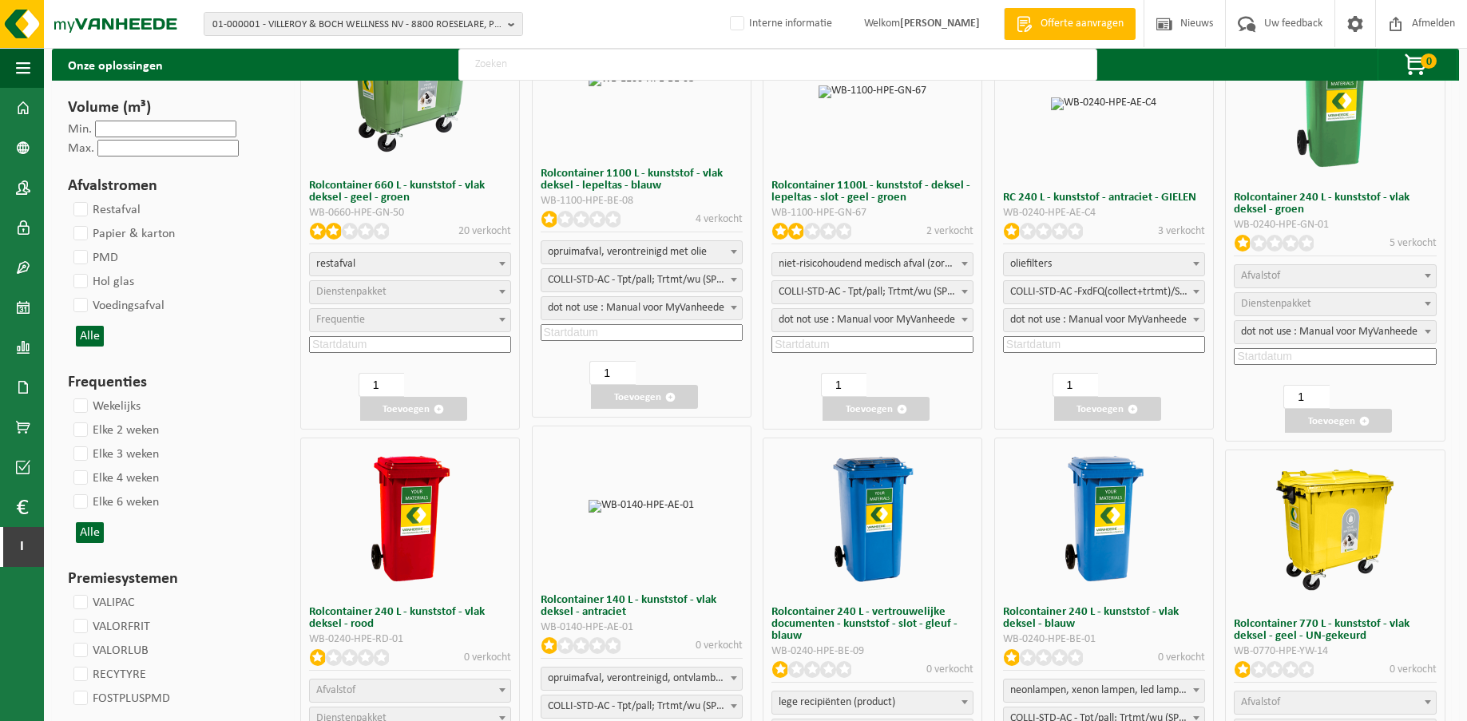
scroll to position [1438, 0]
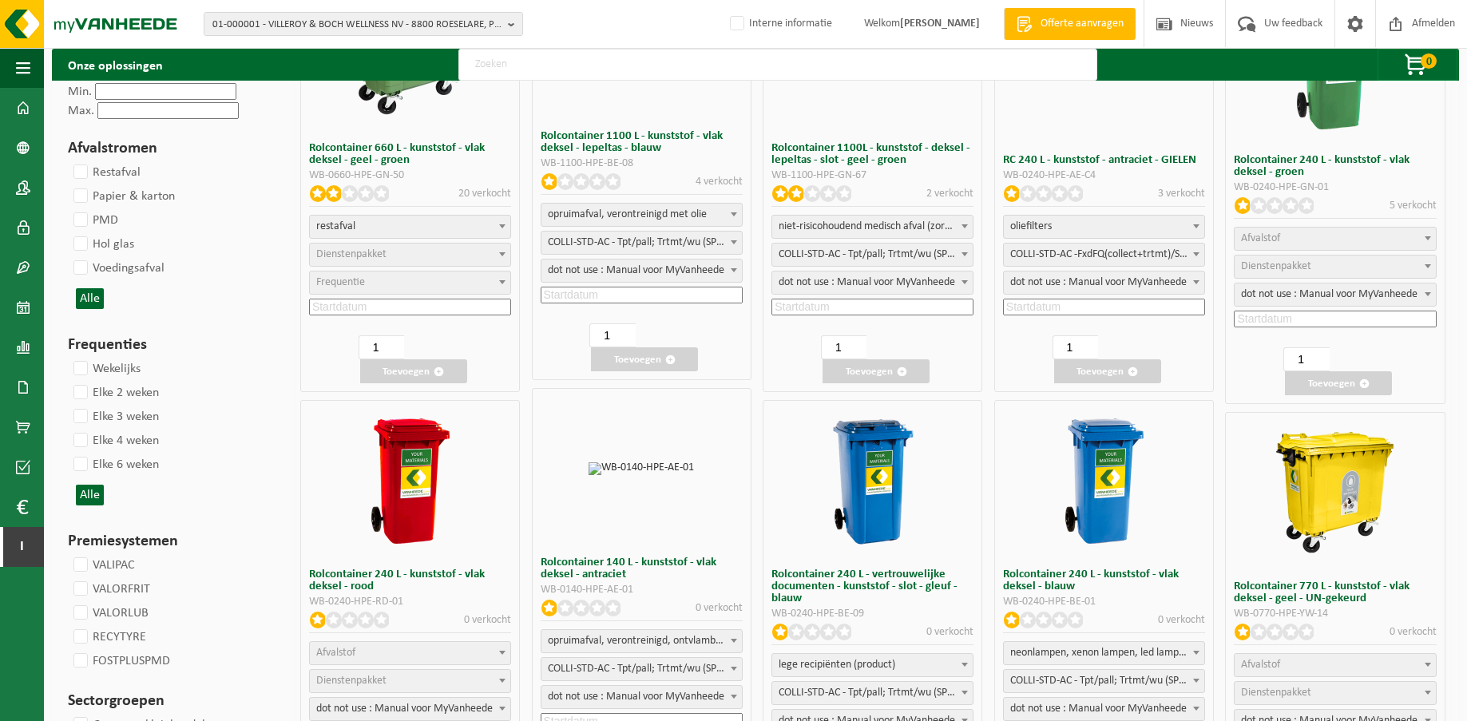
click at [1098, 159] on h3 "RC 240 L - kunststof - antraciet - GIELEN" at bounding box center [1104, 160] width 202 height 12
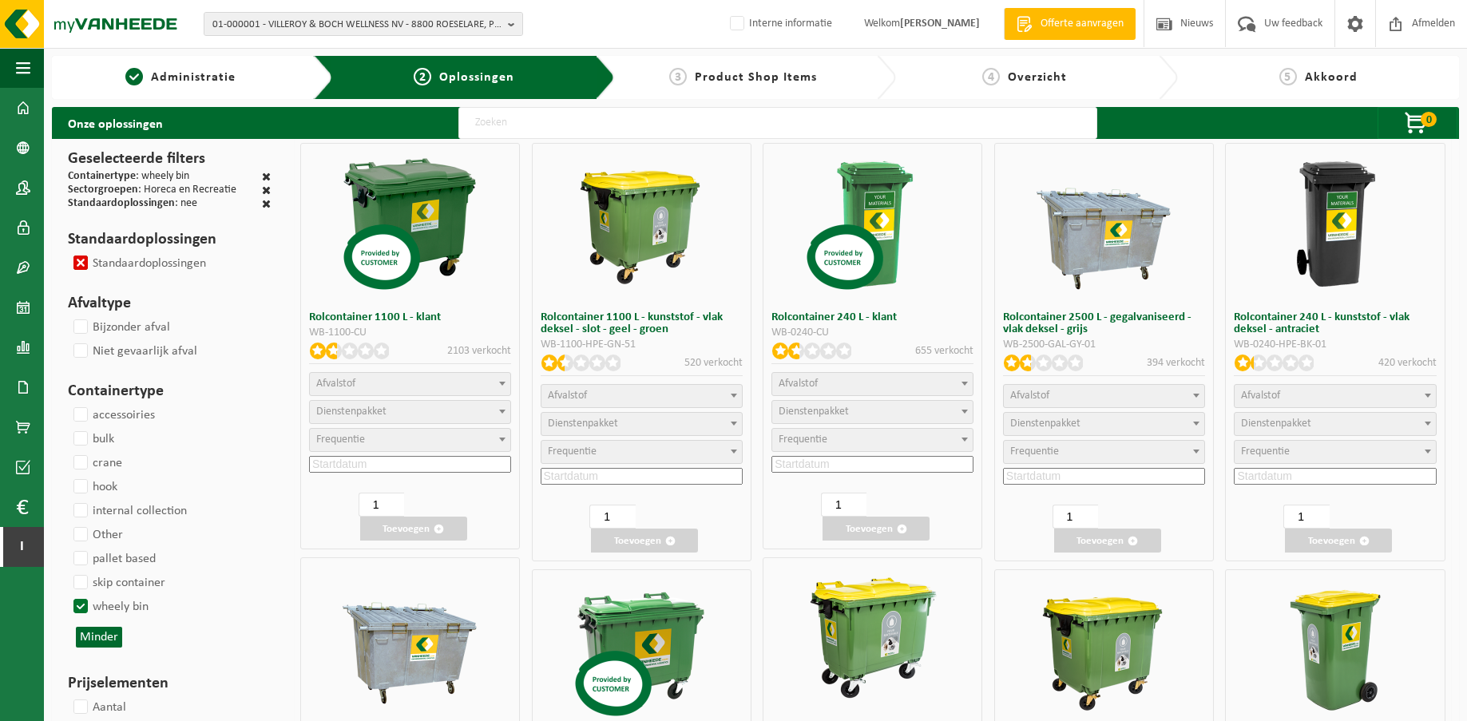
scroll to position [0, 0]
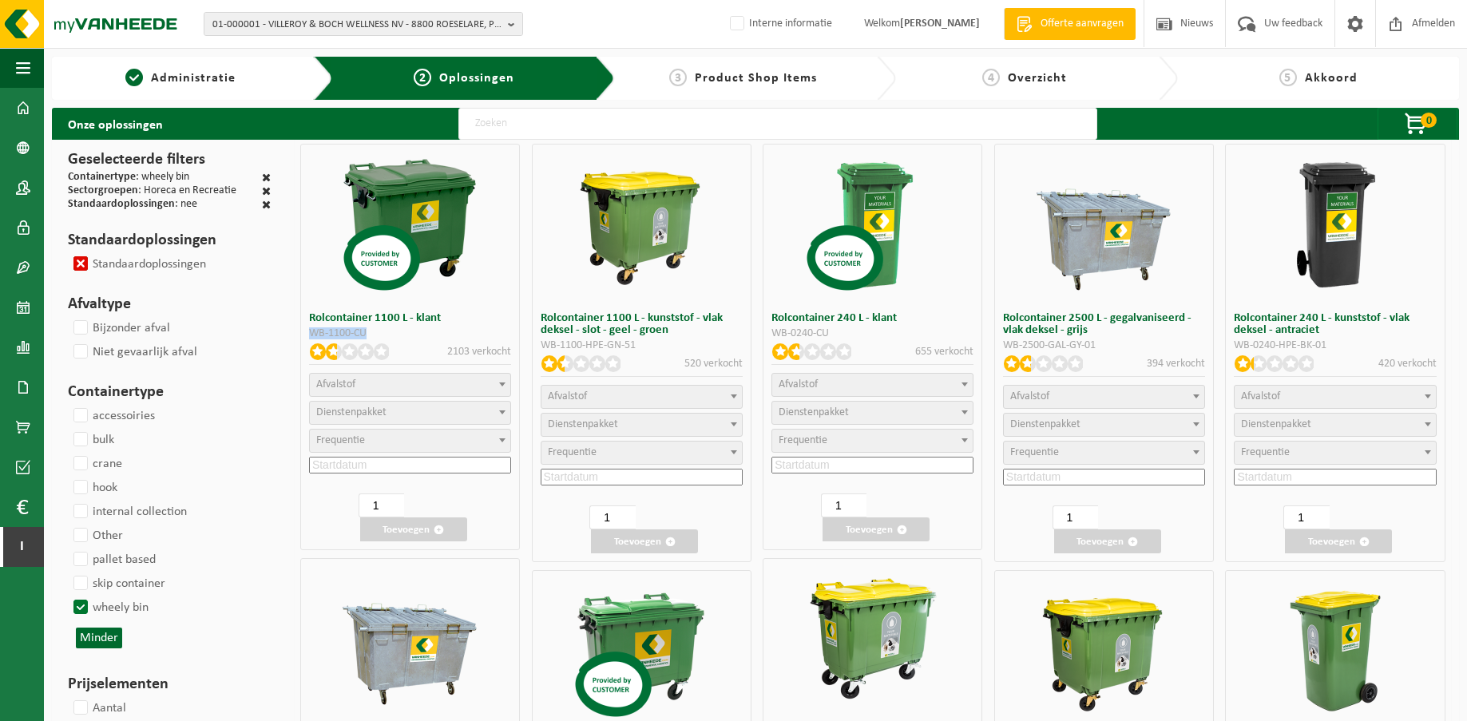
drag, startPoint x: 376, startPoint y: 334, endPoint x: 308, endPoint y: 331, distance: 68.8
click at [308, 331] on div "Rolcontainer 1100 L - klant WB-1100-CU 2103 verkocht restafval karton/papier, l…" at bounding box center [410, 347] width 220 height 407
click at [348, 336] on div "WB-1100-CU" at bounding box center [410, 333] width 202 height 11
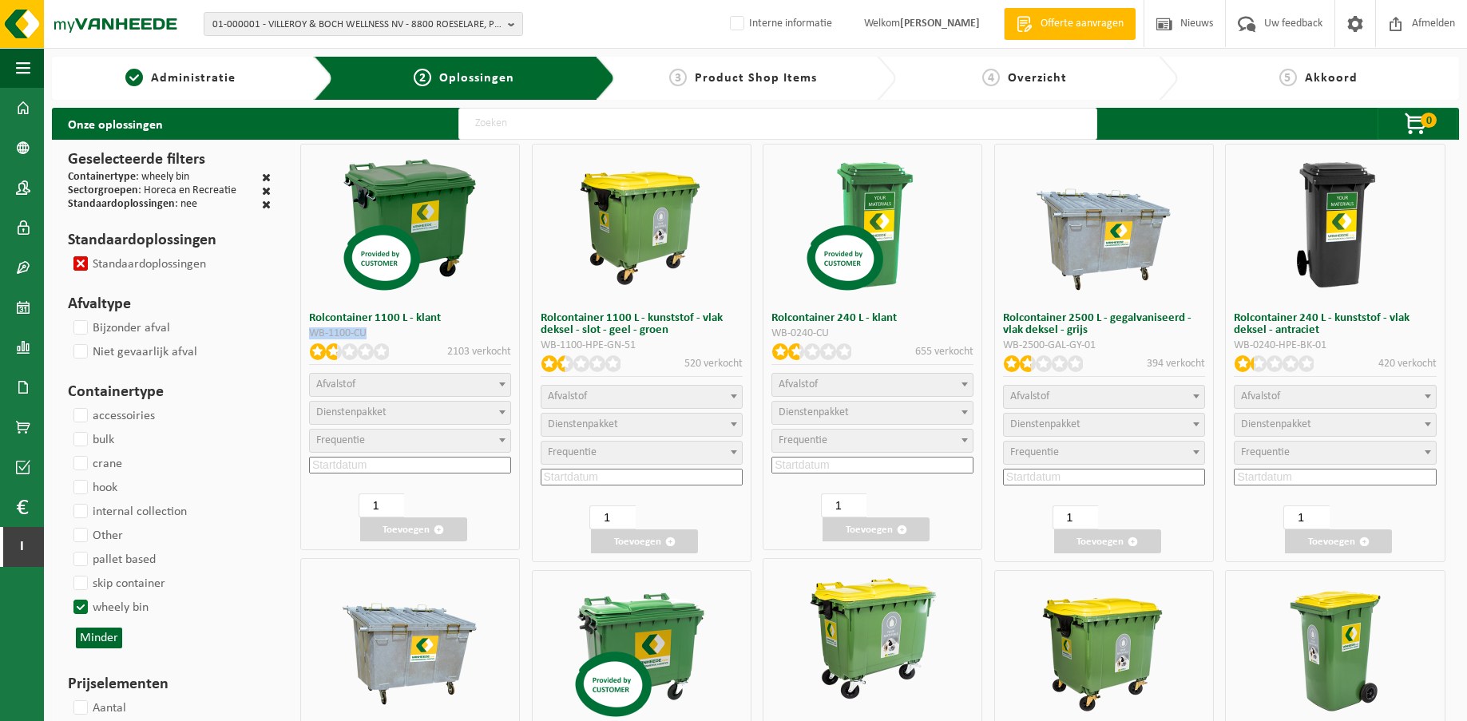
click at [371, 335] on div "WB-1100-CU" at bounding box center [410, 333] width 202 height 11
click at [346, 332] on div "WB-1100-CU" at bounding box center [410, 333] width 202 height 11
click at [487, 127] on input "text" at bounding box center [777, 124] width 639 height 32
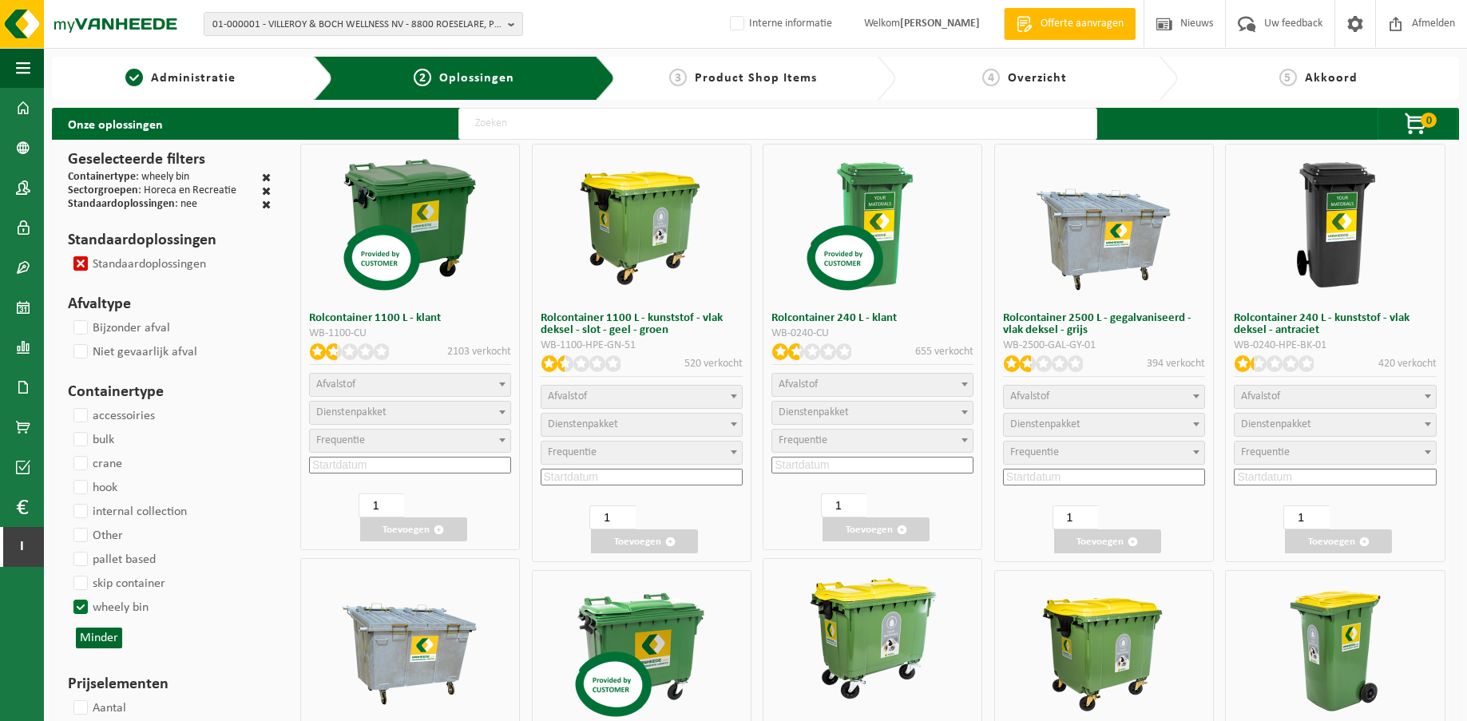
click at [349, 335] on div "WB-1100-CU" at bounding box center [410, 333] width 202 height 11
drag, startPoint x: 834, startPoint y: 331, endPoint x: 771, endPoint y: 334, distance: 63.1
click at [771, 334] on div "Rolcontainer 240 L - klant WB-0240-CU 655 verkocht restafval PMD (Plastiek, Met…" at bounding box center [873, 347] width 220 height 407
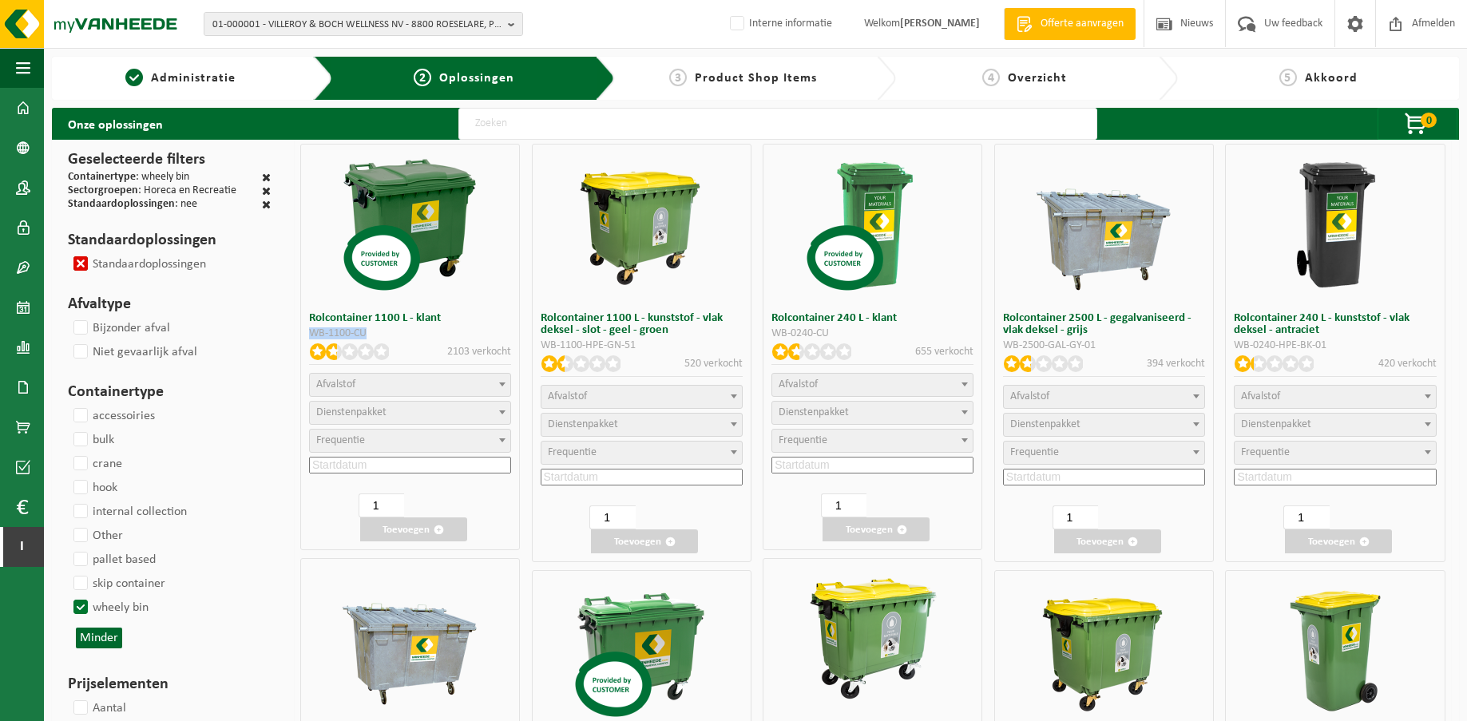
drag, startPoint x: 336, startPoint y: 334, endPoint x: 312, endPoint y: 334, distance: 24.8
click at [312, 334] on div "WB-1100-CU" at bounding box center [410, 333] width 202 height 11
click at [80, 607] on label "wheely bin" at bounding box center [109, 608] width 78 height 24
click at [68, 596] on input "wheely bin" at bounding box center [67, 595] width 1 height 1
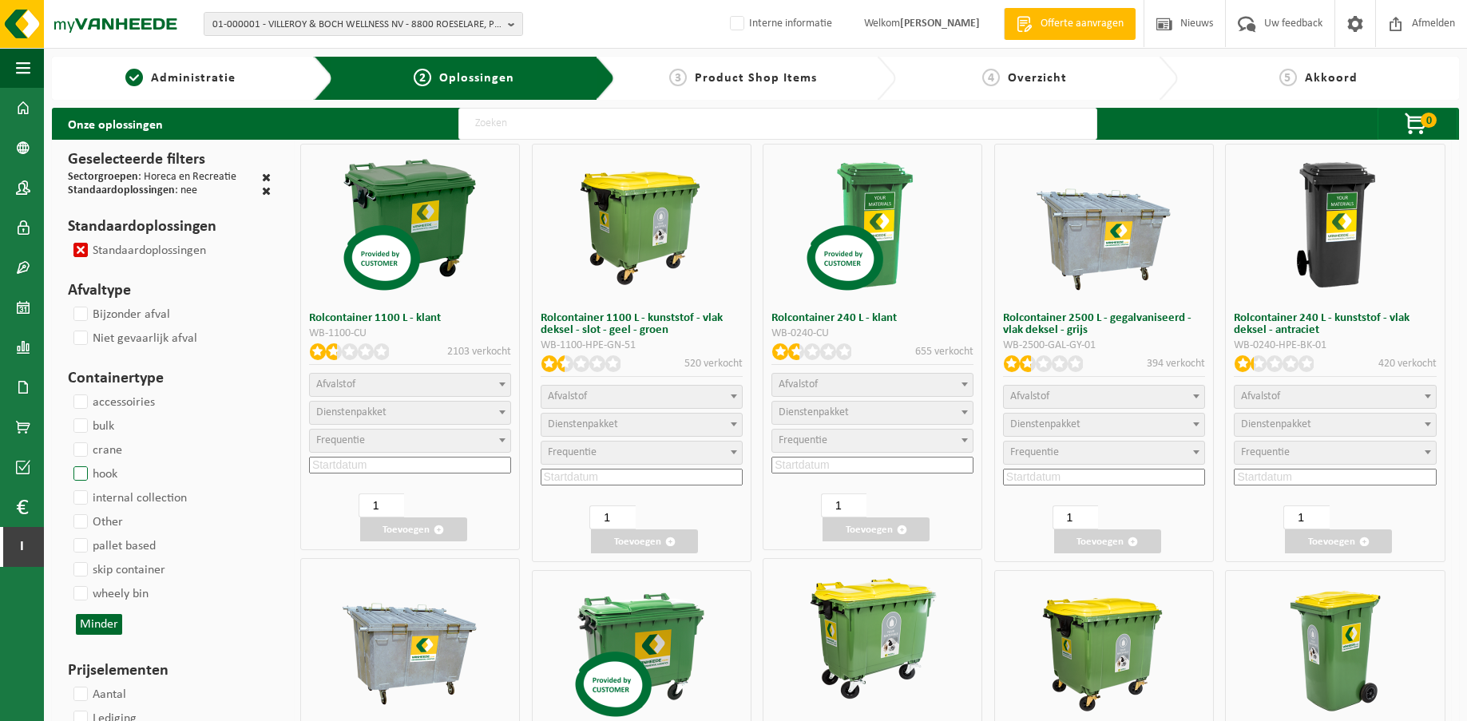
click at [83, 469] on label "hook" at bounding box center [93, 474] width 47 height 24
click at [68, 462] on input "hook" at bounding box center [67, 462] width 1 height 1
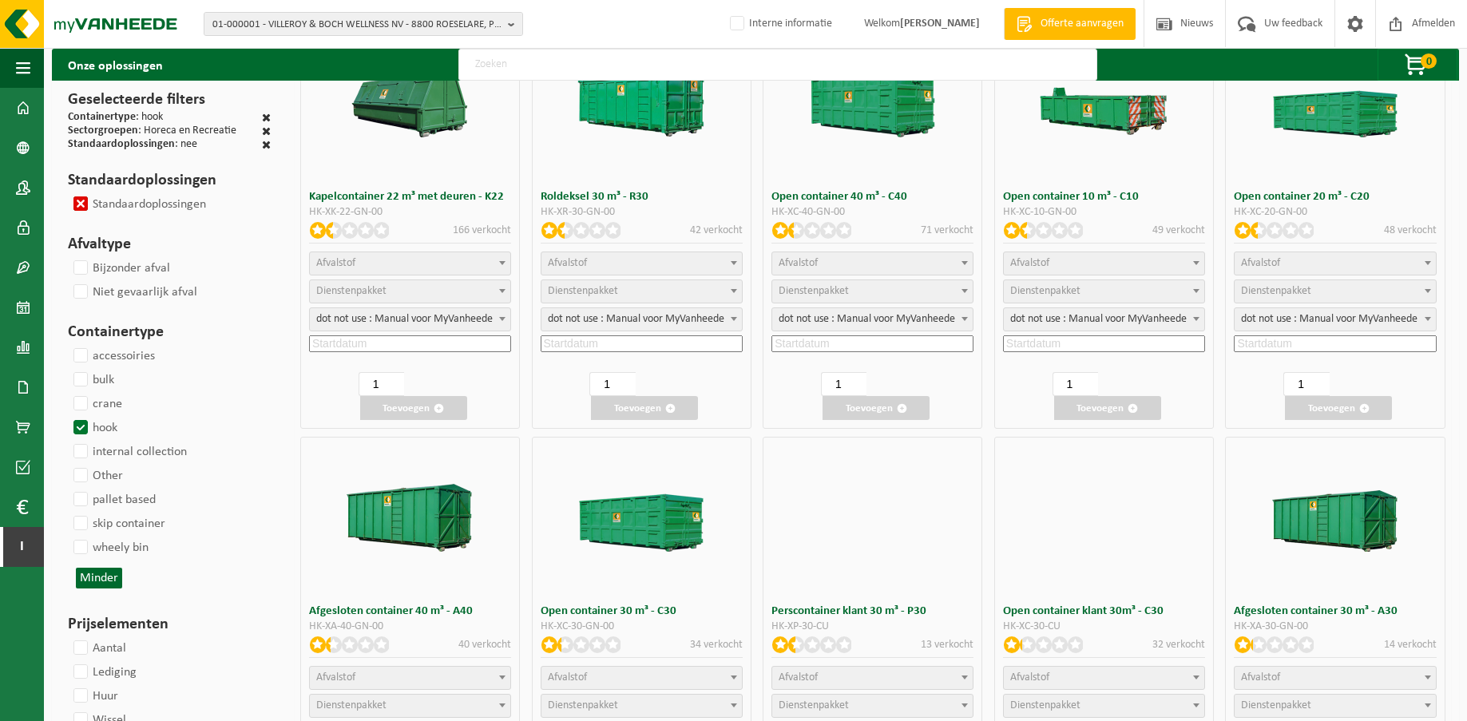
scroll to position [399, 0]
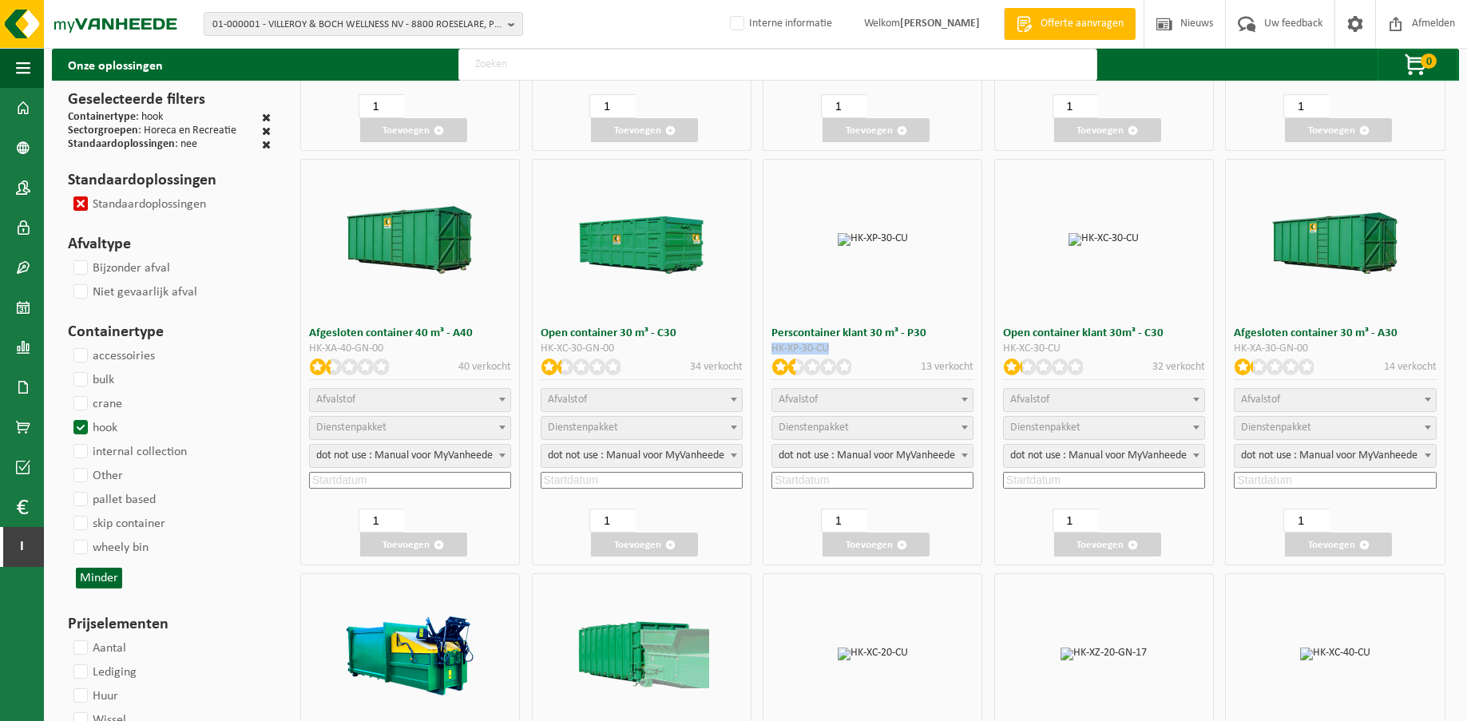
drag, startPoint x: 838, startPoint y: 351, endPoint x: 772, endPoint y: 351, distance: 65.5
click at [772, 351] on div "HK-XP-30-CU" at bounding box center [873, 348] width 202 height 11
click at [813, 344] on div "HK-XP-30-CU" at bounding box center [873, 348] width 202 height 11
click at [841, 348] on div "HK-XP-30-CU" at bounding box center [873, 348] width 202 height 11
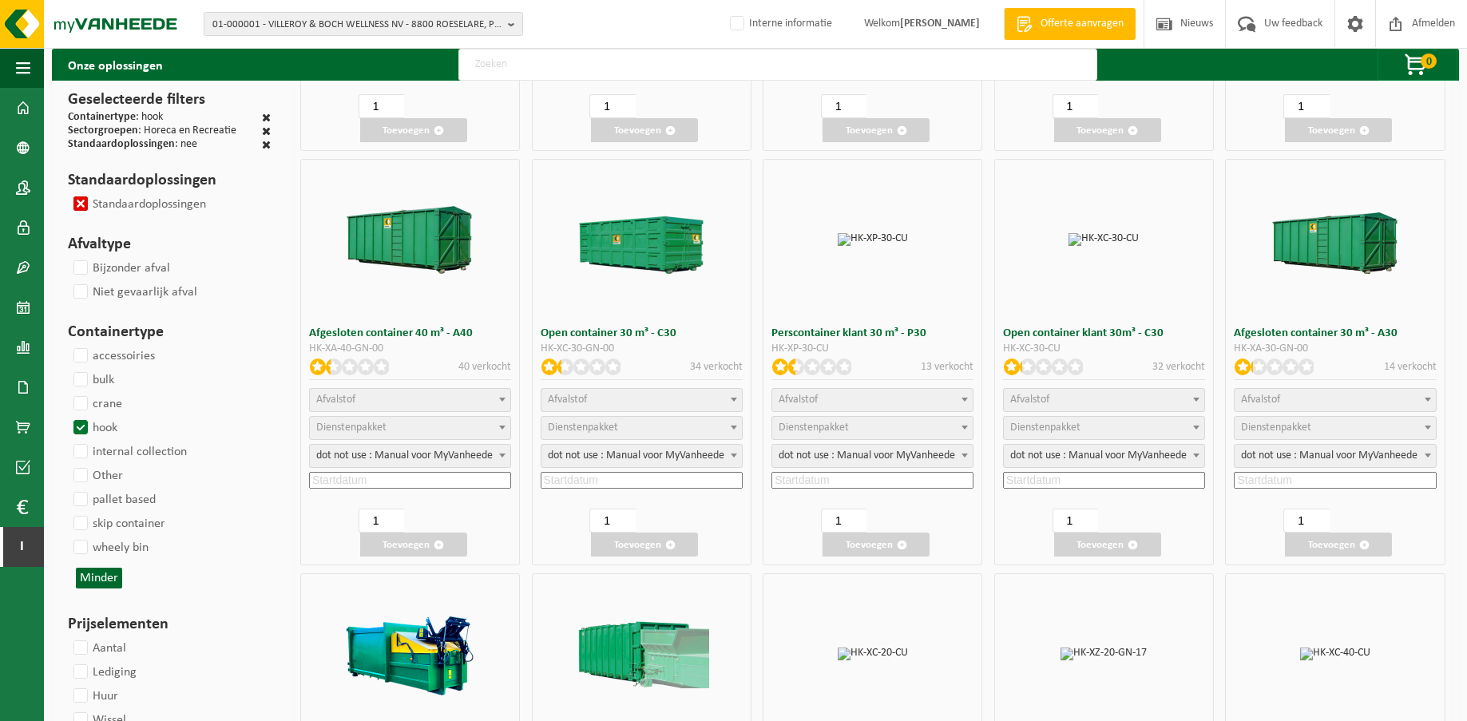
click at [775, 349] on div "HK-XP-30-CU" at bounding box center [873, 348] width 202 height 11
click at [794, 347] on div "HK-XP-30-CU" at bounding box center [873, 348] width 202 height 11
click at [803, 348] on div "HK-XP-30-CU" at bounding box center [873, 348] width 202 height 11
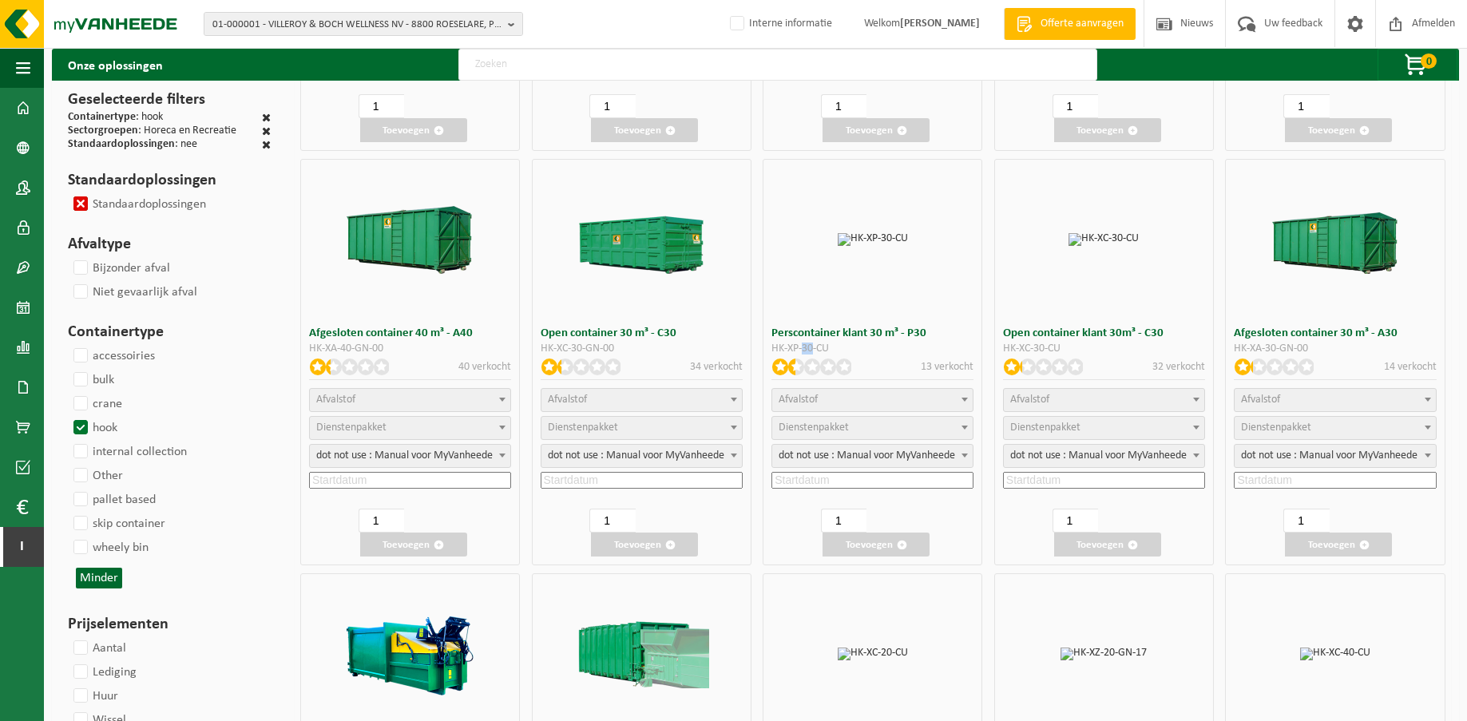
click at [804, 347] on div "HK-XP-30-CU" at bounding box center [873, 348] width 202 height 11
click at [816, 346] on div "HK-XP-30-CU" at bounding box center [873, 348] width 202 height 11
click at [805, 349] on div "HK-XP-30-CU" at bounding box center [873, 348] width 202 height 11
click at [842, 345] on div "HK-XP-30-CU" at bounding box center [873, 348] width 202 height 11
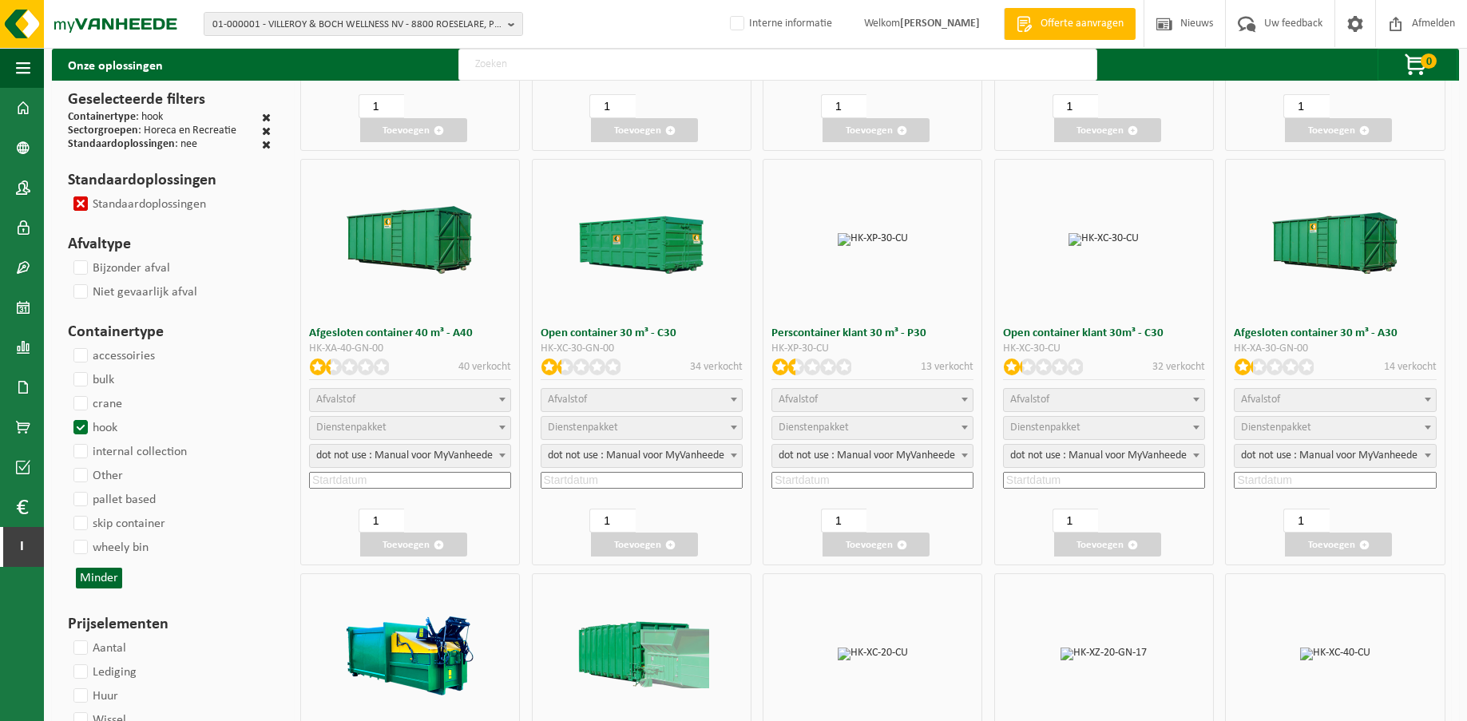
click at [810, 347] on div "HK-XP-30-CU" at bounding box center [873, 348] width 202 height 11
click at [839, 347] on div "HK-XP-30-CU" at bounding box center [873, 348] width 202 height 11
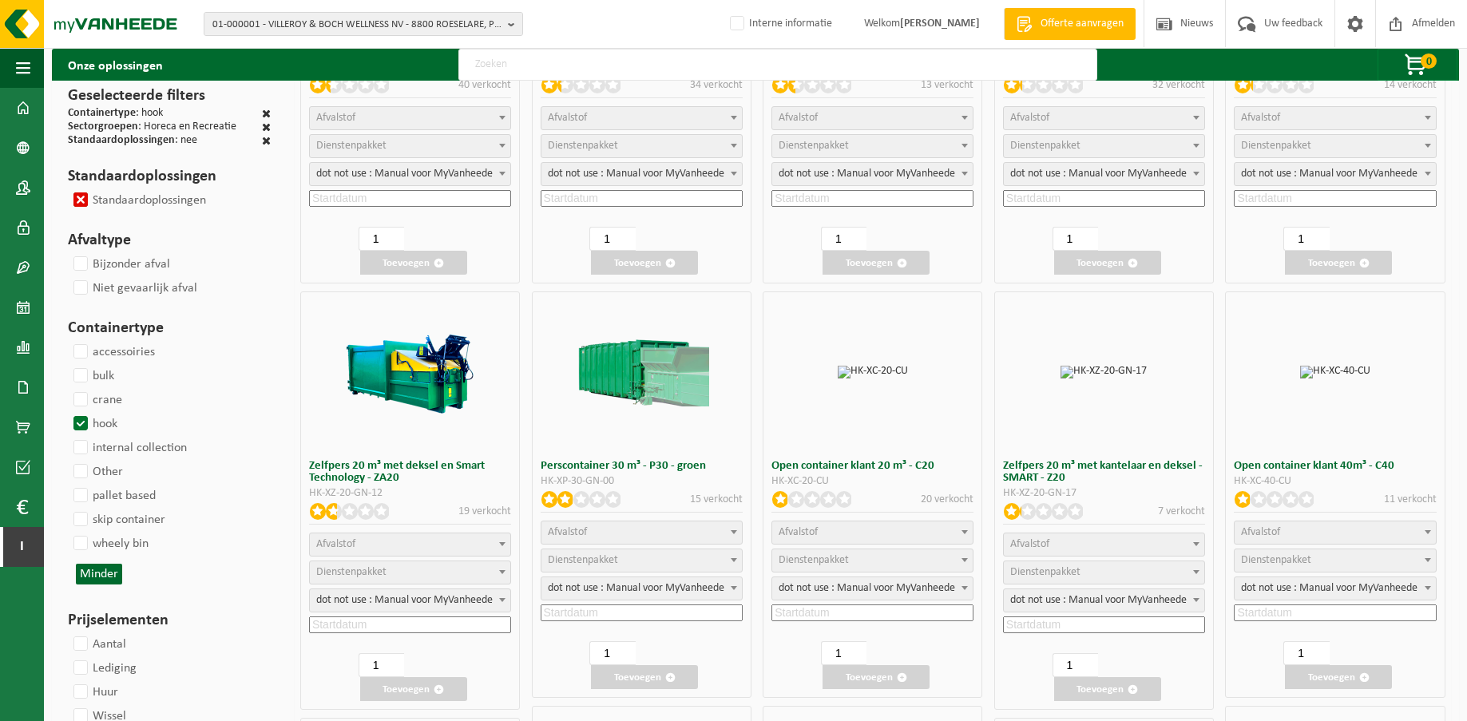
scroll to position [719, 0]
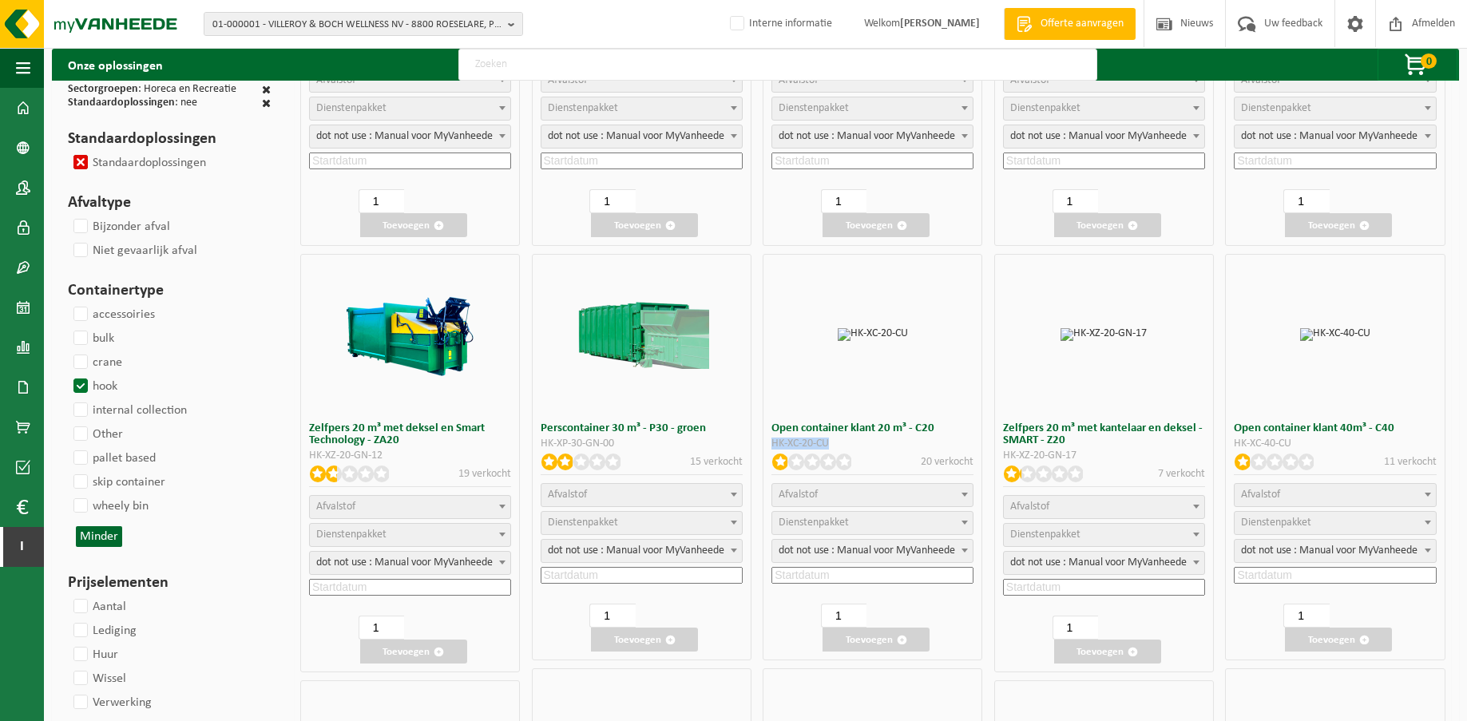
drag, startPoint x: 847, startPoint y: 438, endPoint x: 795, endPoint y: 447, distance: 53.4
click at [771, 447] on div "Open container klant 20 m³ - C20 HK-XC-20-CU 20 verkocht asbesthoudende bouwmat…" at bounding box center [873, 457] width 220 height 407
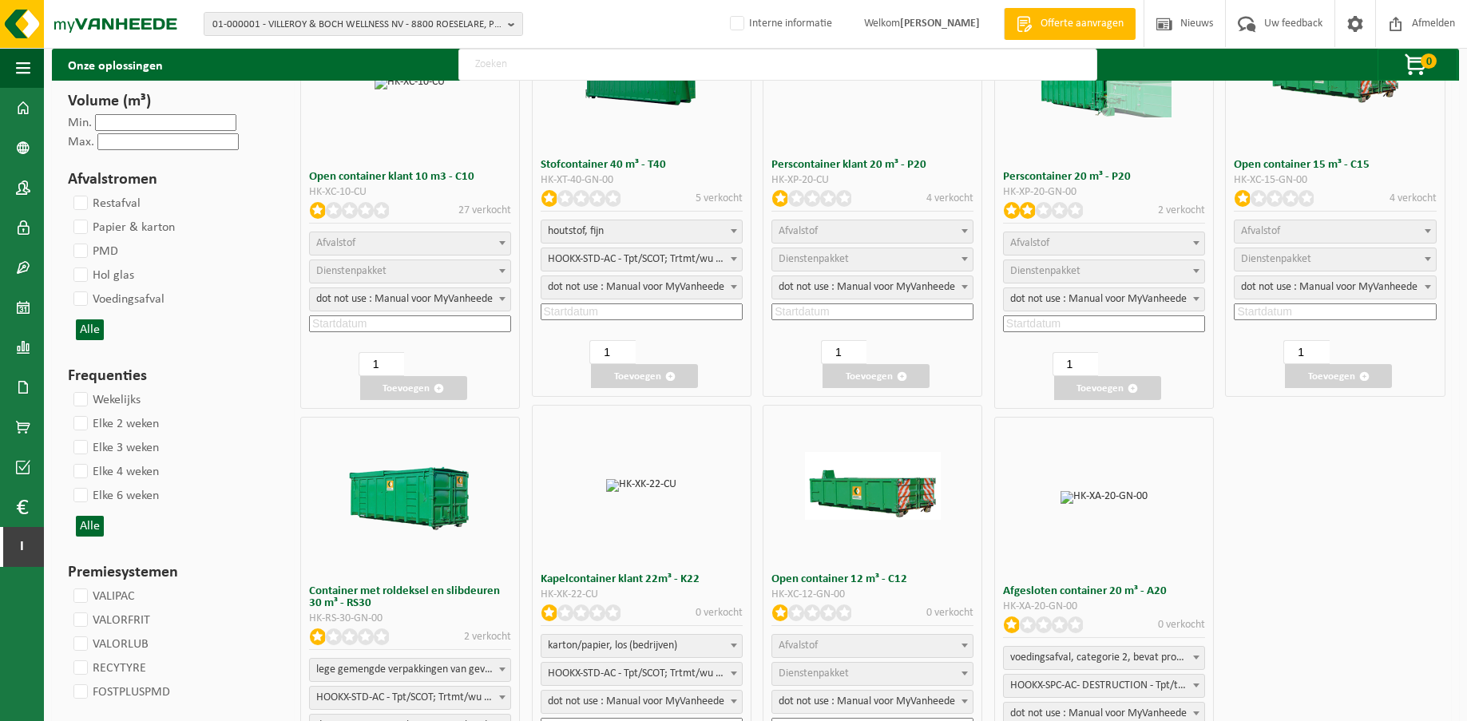
scroll to position [1593, 0]
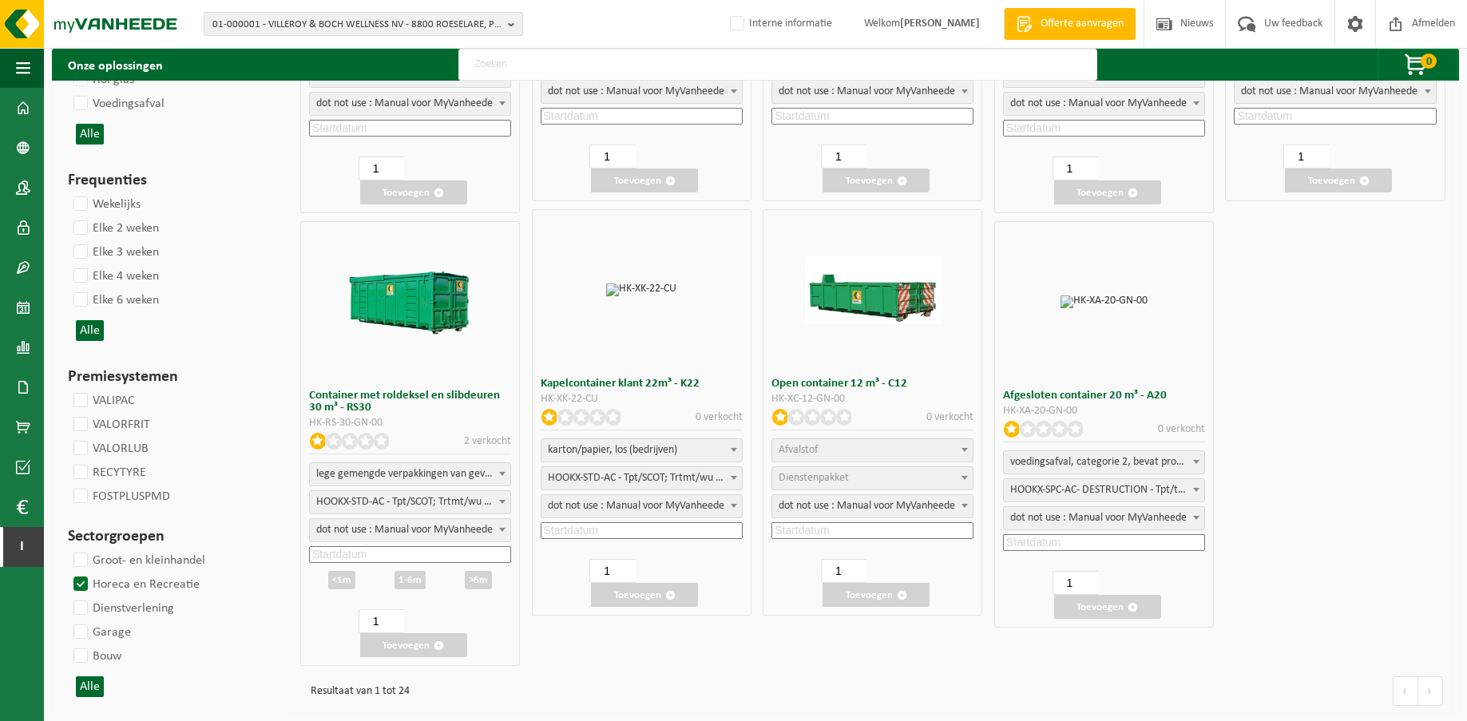
click at [587, 398] on div "HK-XK-22-CU" at bounding box center [642, 399] width 202 height 11
click at [618, 396] on div "HK-XK-22-CU" at bounding box center [642, 399] width 202 height 11
click at [78, 581] on label "Horeca en Recreatie" at bounding box center [134, 585] width 129 height 24
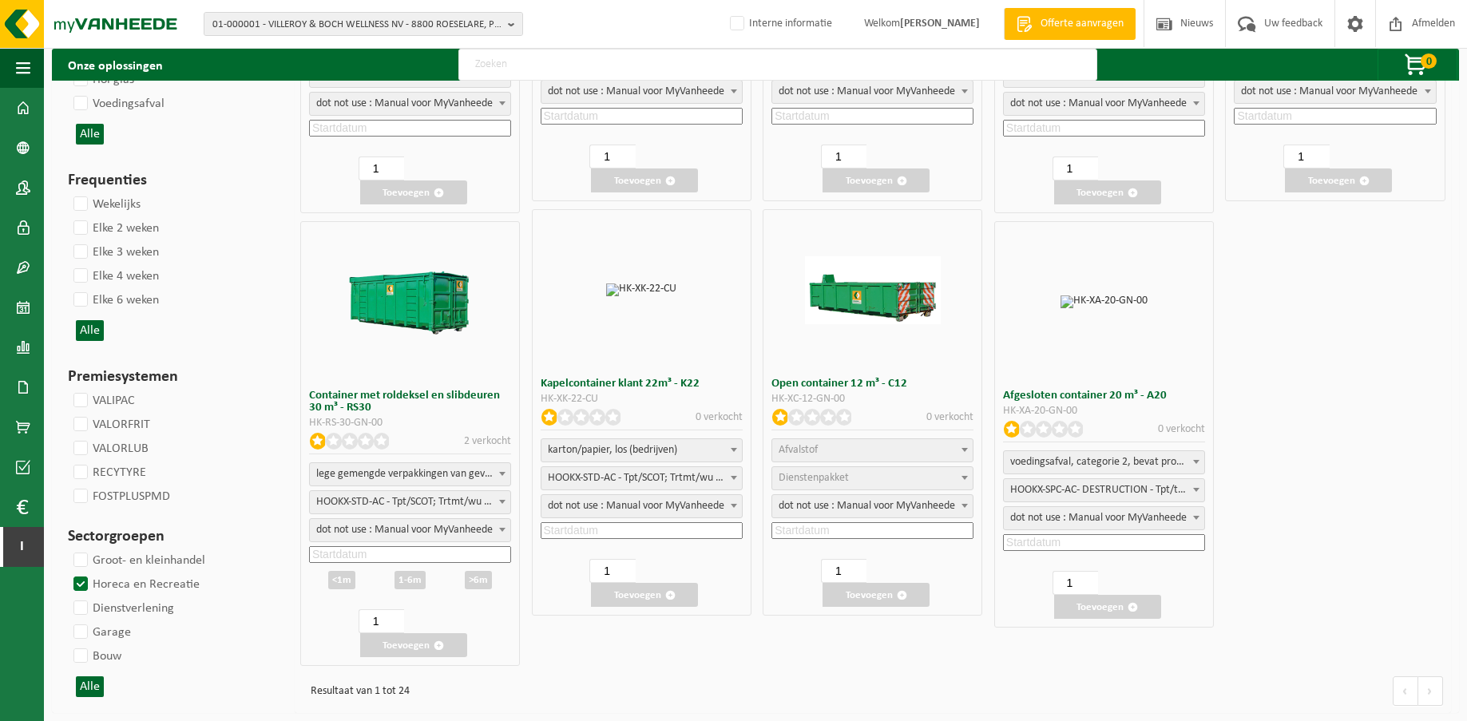
click at [68, 573] on input "Horeca en Recreatie" at bounding box center [67, 572] width 1 height 1
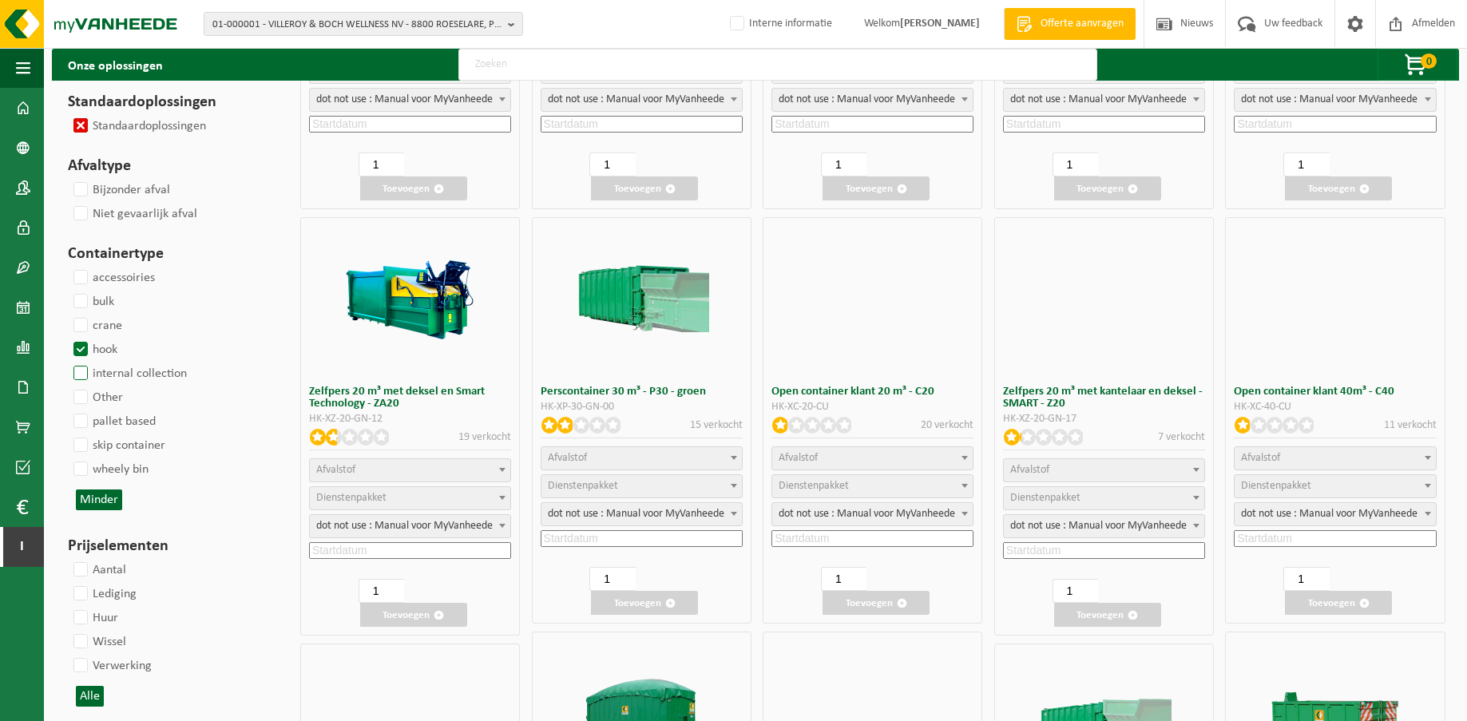
scroll to position [714, 0]
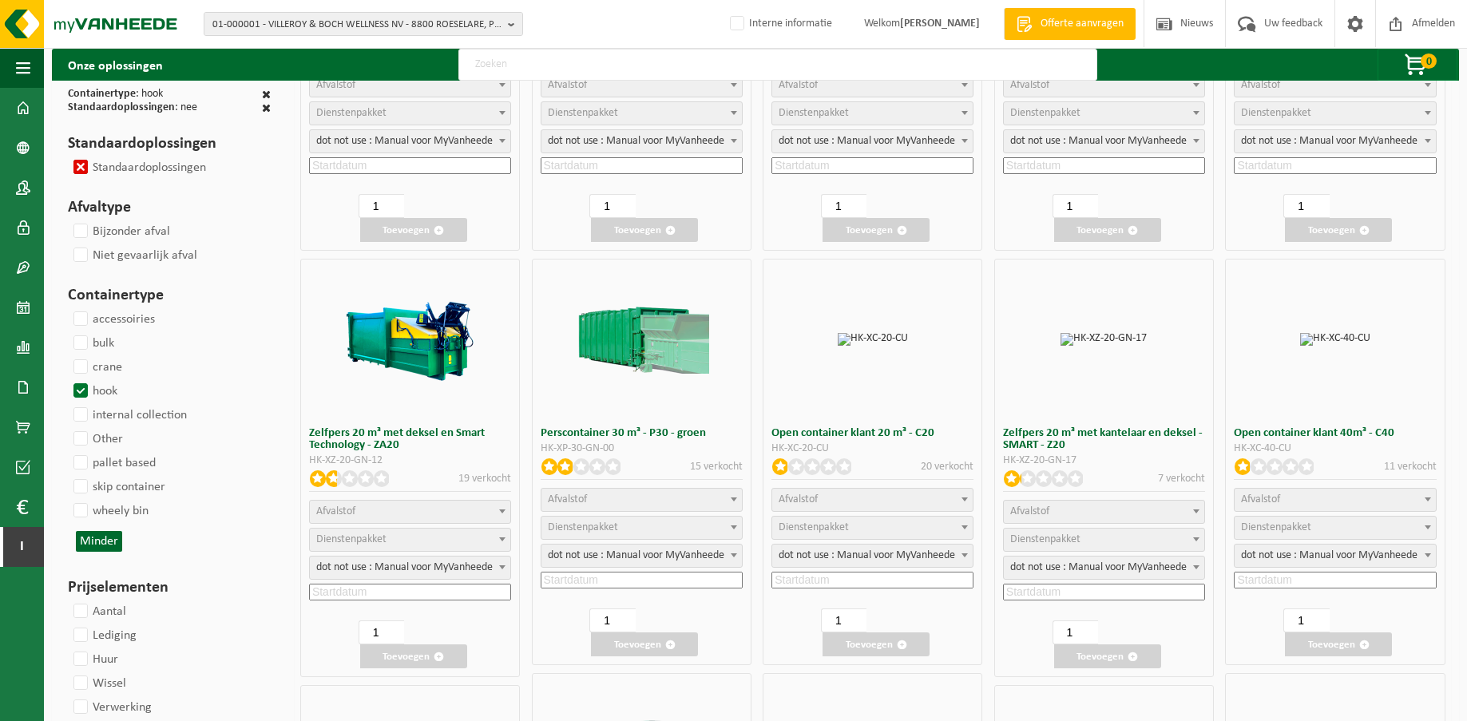
click at [77, 390] on label "hook" at bounding box center [93, 391] width 47 height 24
click at [68, 379] on input "hook" at bounding box center [67, 379] width 1 height 1
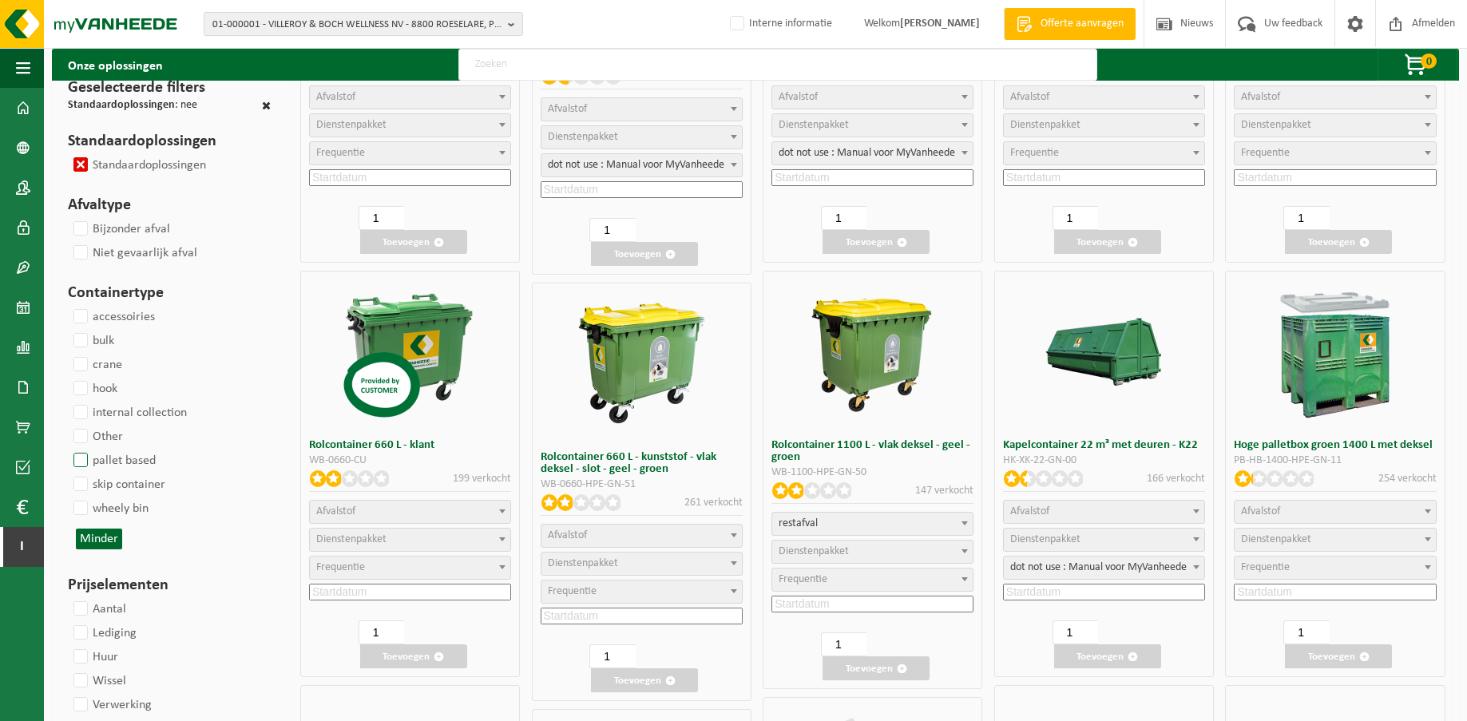
click at [82, 461] on label "pallet based" at bounding box center [112, 461] width 85 height 24
click at [68, 449] on input "pallet based" at bounding box center [67, 448] width 1 height 1
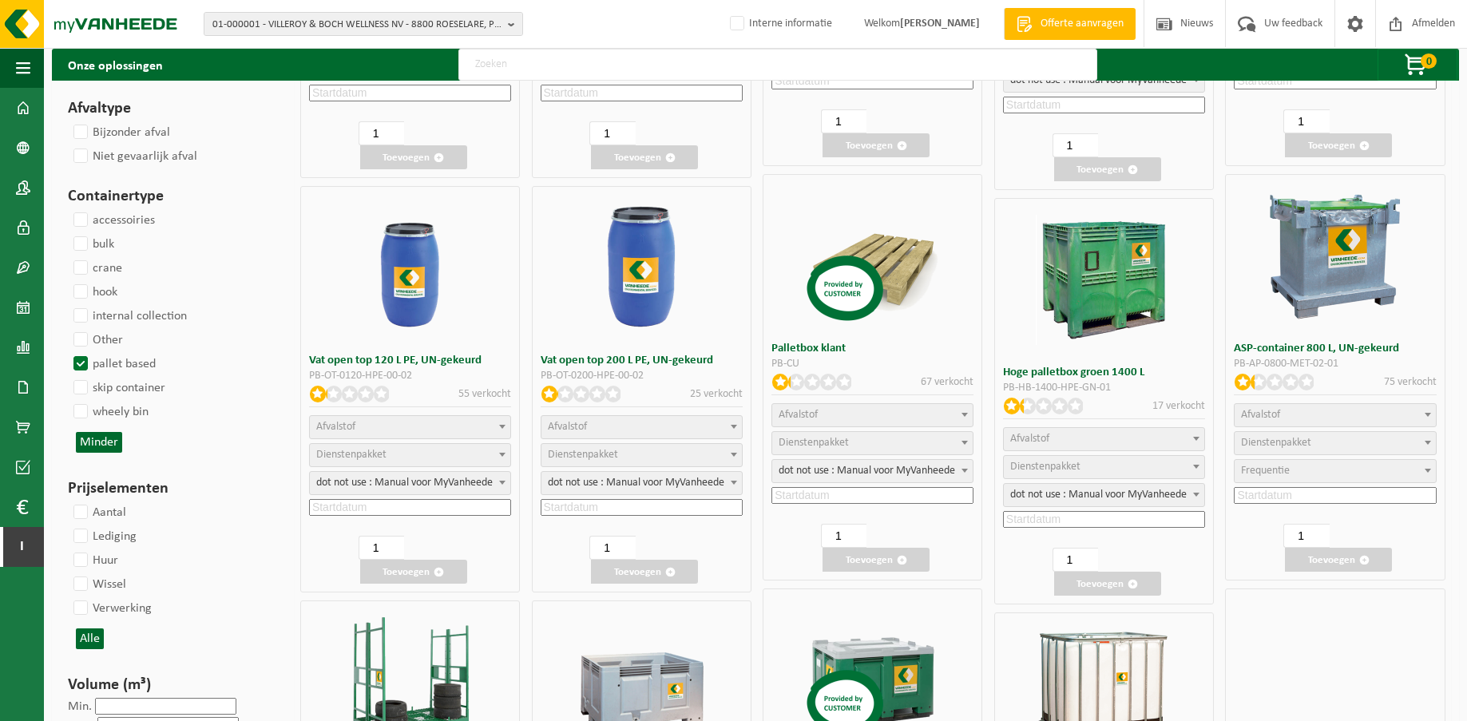
scroll to position [1198, 0]
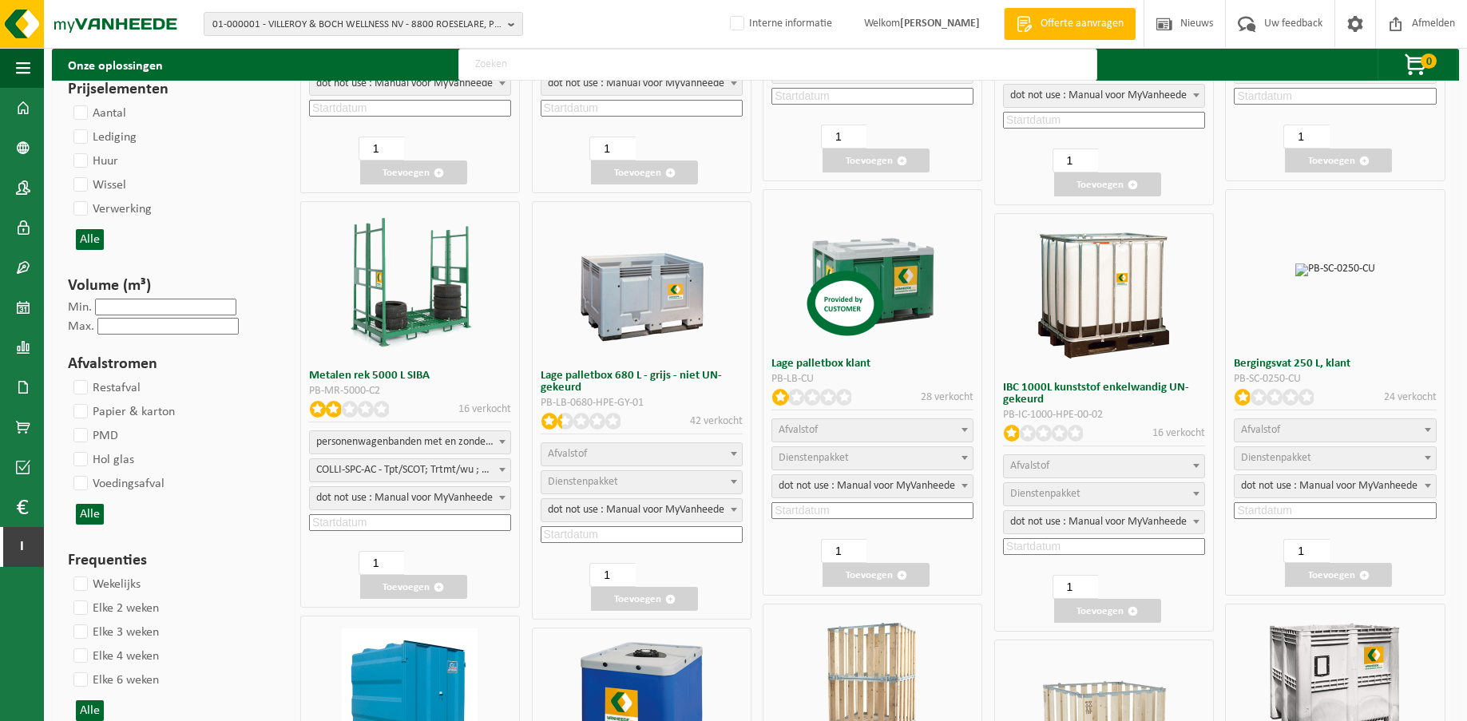
click at [1285, 376] on div "PB-SC-0250-CU" at bounding box center [1335, 379] width 202 height 11
click at [619, 400] on div "PB-LB-0680-HPE-GY-01" at bounding box center [642, 403] width 202 height 11
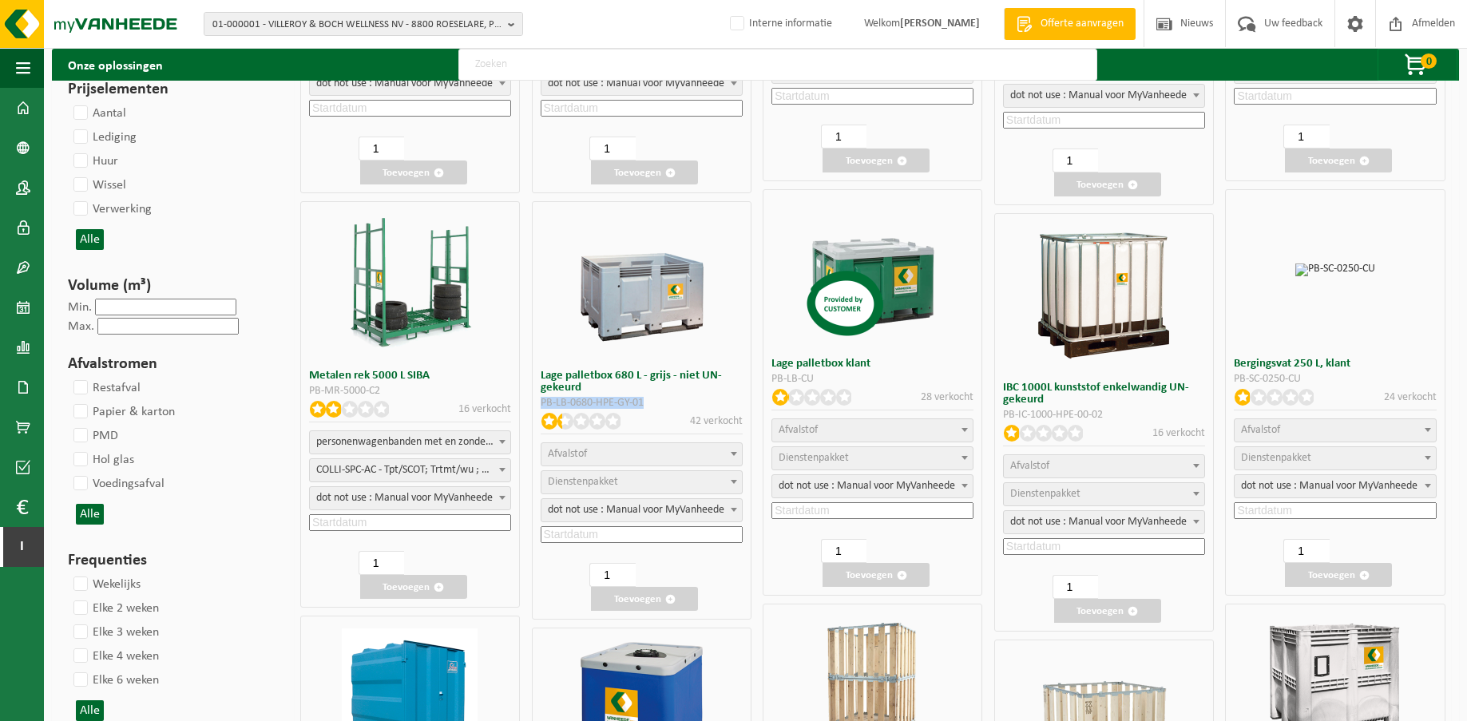
click at [619, 400] on div "PB-LB-0680-HPE-GY-01" at bounding box center [642, 403] width 202 height 11
click at [650, 375] on h3 "Lage palletbox 680 L - grijs - niet UN-gekeurd" at bounding box center [642, 382] width 202 height 24
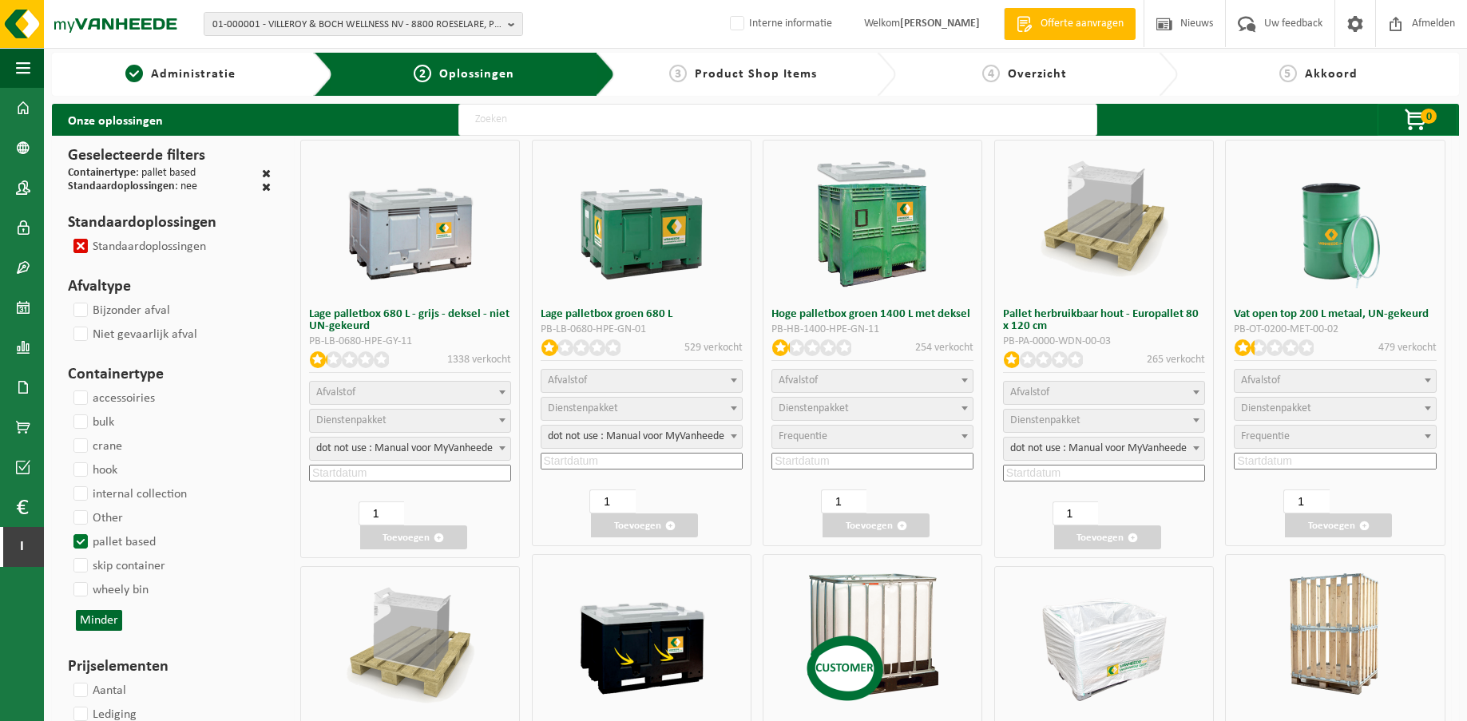
scroll to position [0, 0]
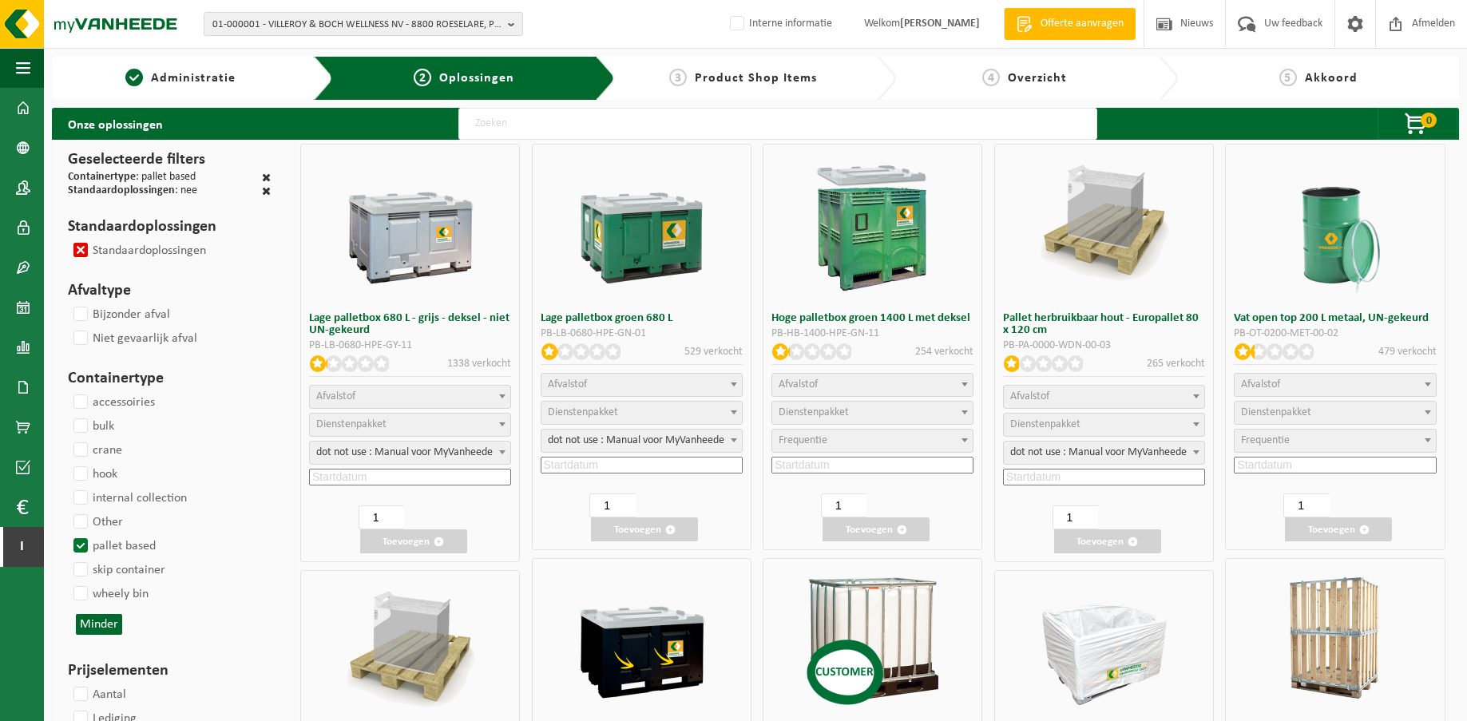
click at [449, 349] on div "PB-LB-0680-HPE-GY-11" at bounding box center [410, 345] width 202 height 11
click at [391, 340] on div "PB-LB-0680-HPE-GY-11" at bounding box center [410, 345] width 202 height 11
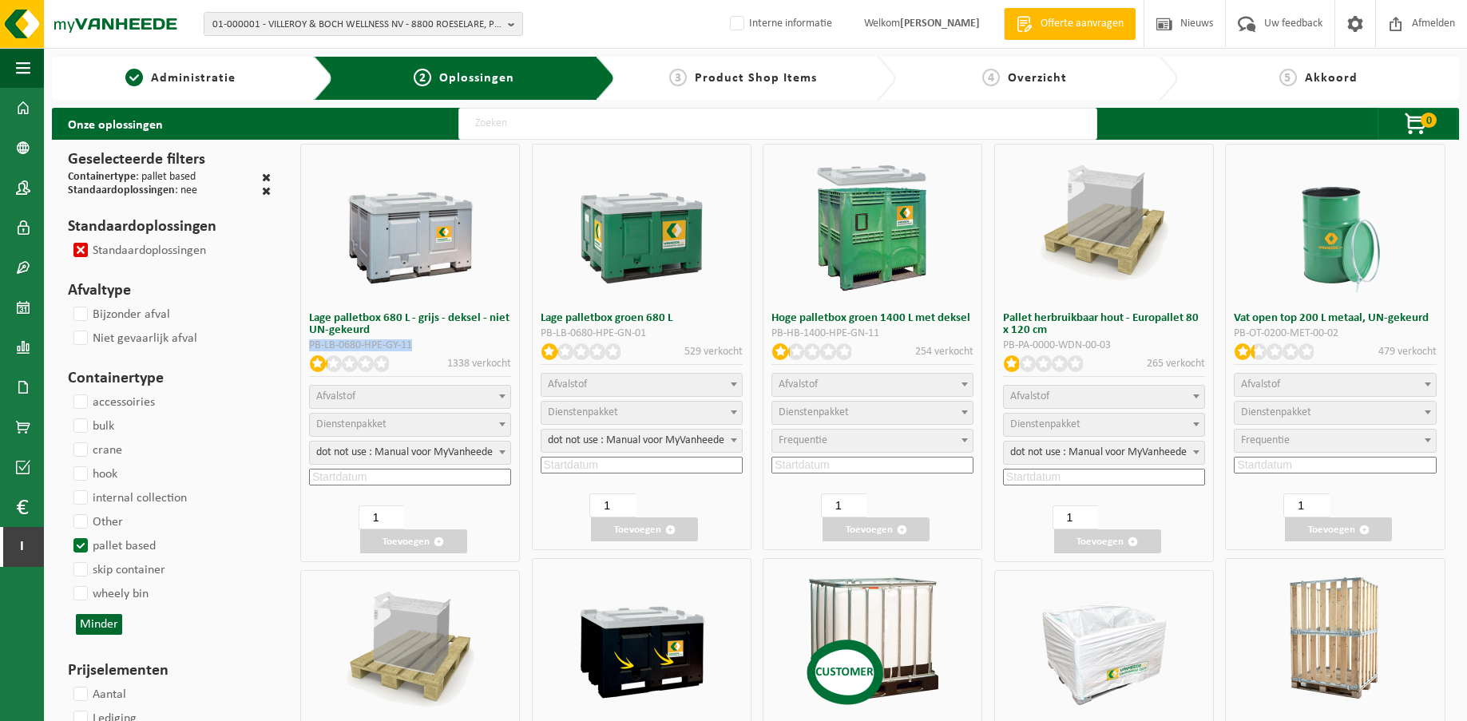
click at [487, 343] on div "PB-LB-0680-HPE-GY-11" at bounding box center [410, 345] width 202 height 11
click at [409, 345] on div "PB-LB-0680-HPE-GY-11" at bounding box center [410, 345] width 202 height 11
click at [438, 345] on div "PB-LB-0680-HPE-GY-11" at bounding box center [410, 345] width 202 height 11
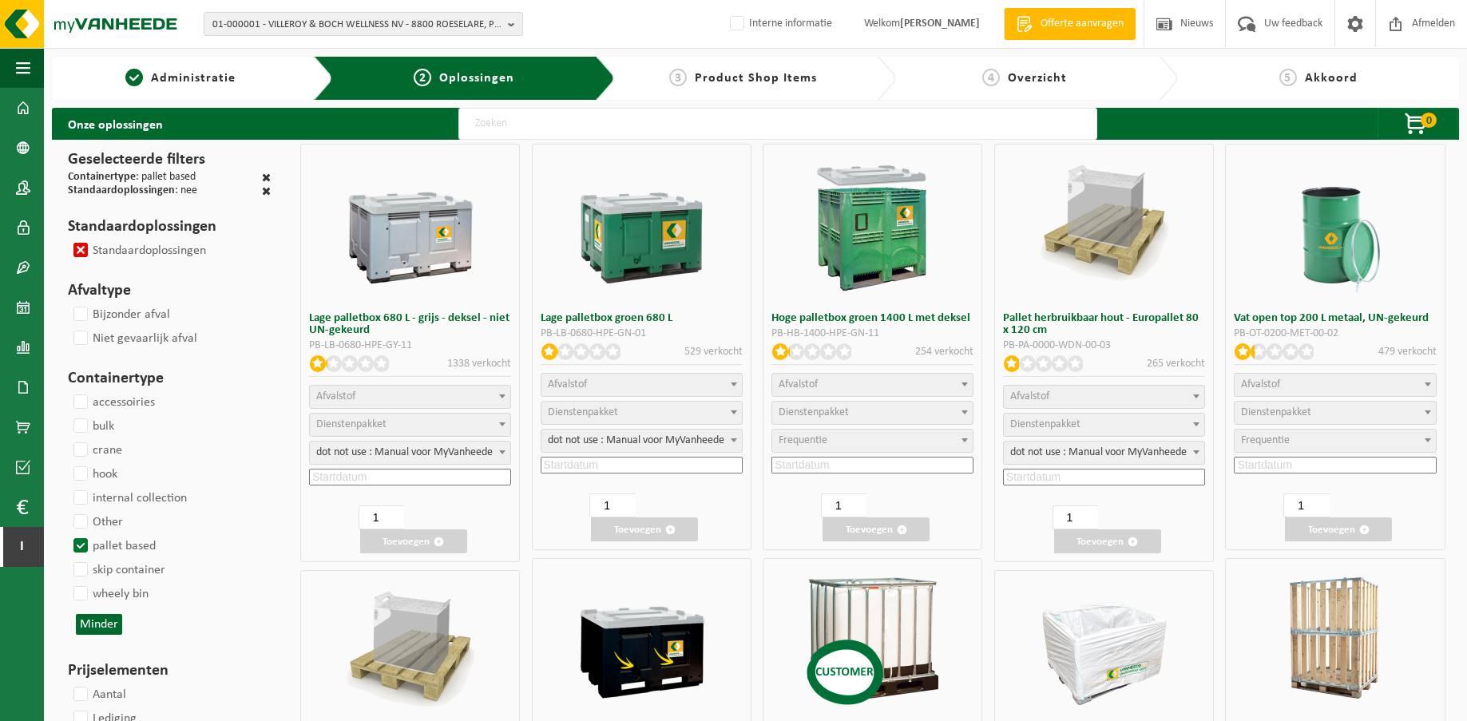
click at [81, 253] on label "Standaardoplossingen" at bounding box center [138, 251] width 136 height 24
click at [68, 239] on input "Standaardoplossingen" at bounding box center [67, 238] width 1 height 1
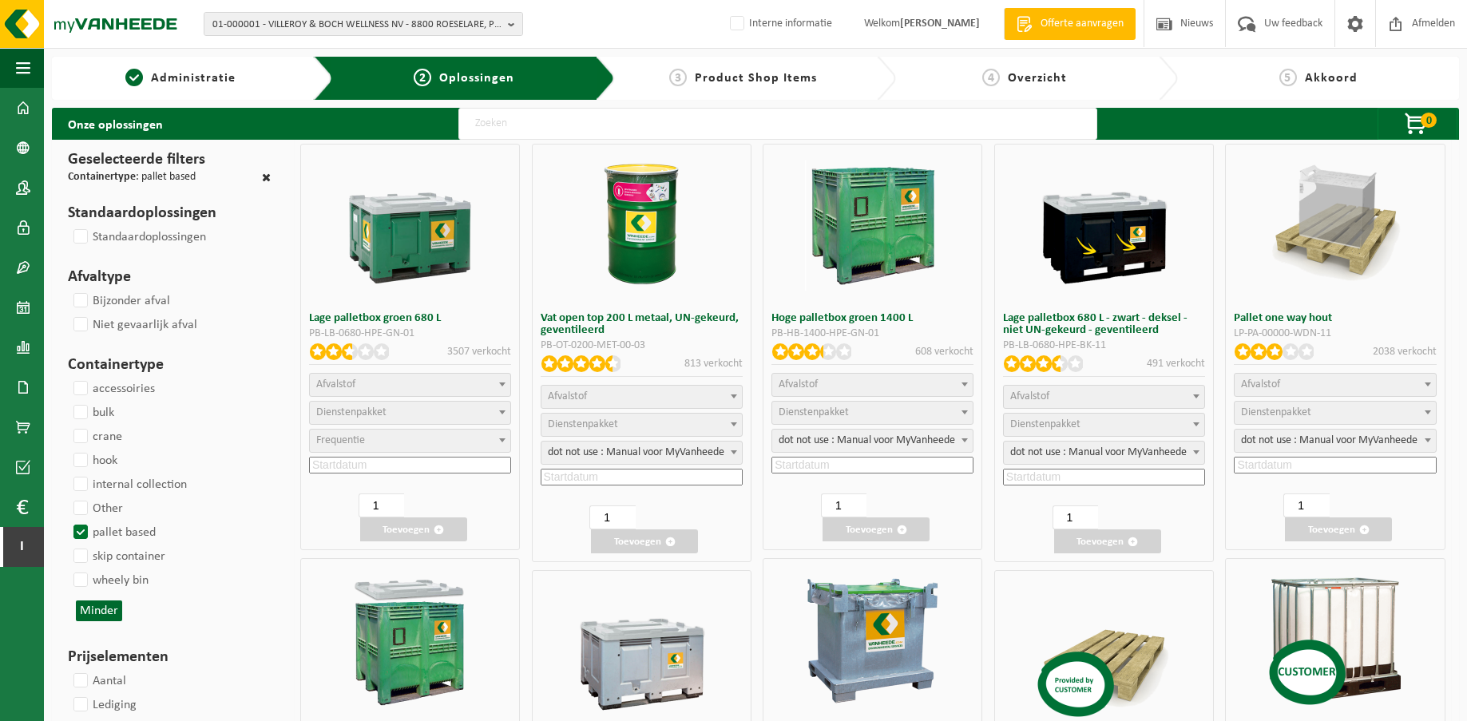
click at [81, 531] on label "pallet based" at bounding box center [112, 533] width 85 height 24
click at [68, 521] on input "pallet based" at bounding box center [67, 520] width 1 height 1
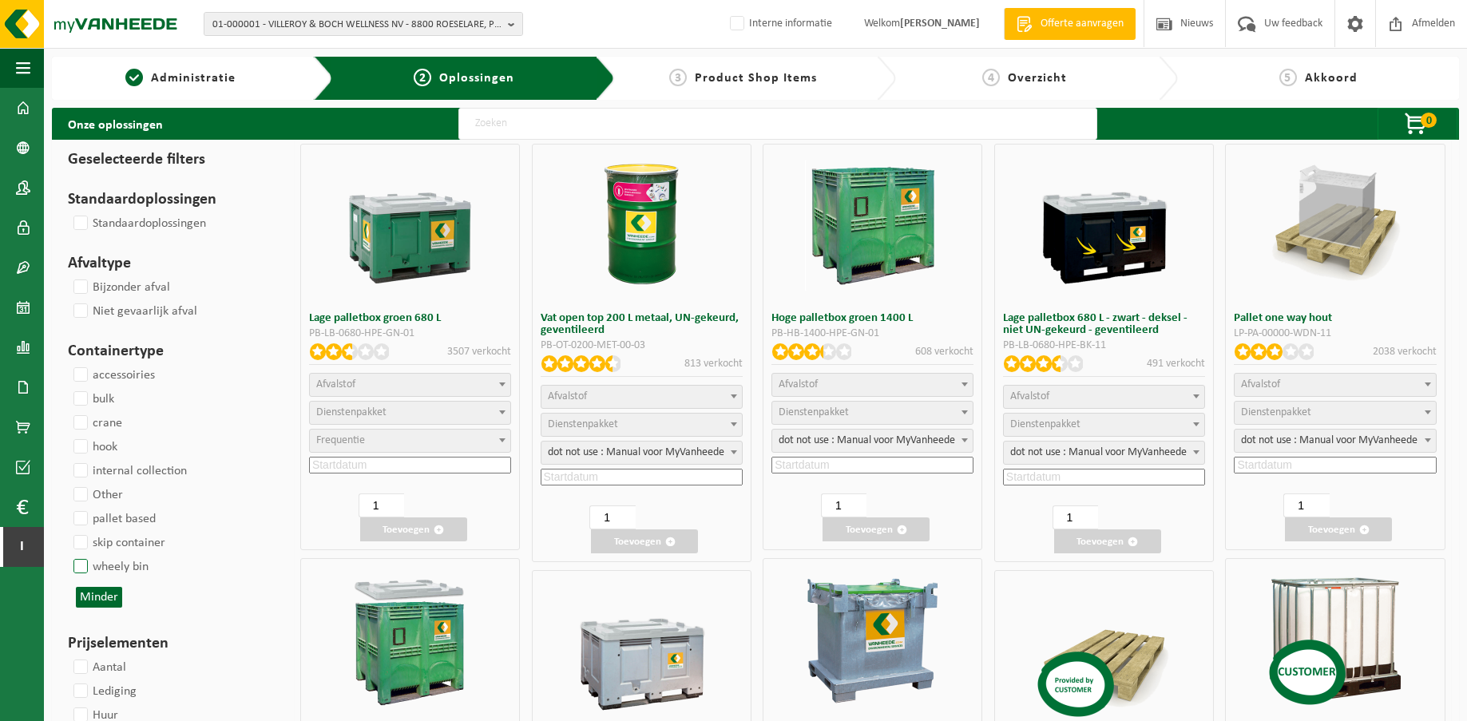
click at [81, 573] on label "wheely bin" at bounding box center [109, 567] width 78 height 24
click at [68, 555] on input "wheely bin" at bounding box center [67, 554] width 1 height 1
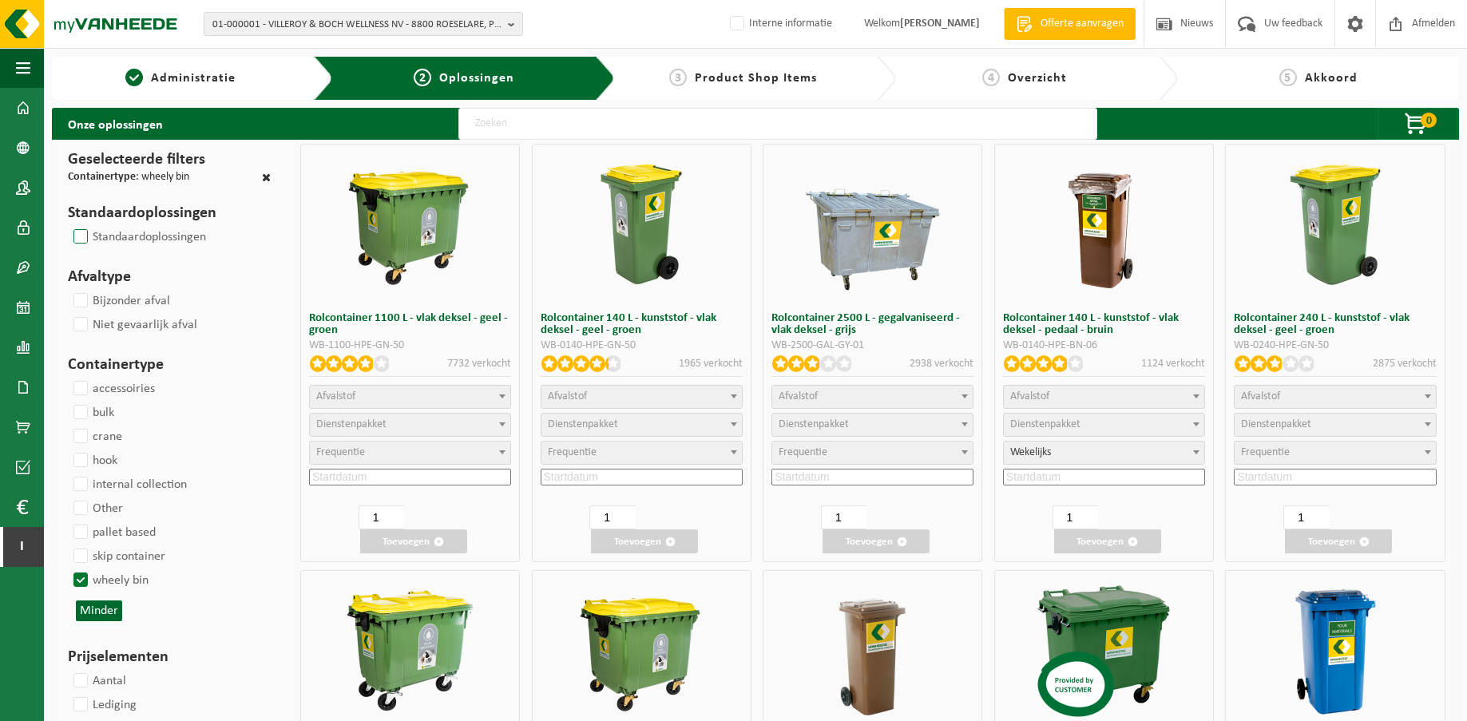
click at [81, 233] on label "Standaardoplossingen" at bounding box center [138, 237] width 136 height 24
click at [68, 225] on input "Standaardoplossingen" at bounding box center [67, 224] width 1 height 1
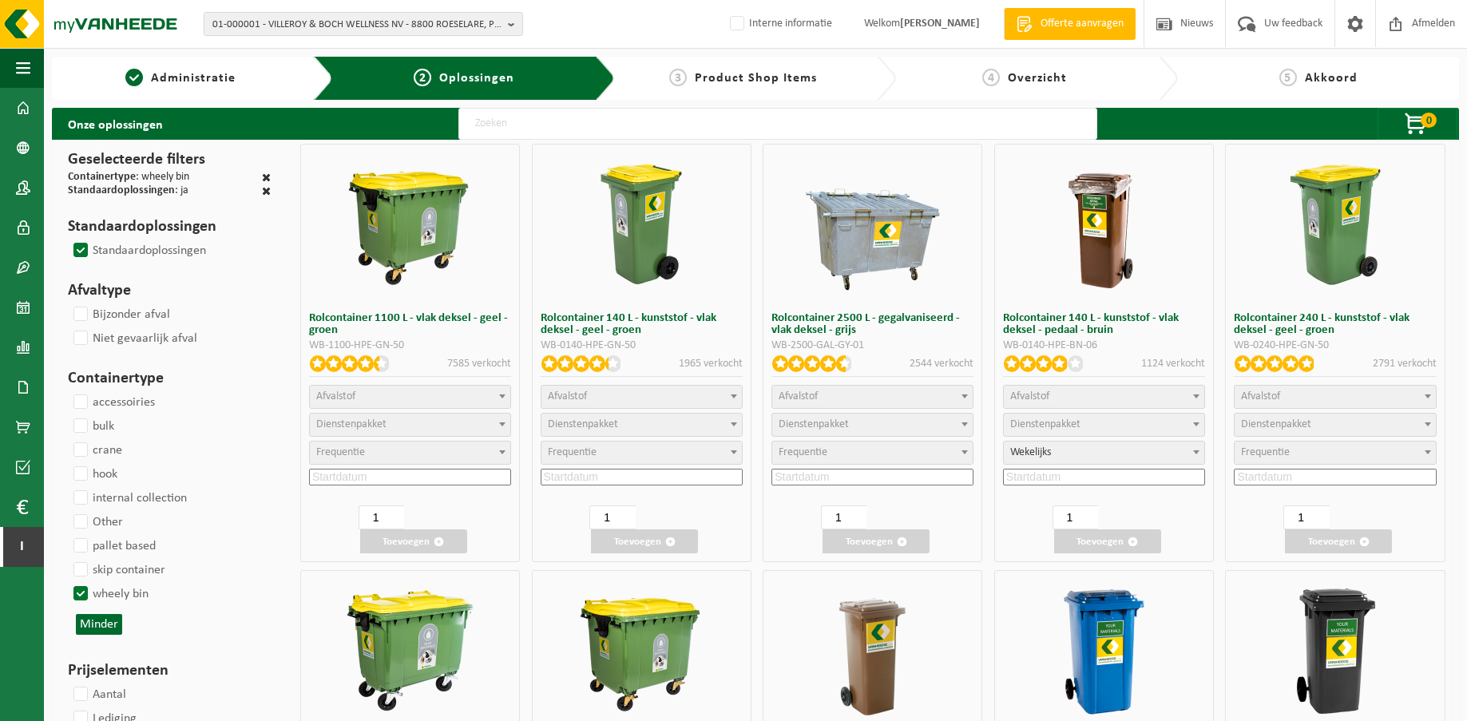
click at [82, 248] on label "Standaardoplossingen" at bounding box center [138, 251] width 136 height 24
click at [68, 239] on input "Standaardoplossingen" at bounding box center [67, 238] width 1 height 1
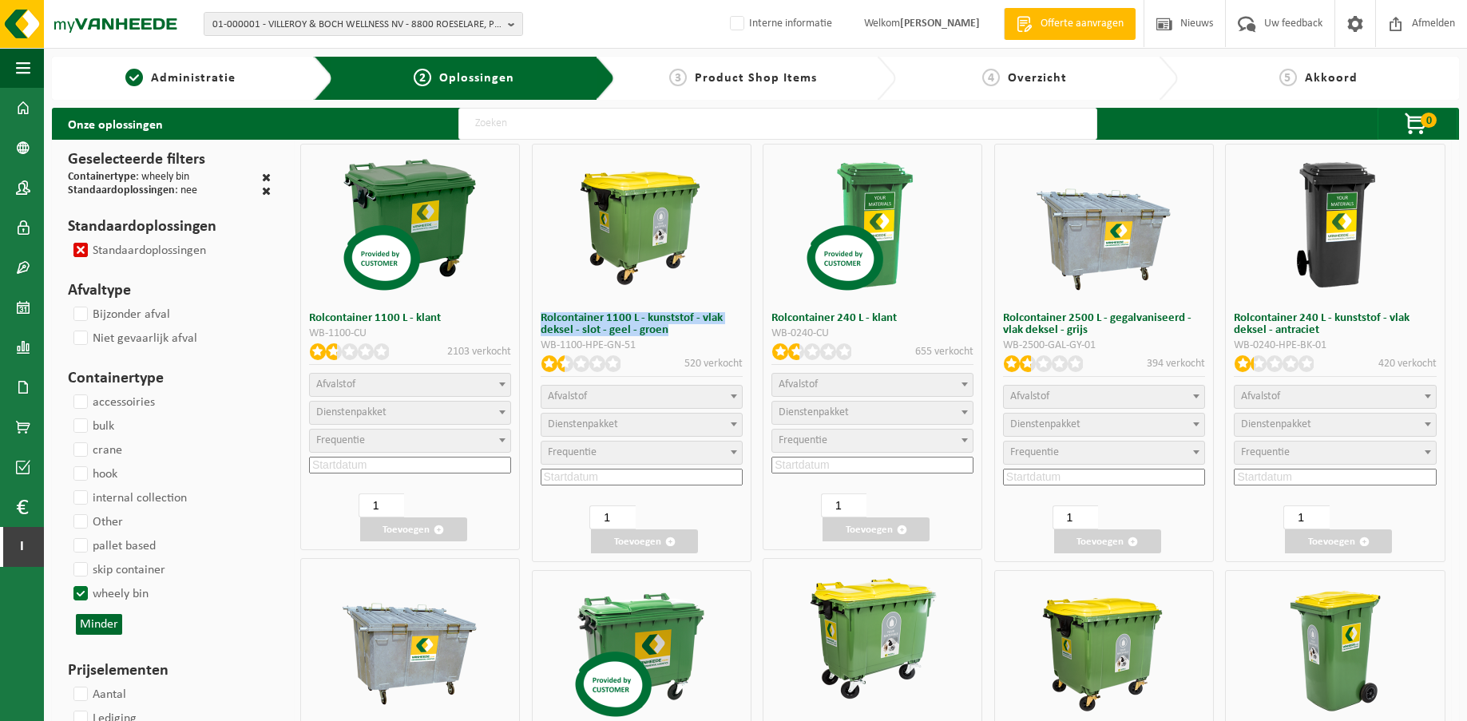
drag, startPoint x: 680, startPoint y: 330, endPoint x: 537, endPoint y: 320, distance: 143.3
click at [537, 320] on div "Rolcontainer 1100 L - kunststof - vlak deksel - slot - geel - groen WB-1100-HPE…" at bounding box center [642, 353] width 220 height 419
copy h3 "Rolcontainer 1100 L - kunststof - vlak deksel - slot - geel - groen"
click at [79, 252] on label "Standaardoplossingen" at bounding box center [138, 251] width 136 height 24
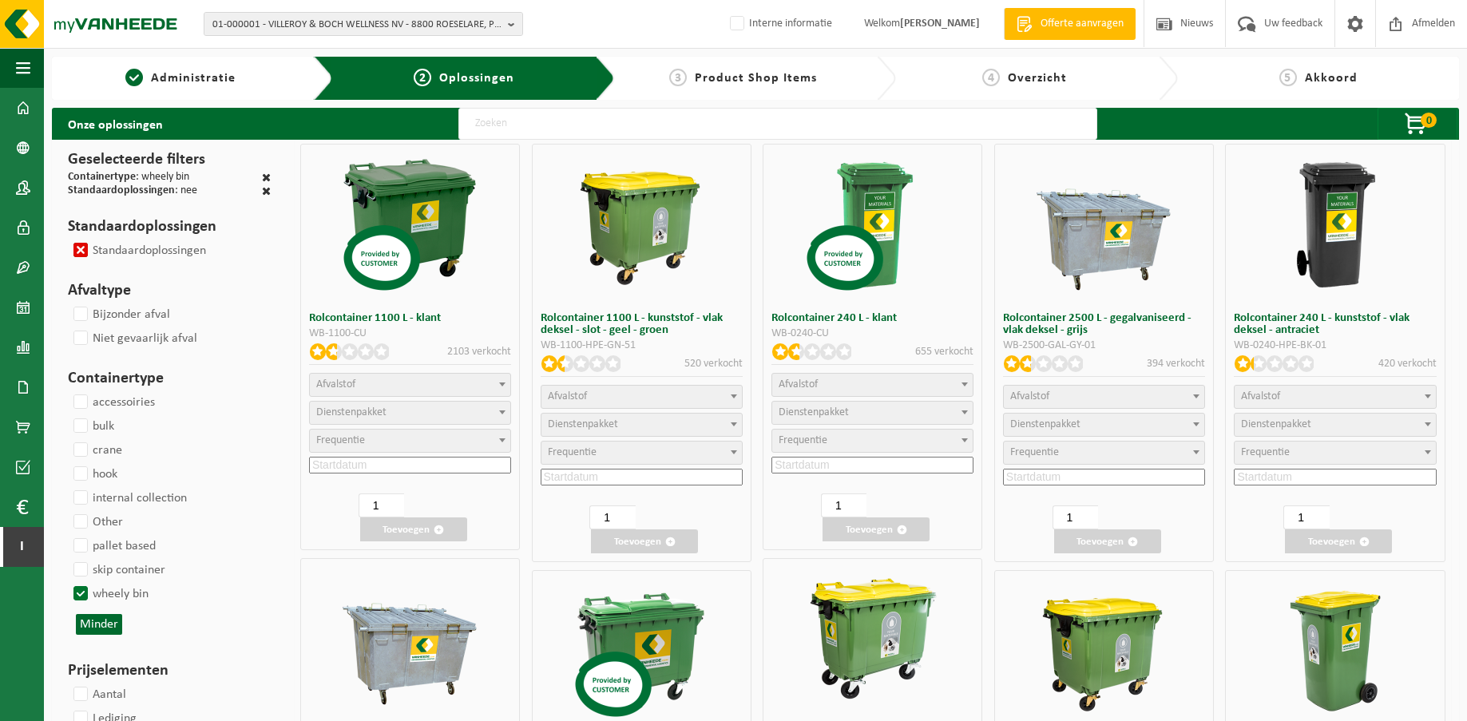
click at [68, 239] on input "Standaardoplossingen" at bounding box center [67, 238] width 1 height 1
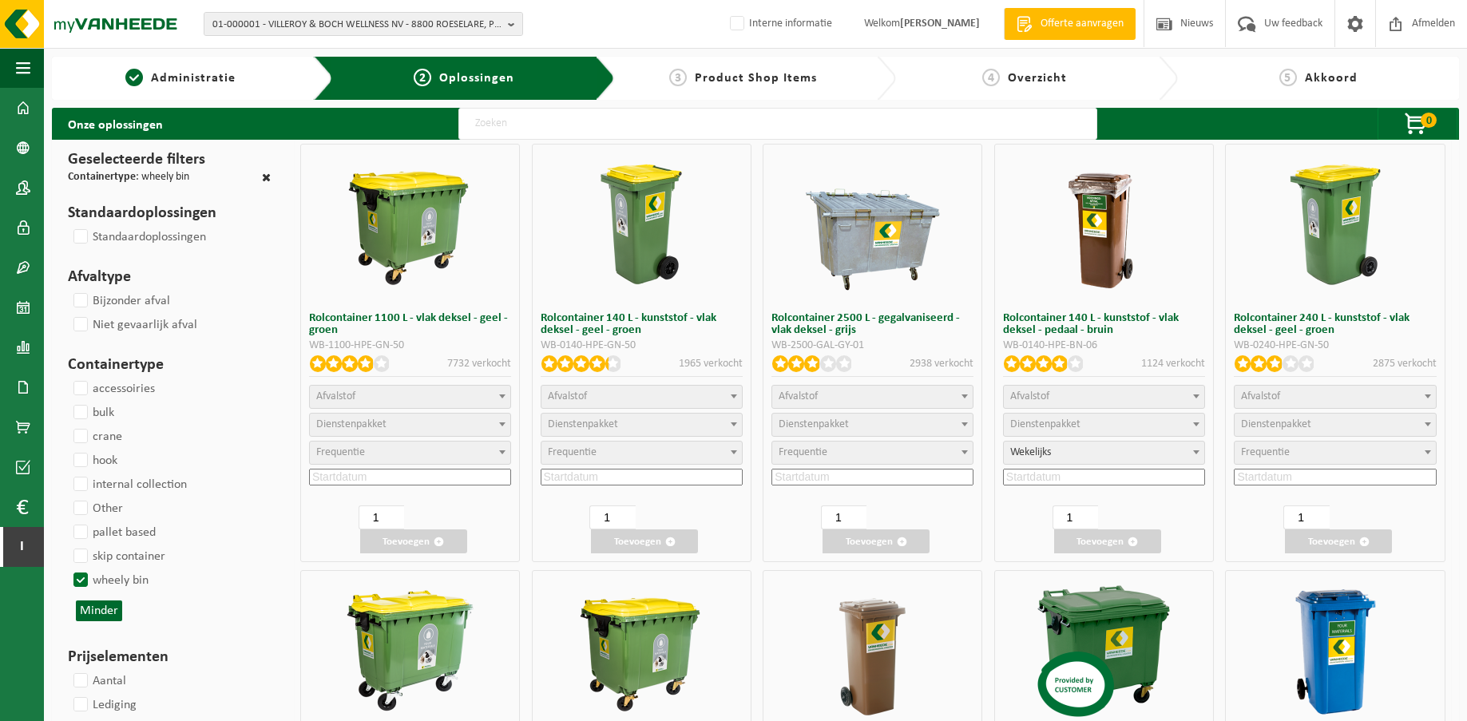
click at [412, 321] on h3 "Rolcontainer 1100 L - vlak deksel - geel - groen" at bounding box center [410, 324] width 202 height 24
copy div "Rolcontainer 1100 L - vlak deksel - geel - groen"
click at [685, 320] on h3 "Rolcontainer 140 L - kunststof - vlak deksel - geel - groen" at bounding box center [642, 324] width 202 height 24
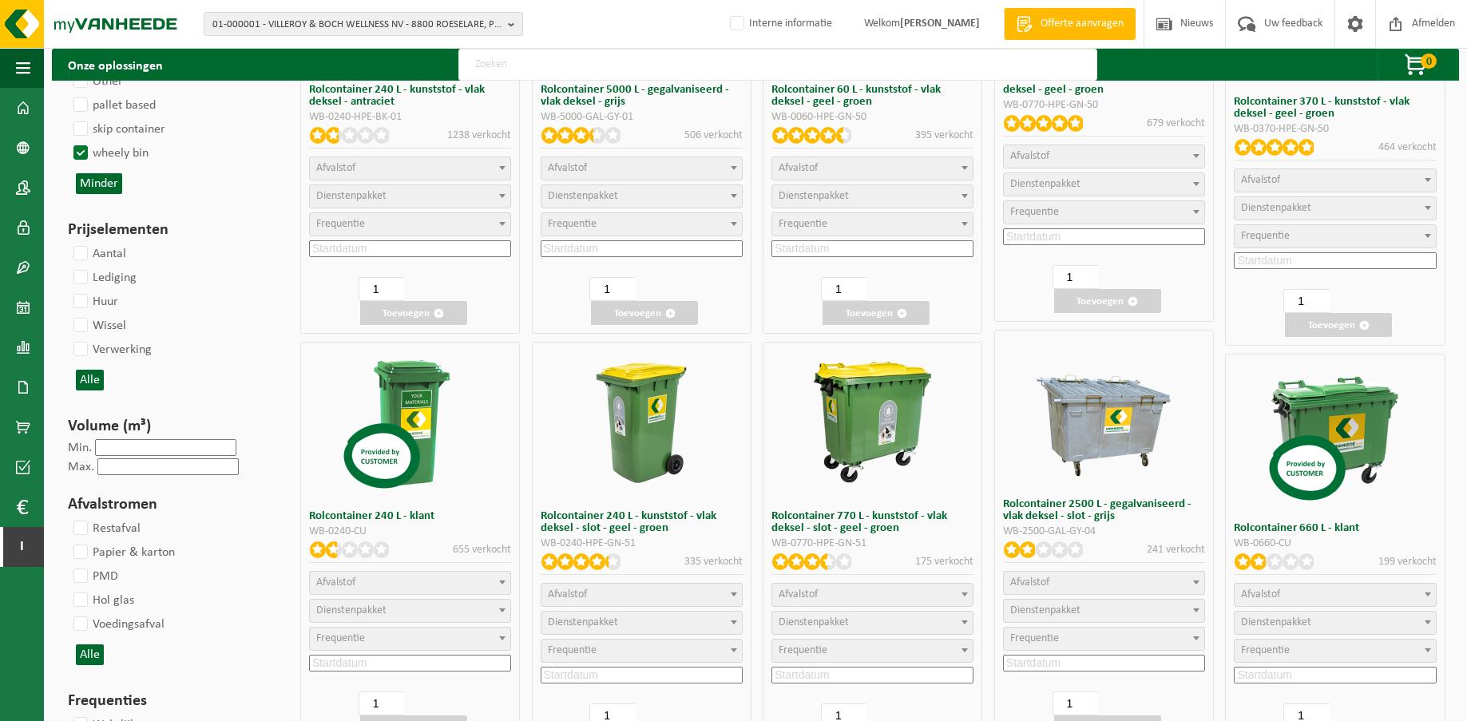
scroll to position [1198, 0]
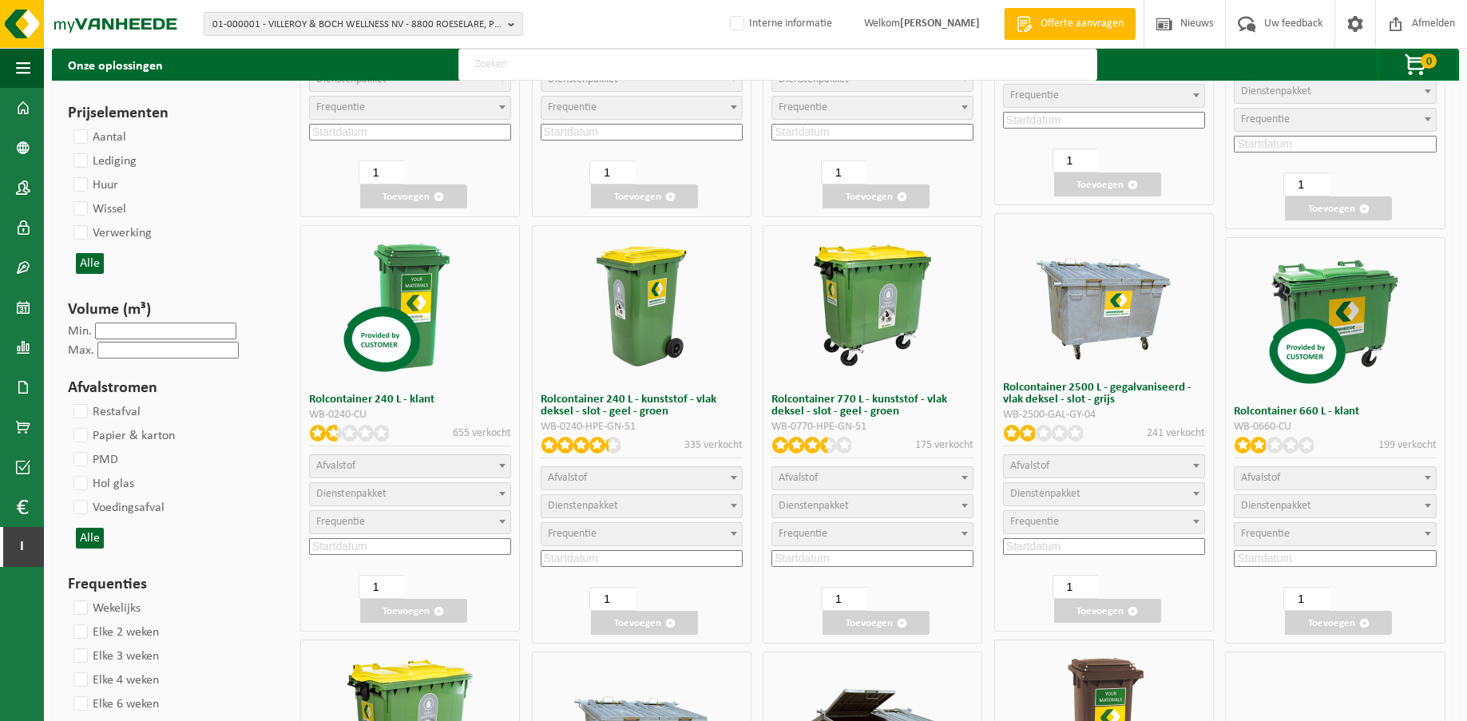
click at [635, 401] on h3 "Rolcontainer 240 L - kunststof - vlak deksel - slot - geel - groen" at bounding box center [642, 406] width 202 height 24
click at [673, 406] on h3 "Rolcontainer 240 L - kunststof - vlak deksel - slot - geel - groen" at bounding box center [642, 406] width 202 height 24
click at [643, 403] on h3 "Rolcontainer 240 L - kunststof - vlak deksel - slot - geel - groen" at bounding box center [642, 406] width 202 height 24
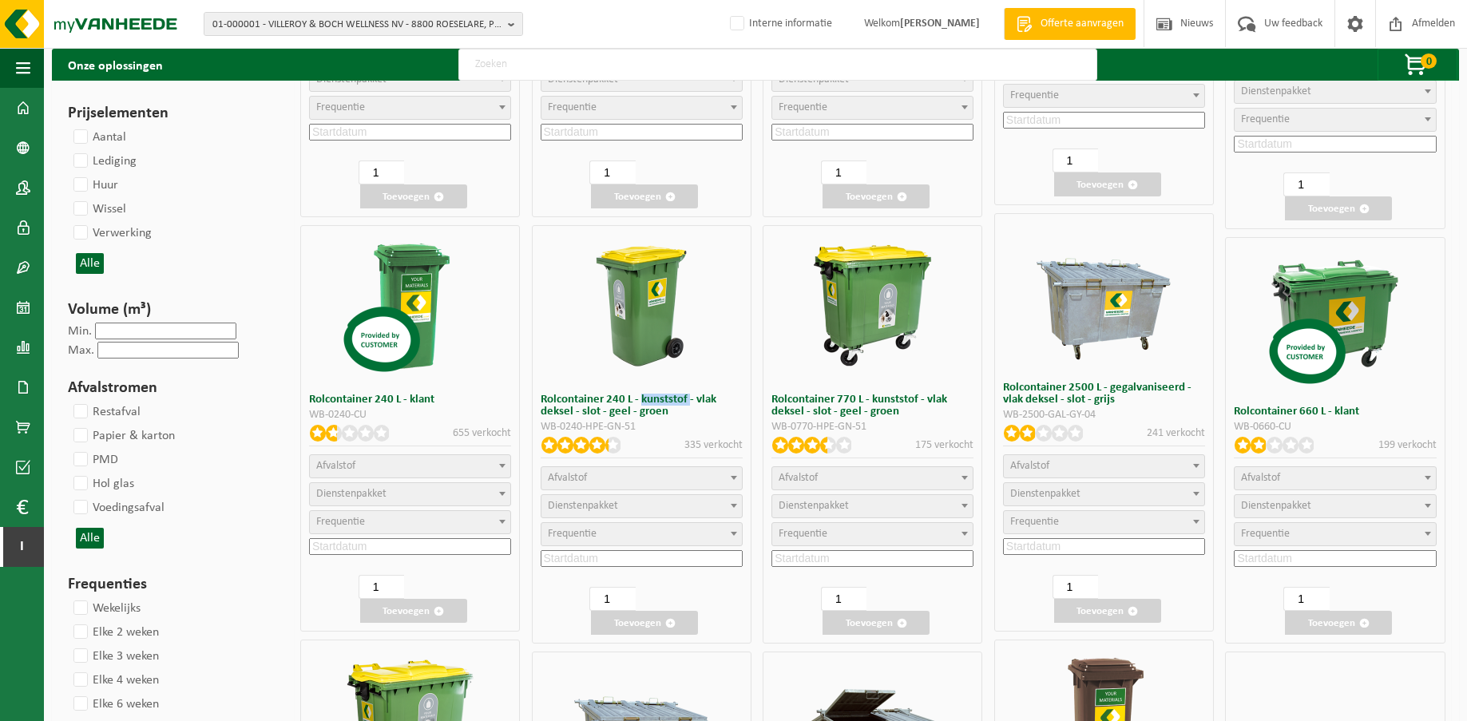
click at [643, 403] on h3 "Rolcontainer 240 L - kunststof - vlak deksel - slot - geel - groen" at bounding box center [642, 406] width 202 height 24
click at [622, 425] on div "WB-0240-HPE-GN-51" at bounding box center [642, 427] width 202 height 11
click at [617, 426] on div "WB-0240-HPE-GN-51" at bounding box center [642, 427] width 202 height 11
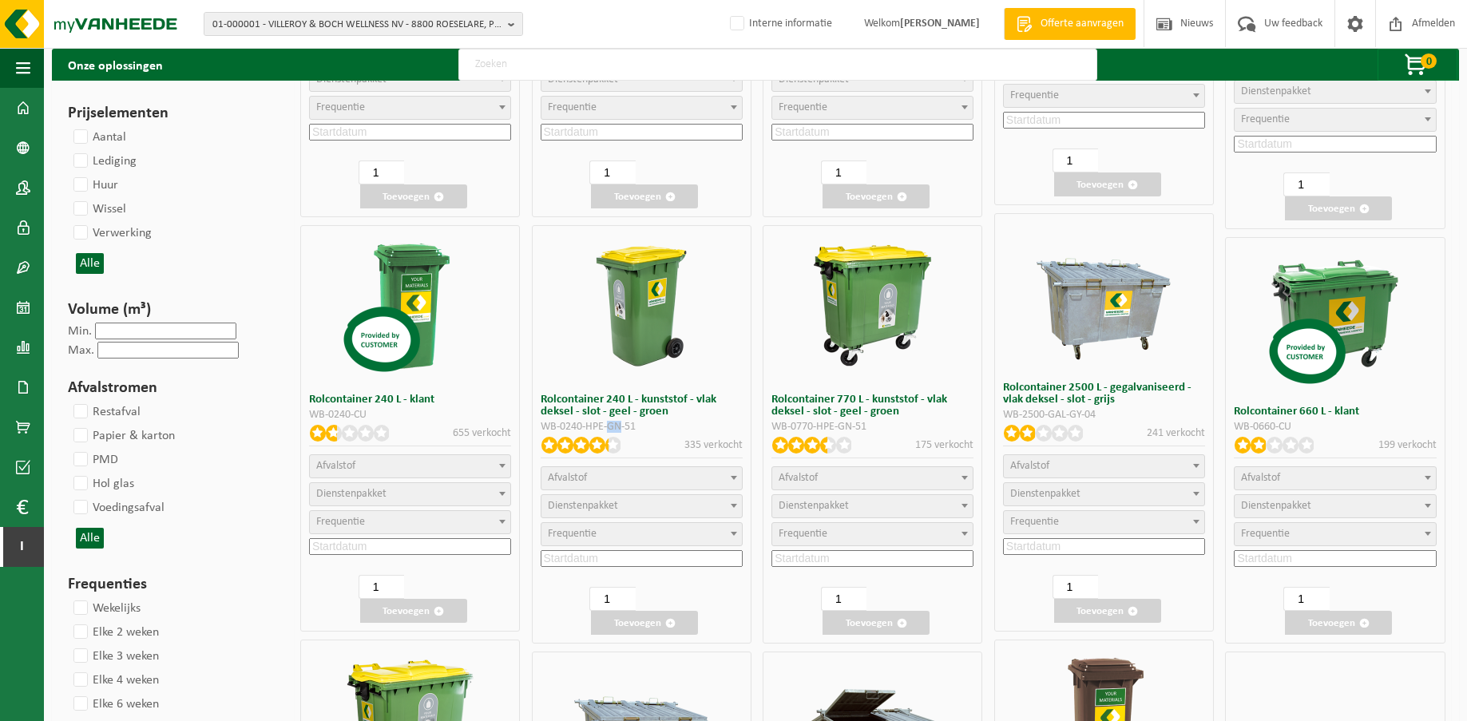
click at [617, 426] on div "WB-0240-HPE-GN-51" at bounding box center [642, 427] width 202 height 11
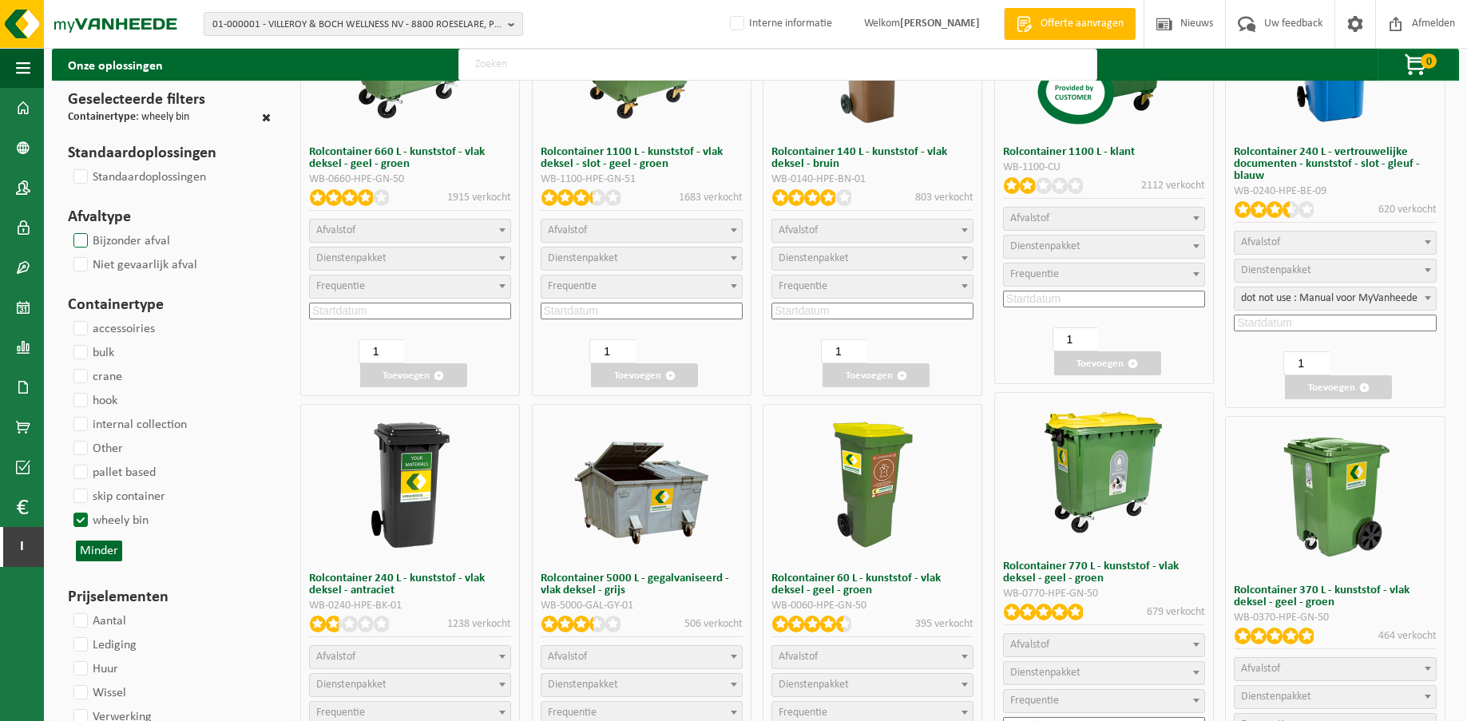
scroll to position [564, 0]
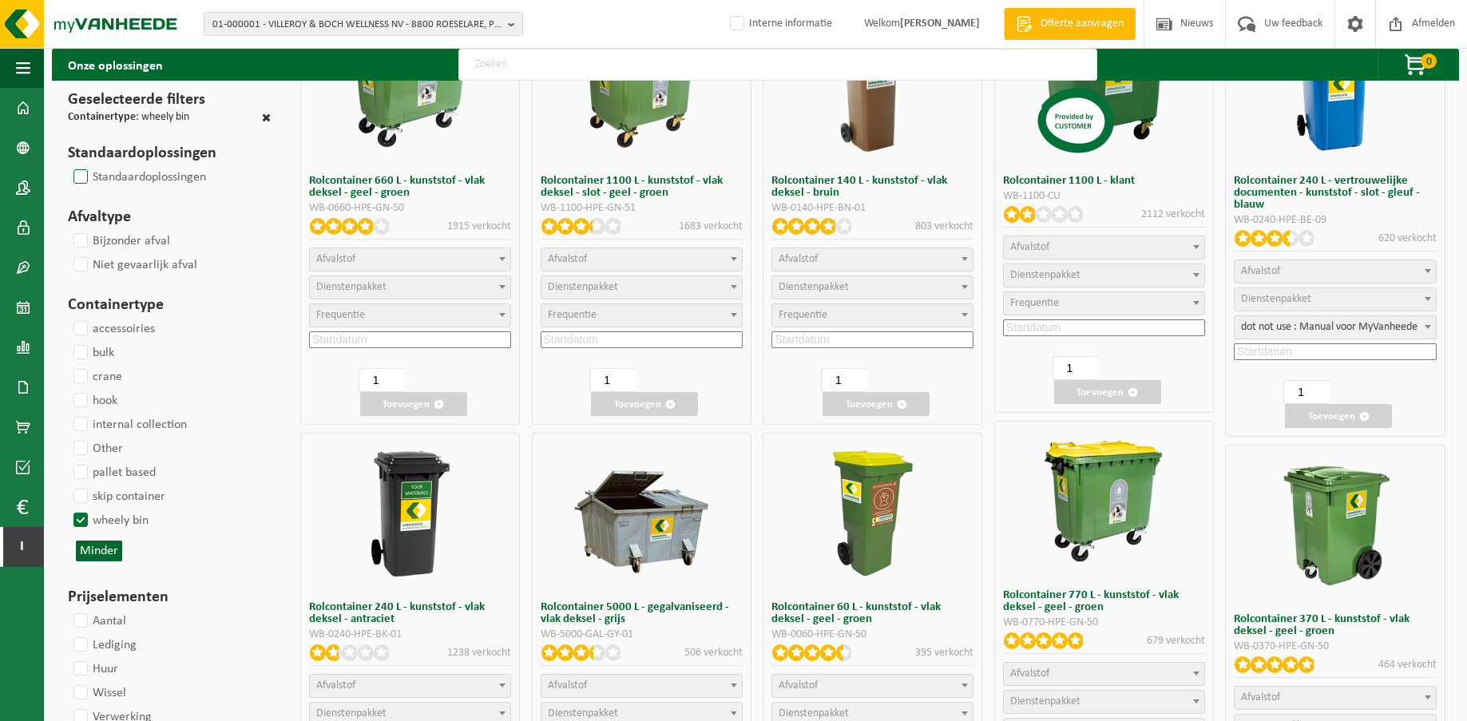
click at [78, 177] on label "Standaardoplossingen" at bounding box center [138, 177] width 136 height 24
click at [68, 165] on input "Standaardoplossingen" at bounding box center [67, 165] width 1 height 1
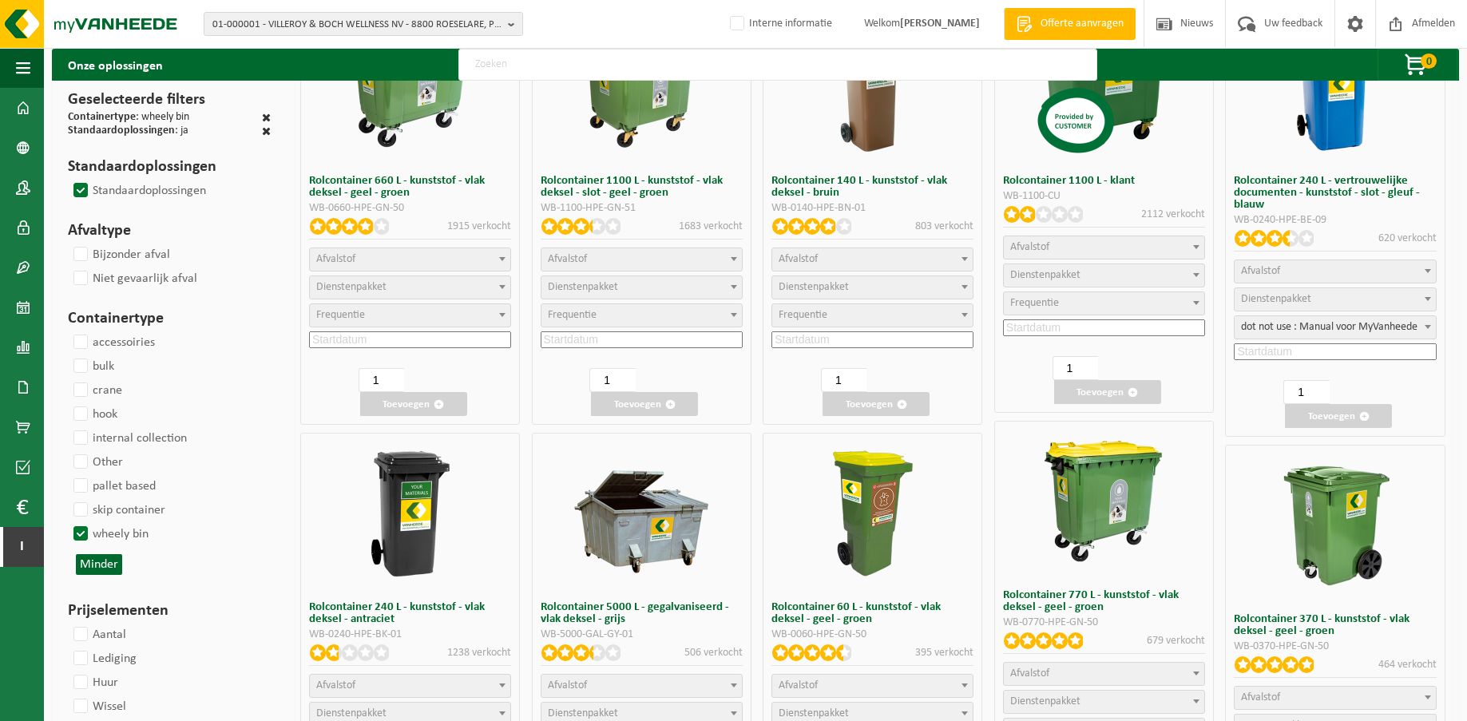
click at [78, 185] on label "Standaardoplossingen" at bounding box center [138, 191] width 136 height 24
click at [68, 179] on input "Standaardoplossingen" at bounding box center [67, 178] width 1 height 1
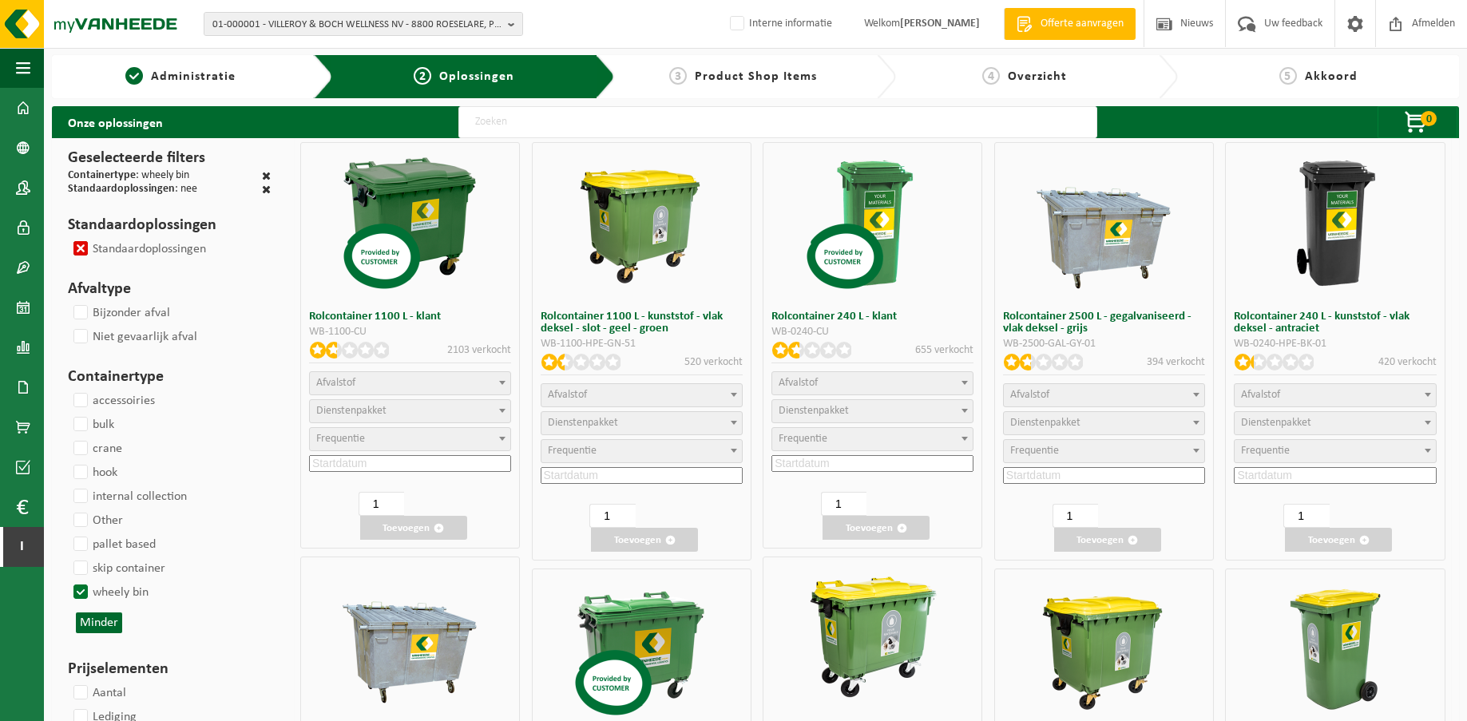
scroll to position [0, 0]
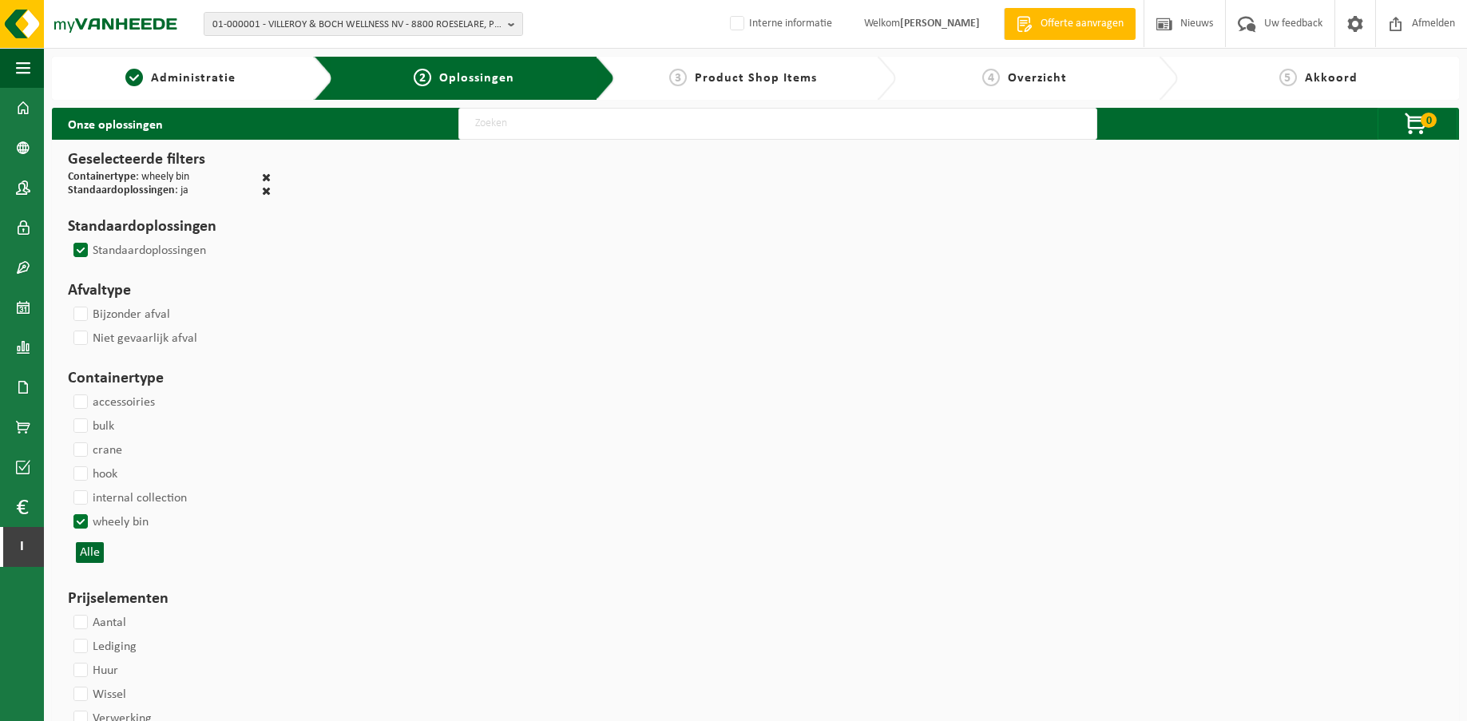
select select
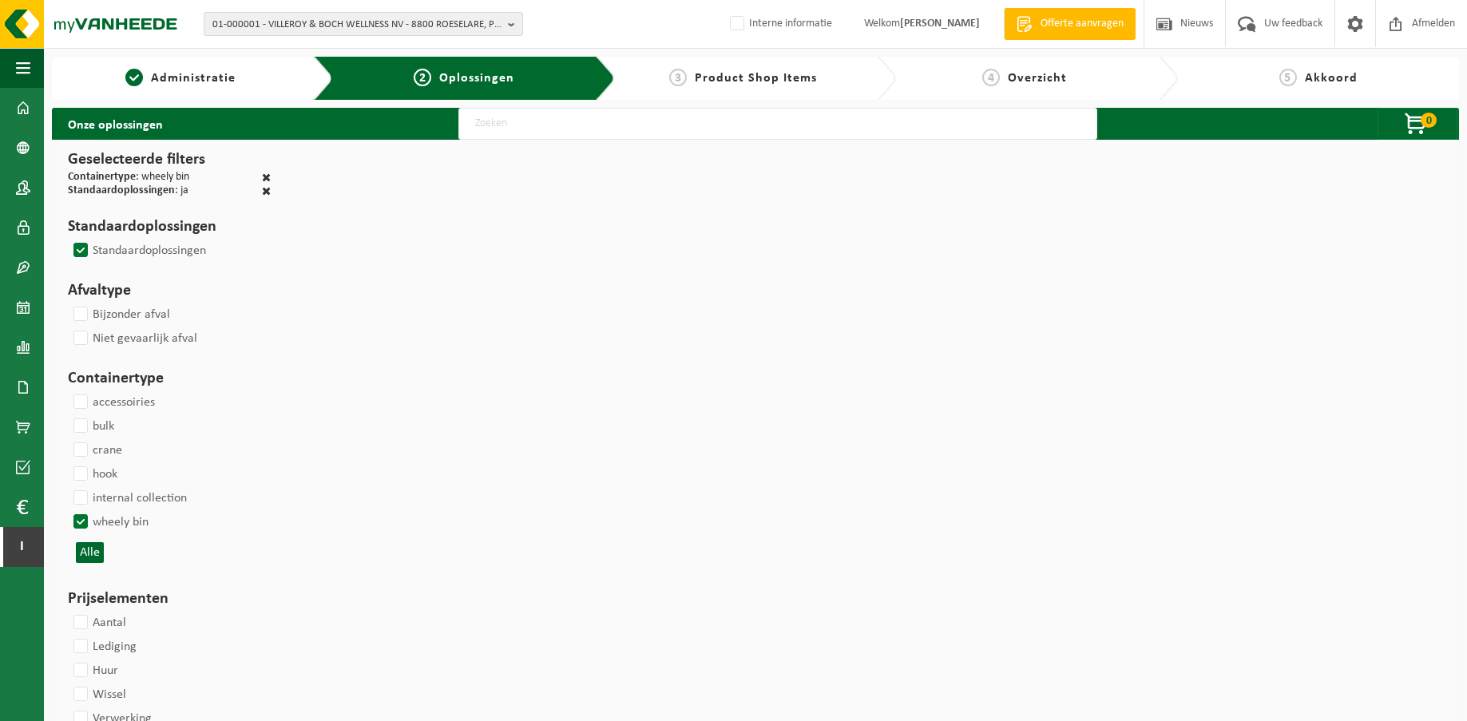
select select
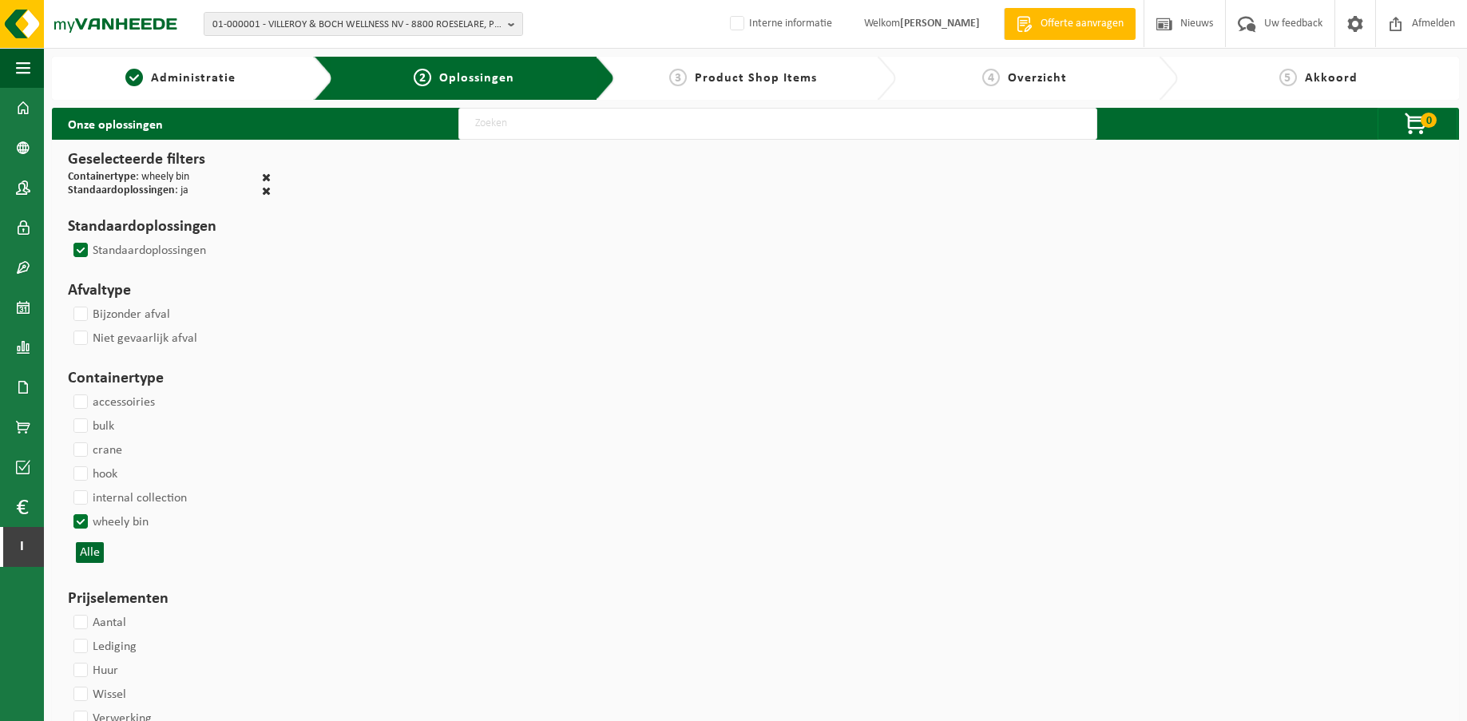
select select
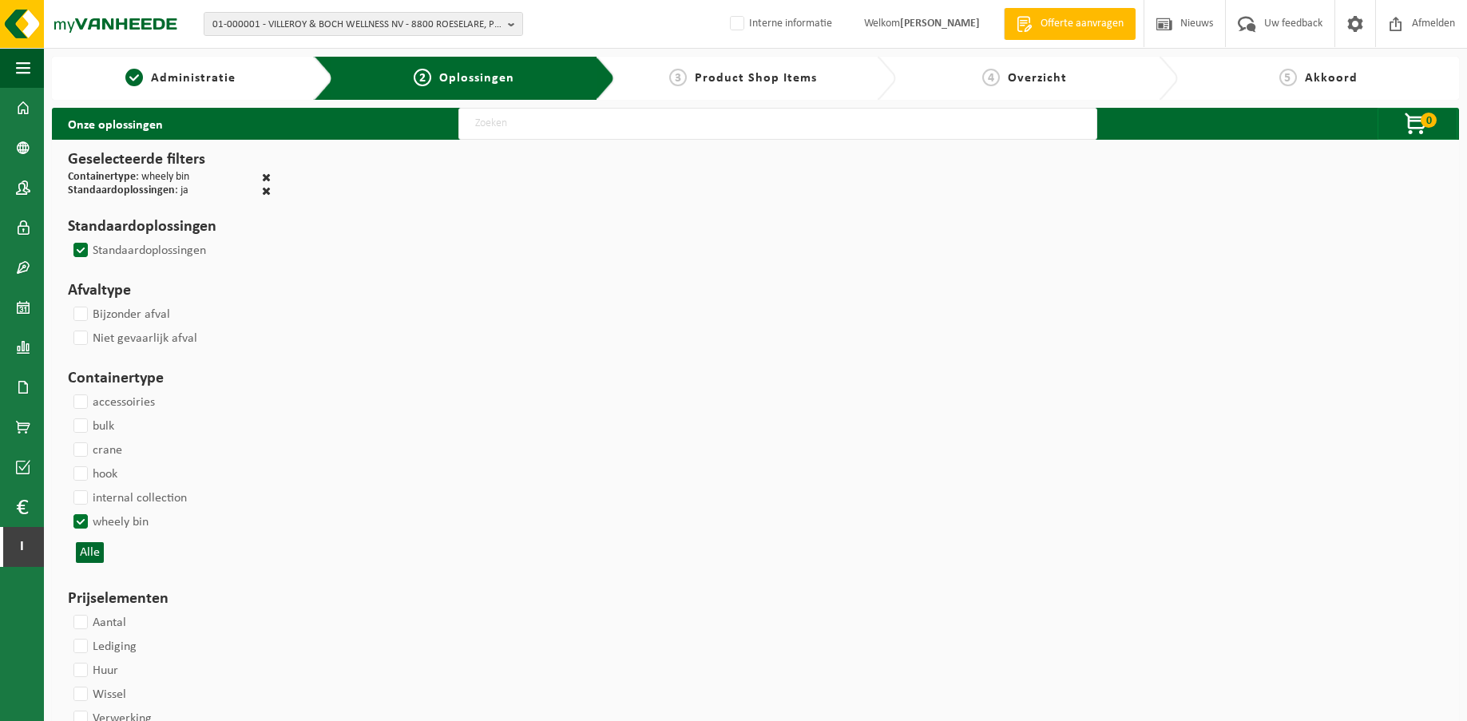
select select
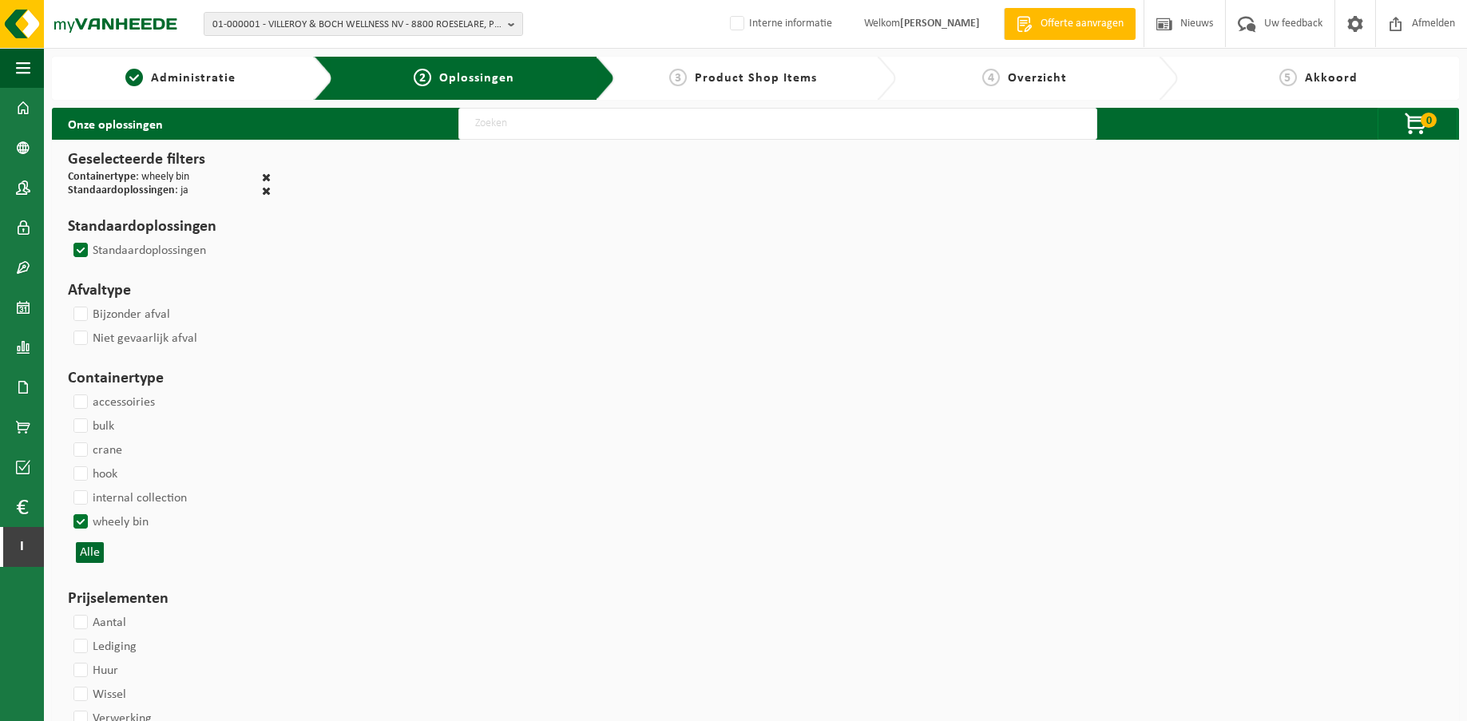
select select
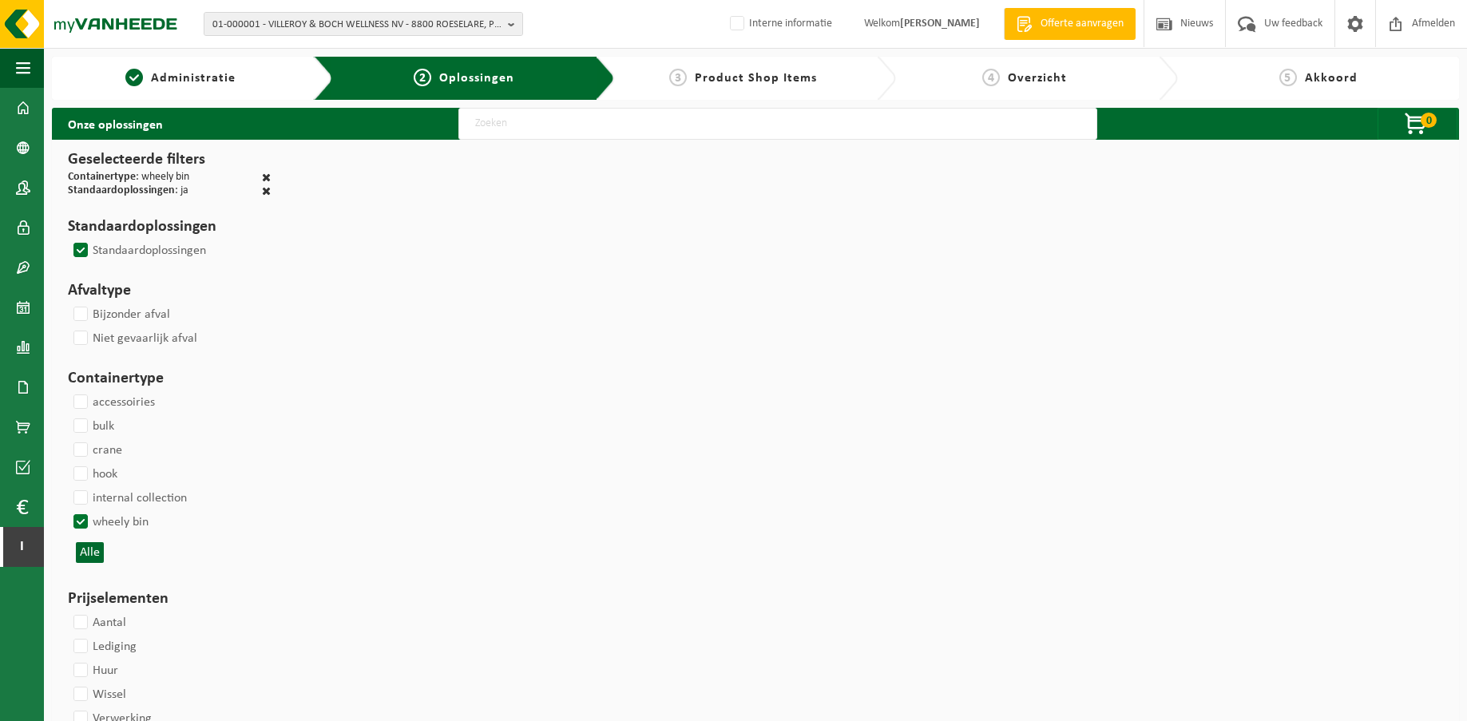
select select
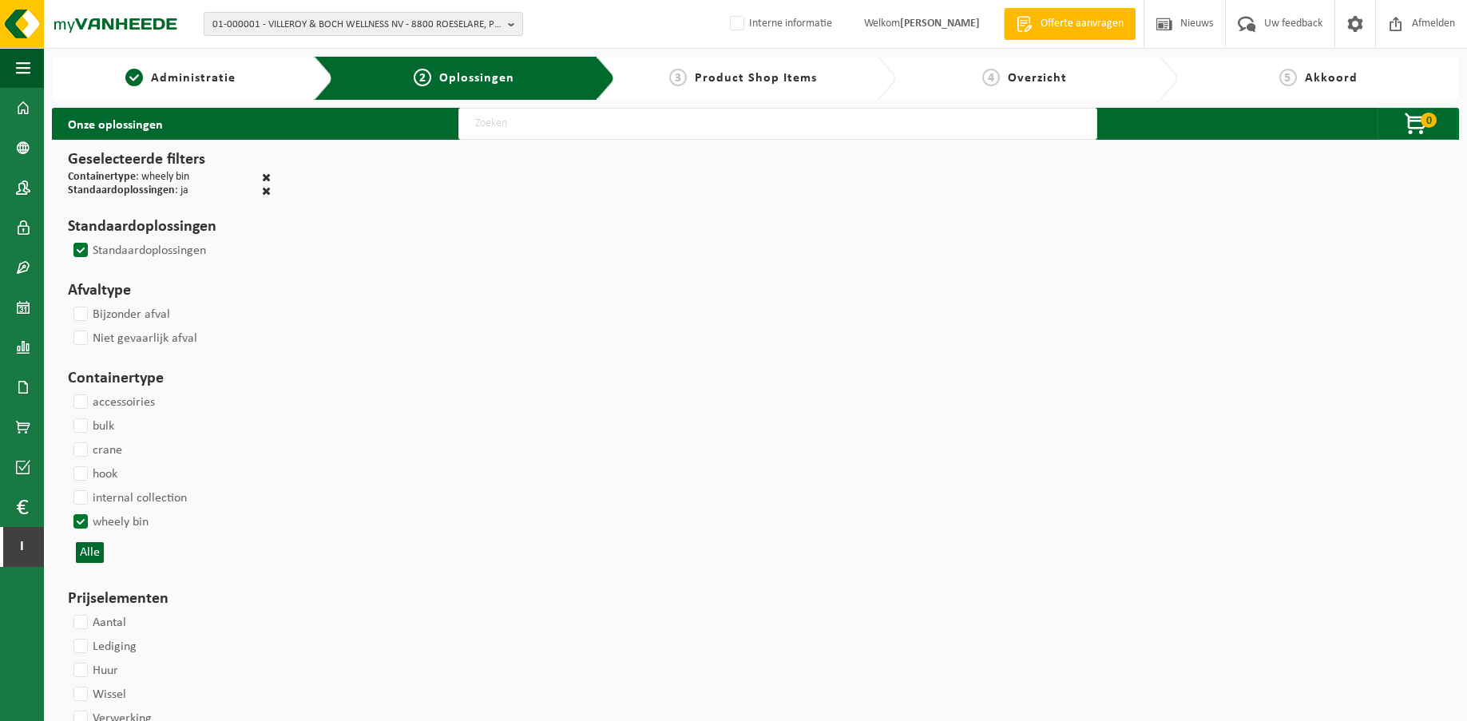
select select
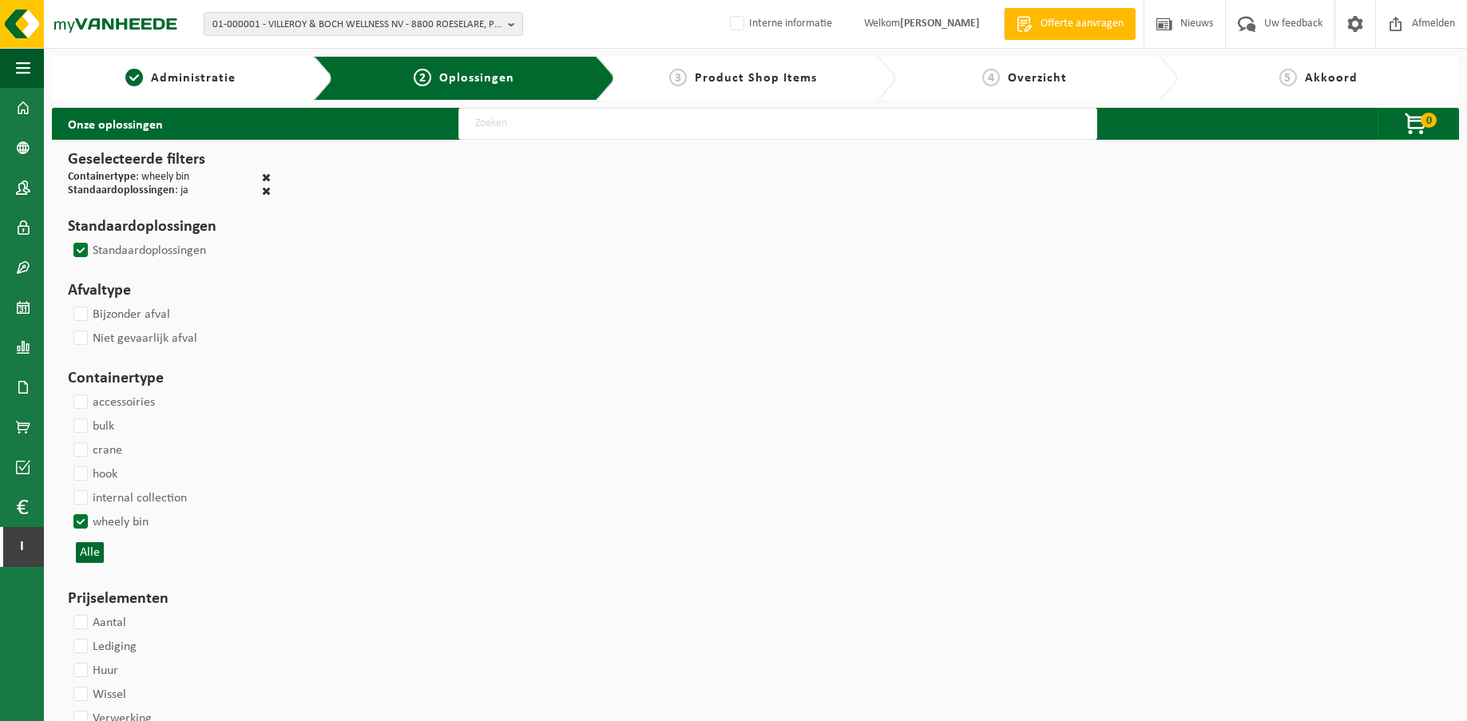
select select
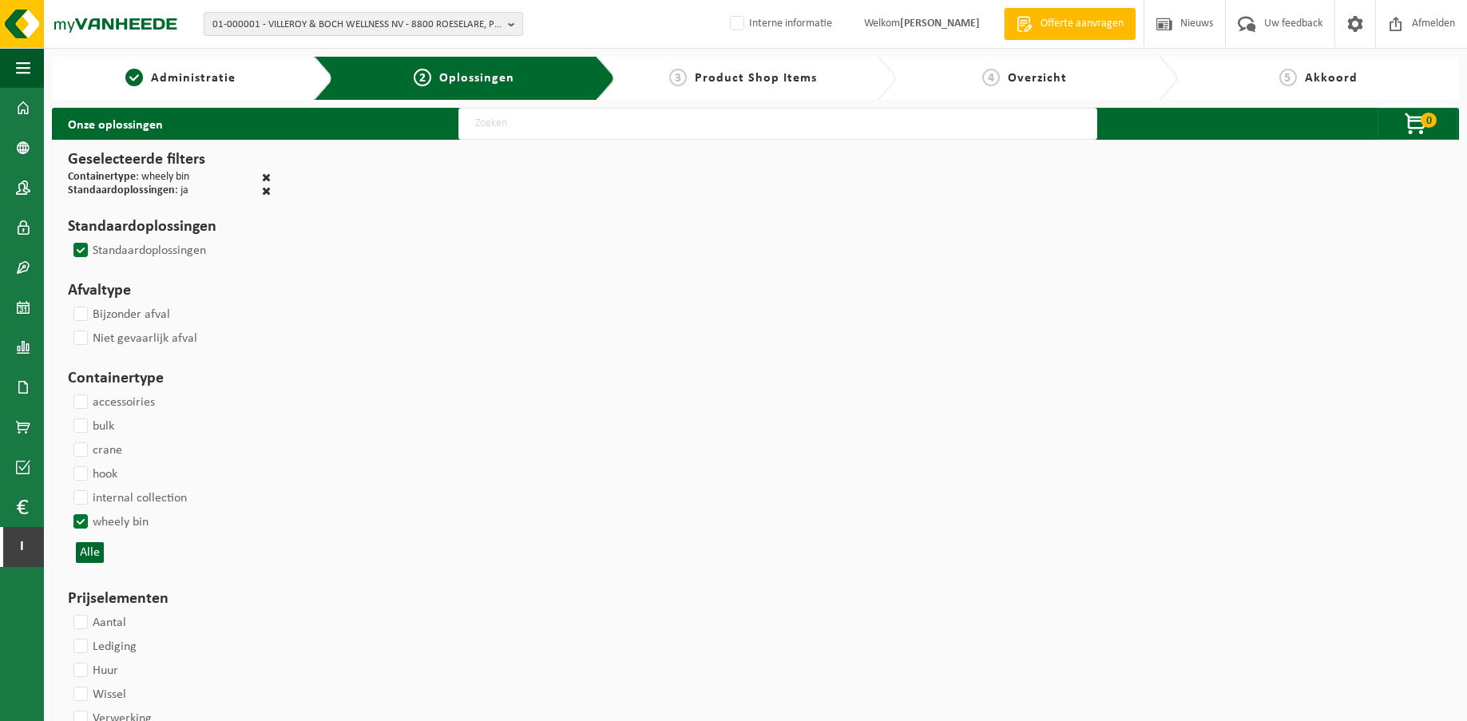
select select
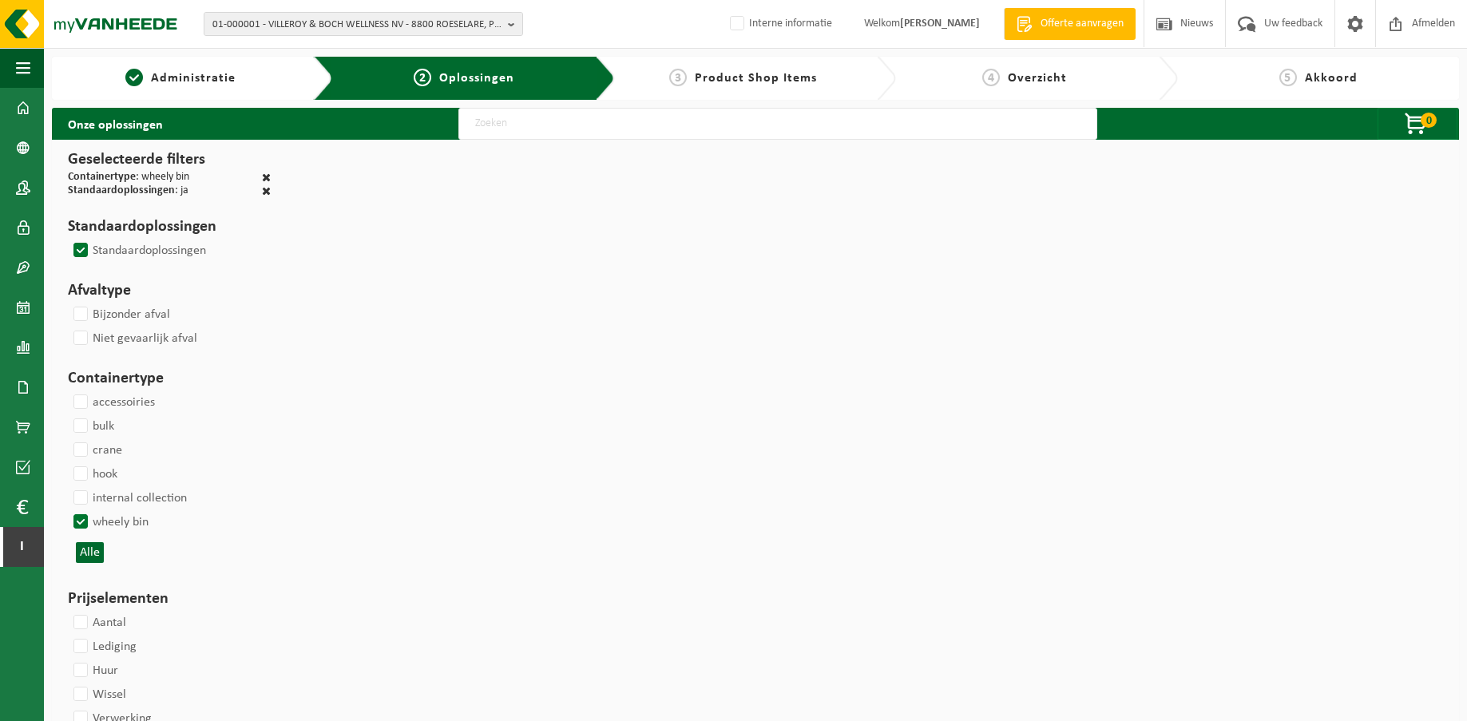
select select
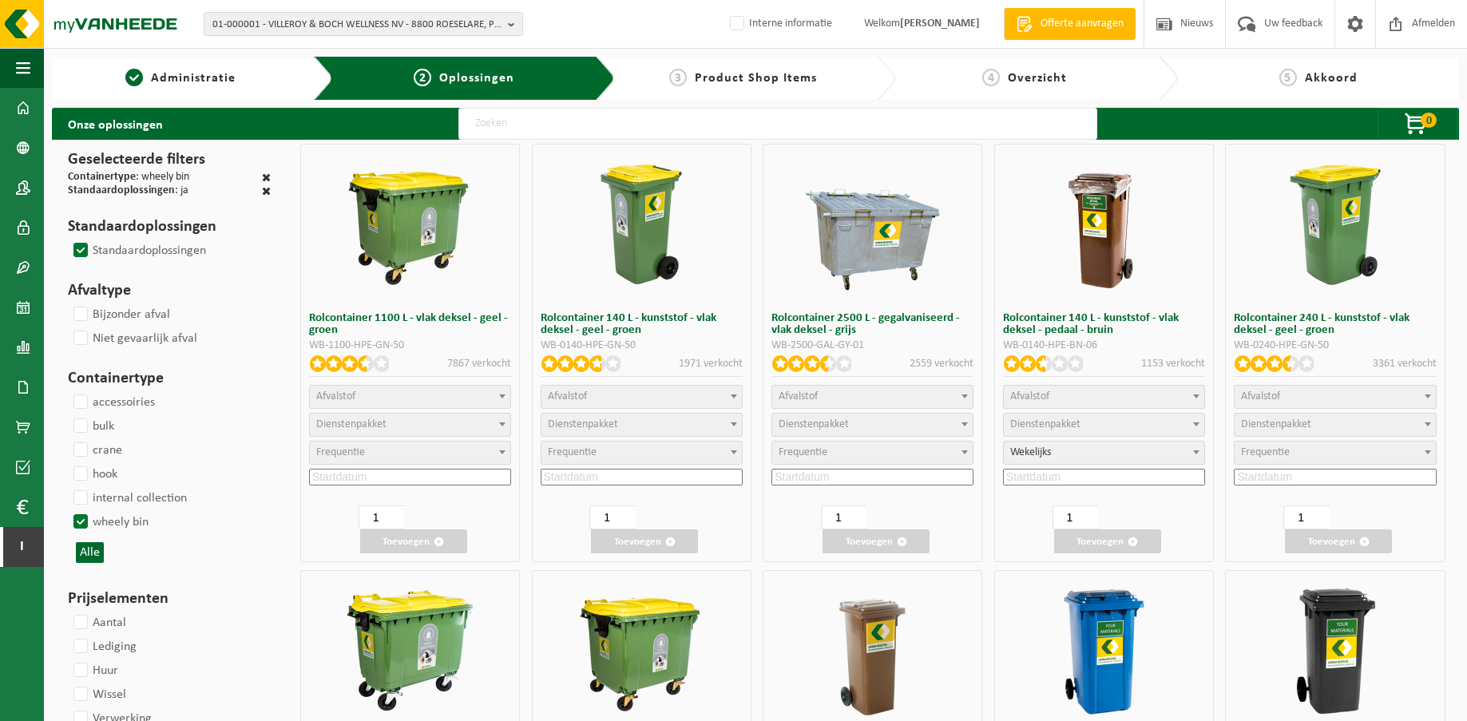
click at [79, 248] on label "Standaardoplossingen" at bounding box center [138, 251] width 136 height 24
click at [68, 239] on input "Standaardoplossingen" at bounding box center [67, 238] width 1 height 1
checkbox input "true"
select select
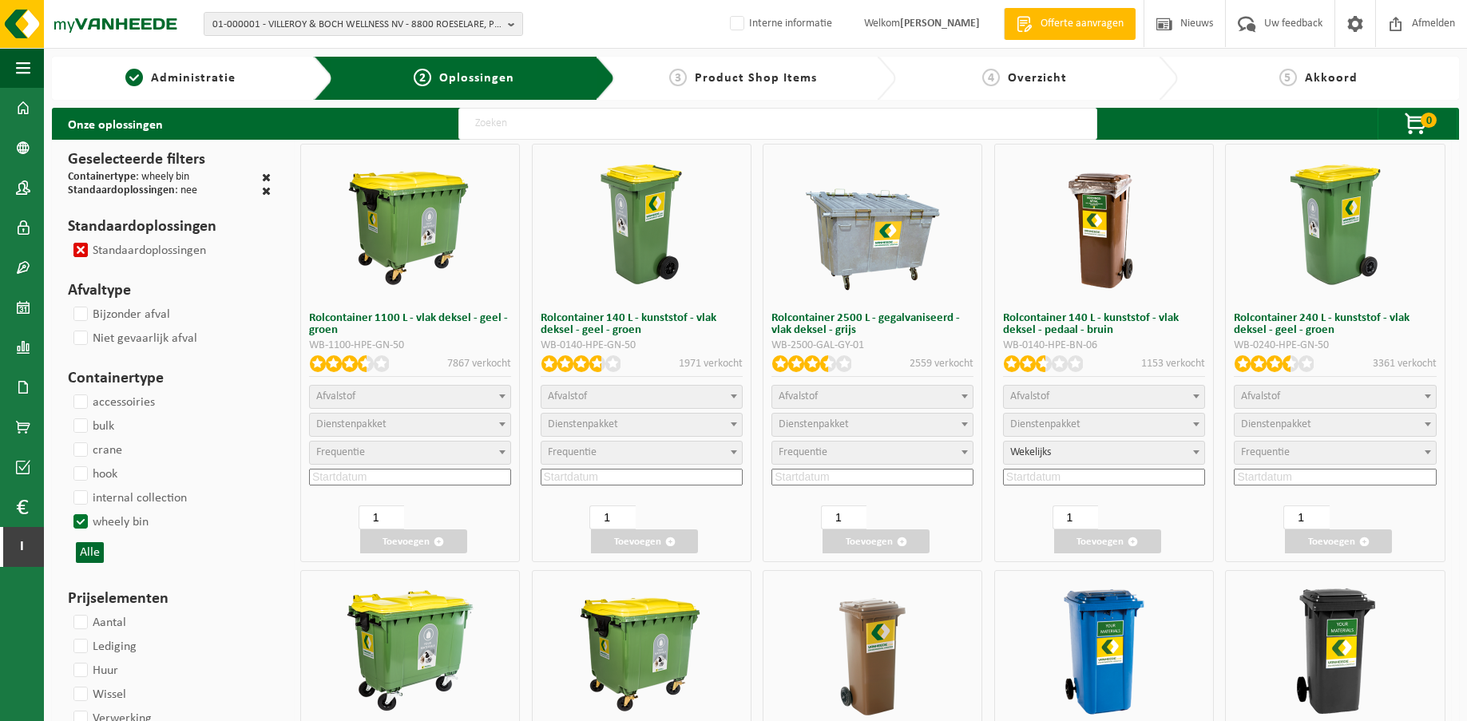
select select
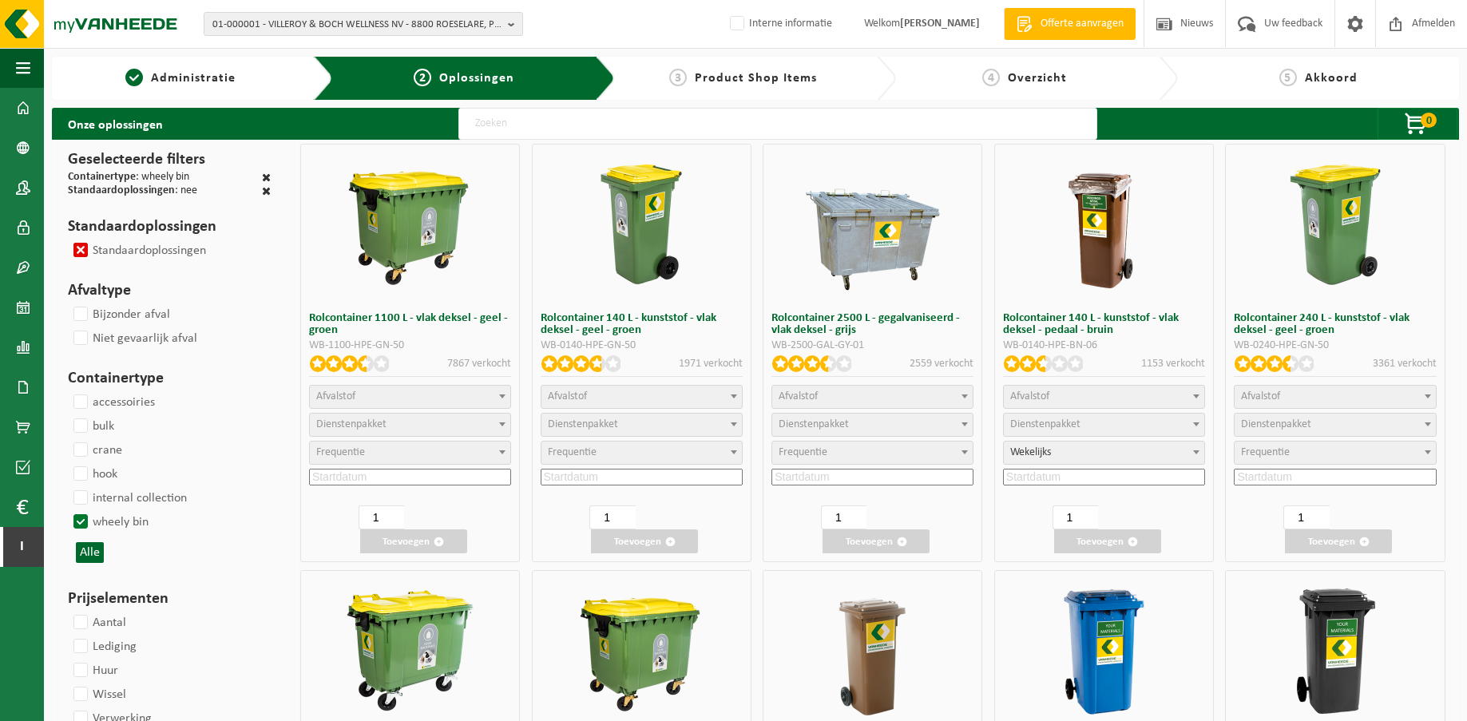
select select
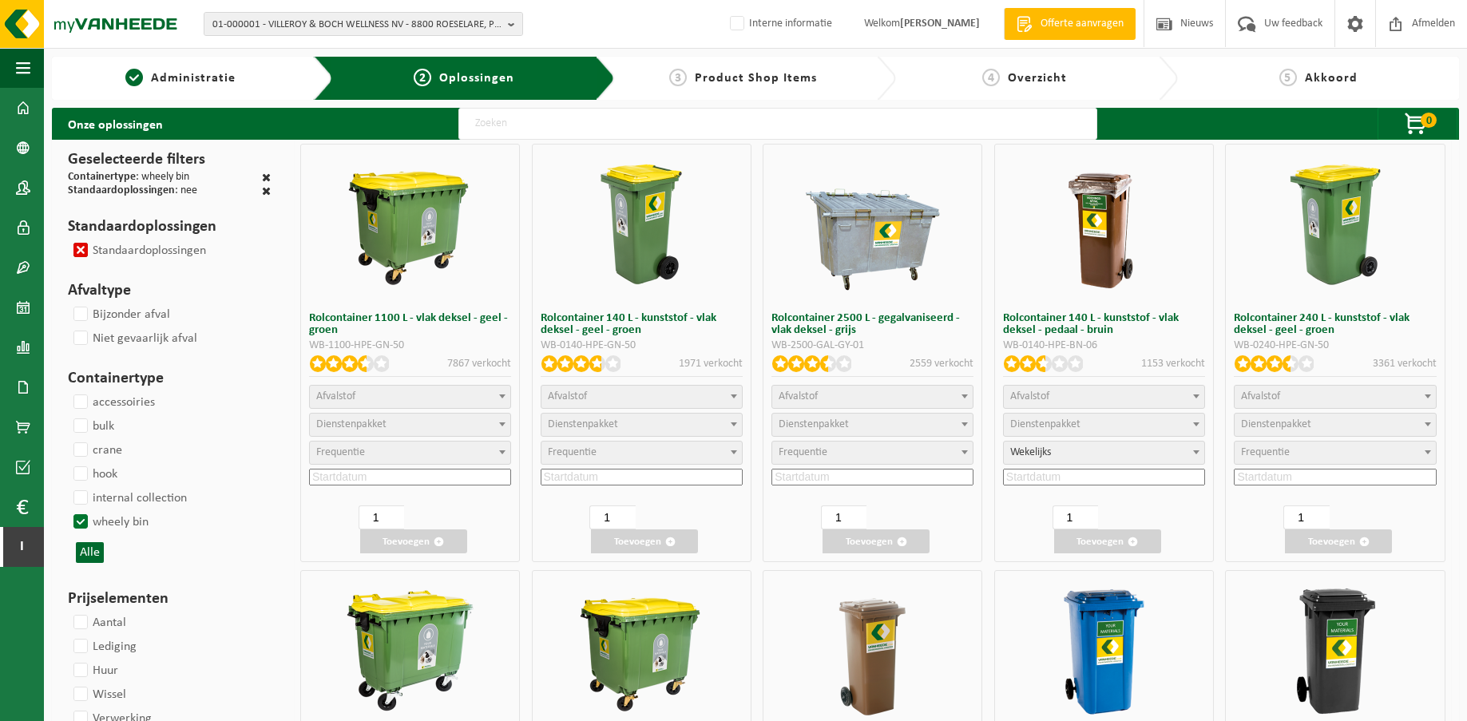
select select
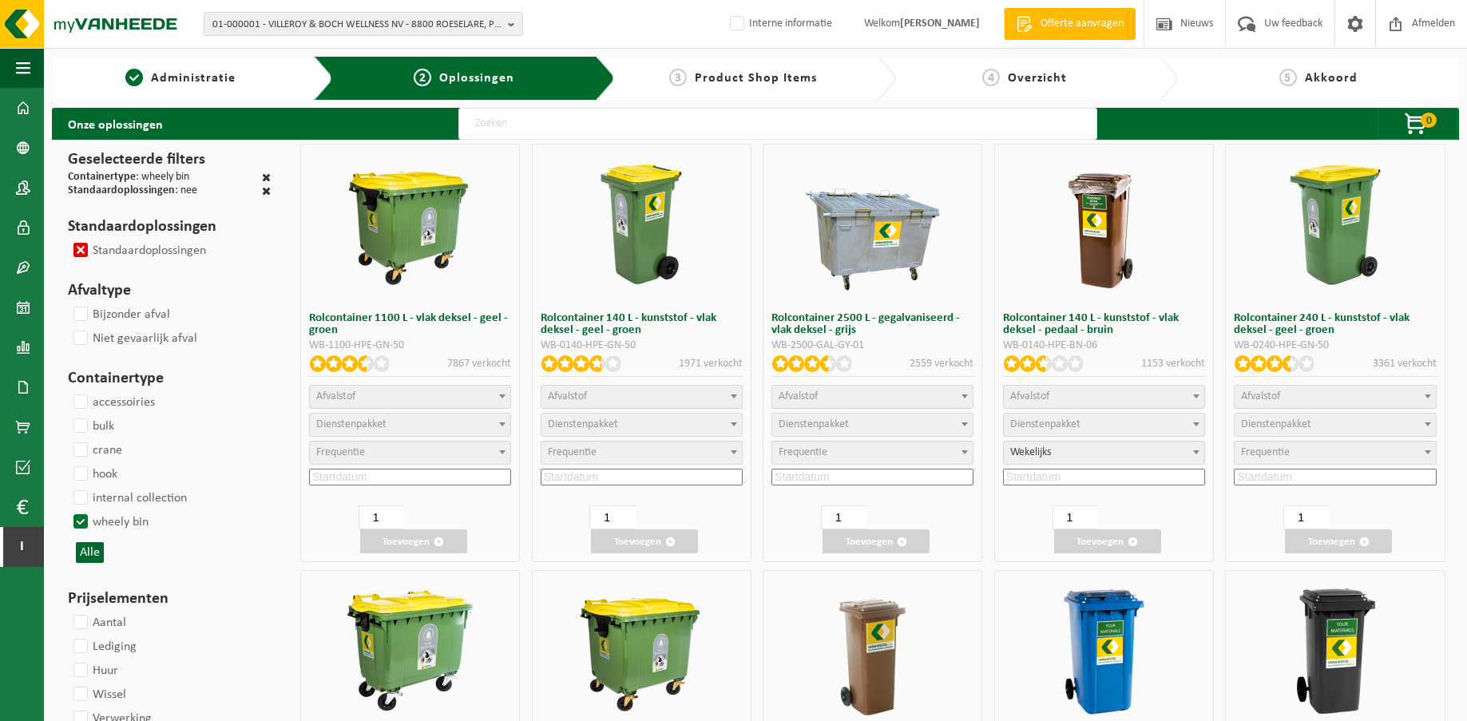
select select
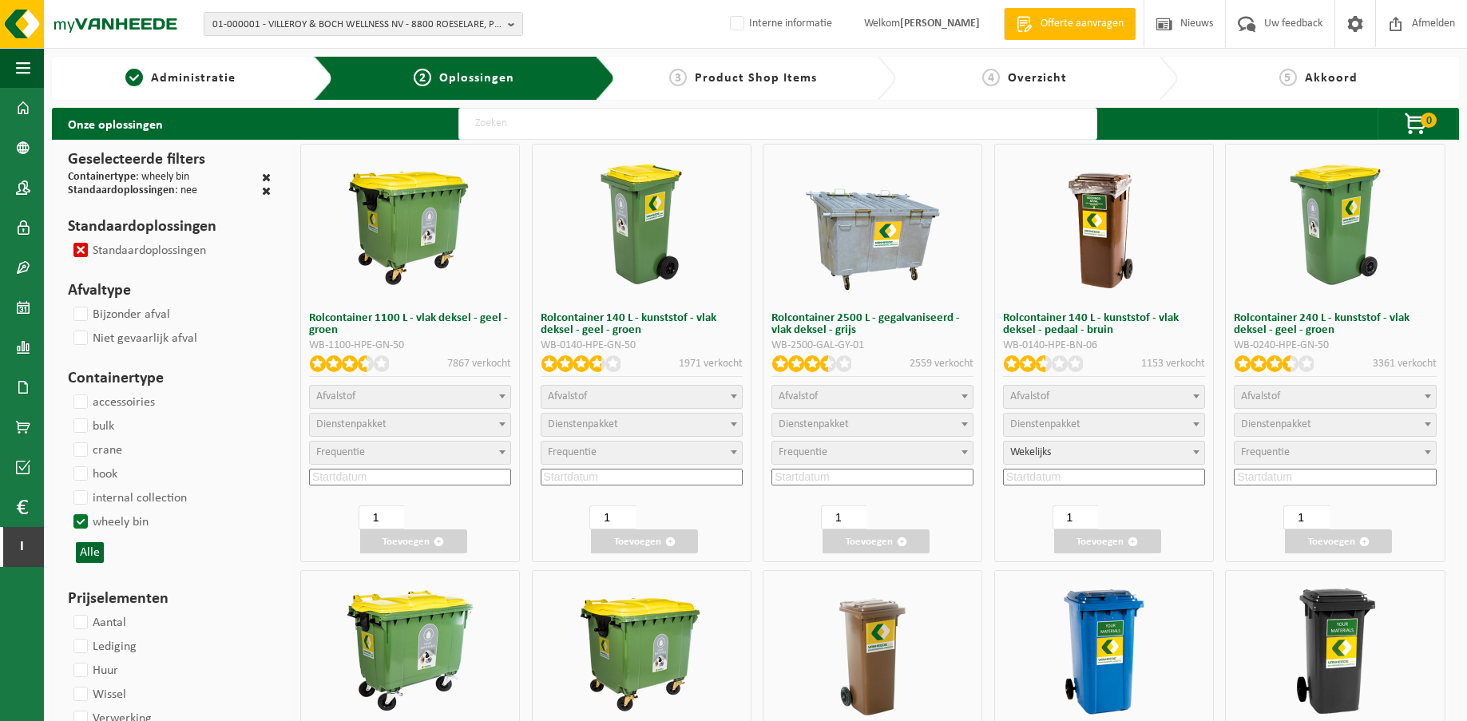
select select
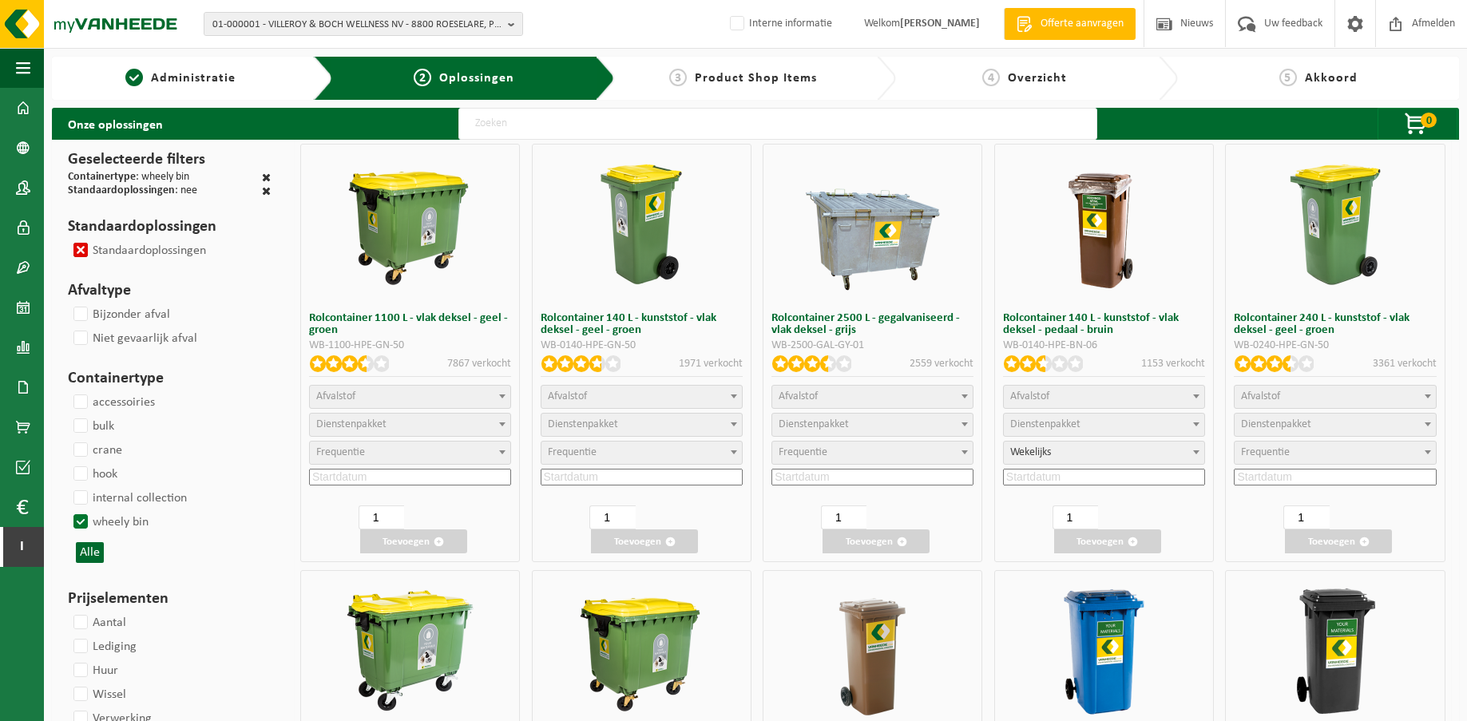
select select
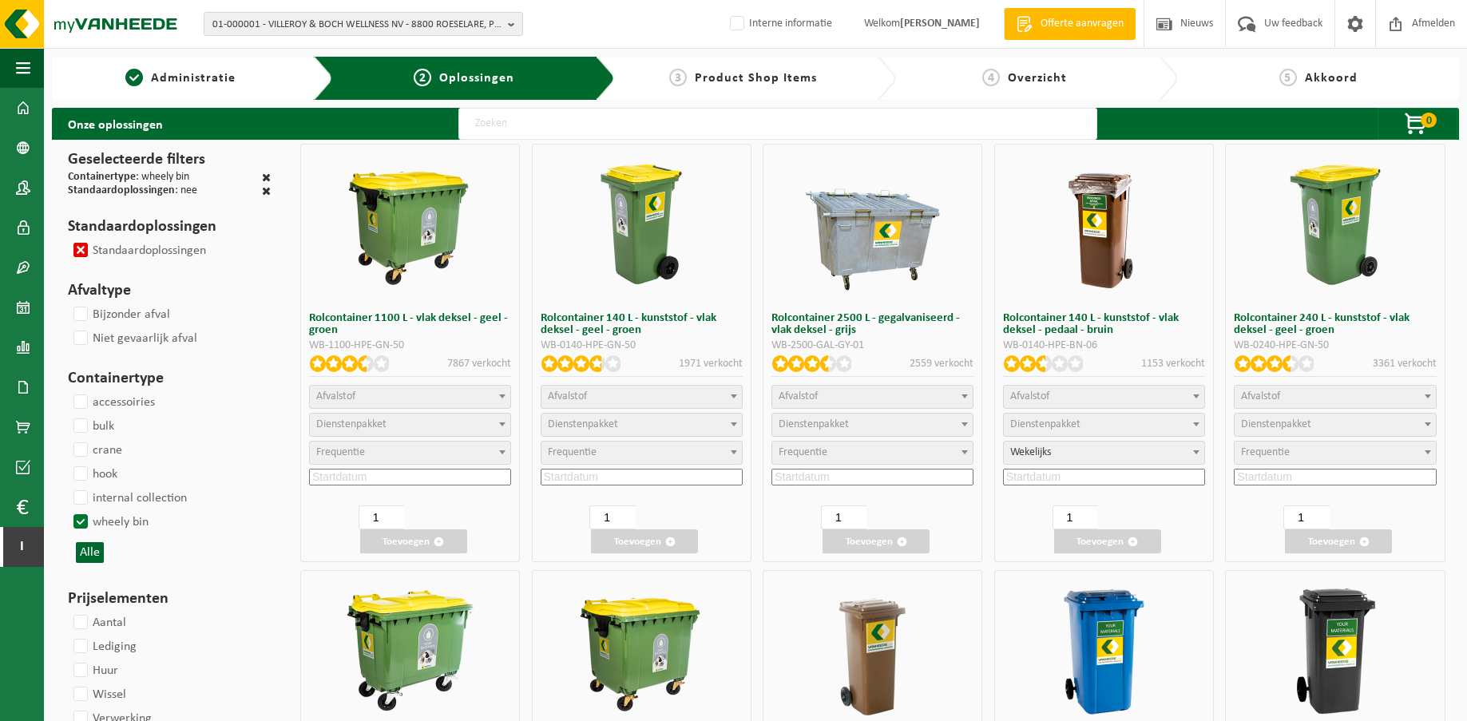
select select
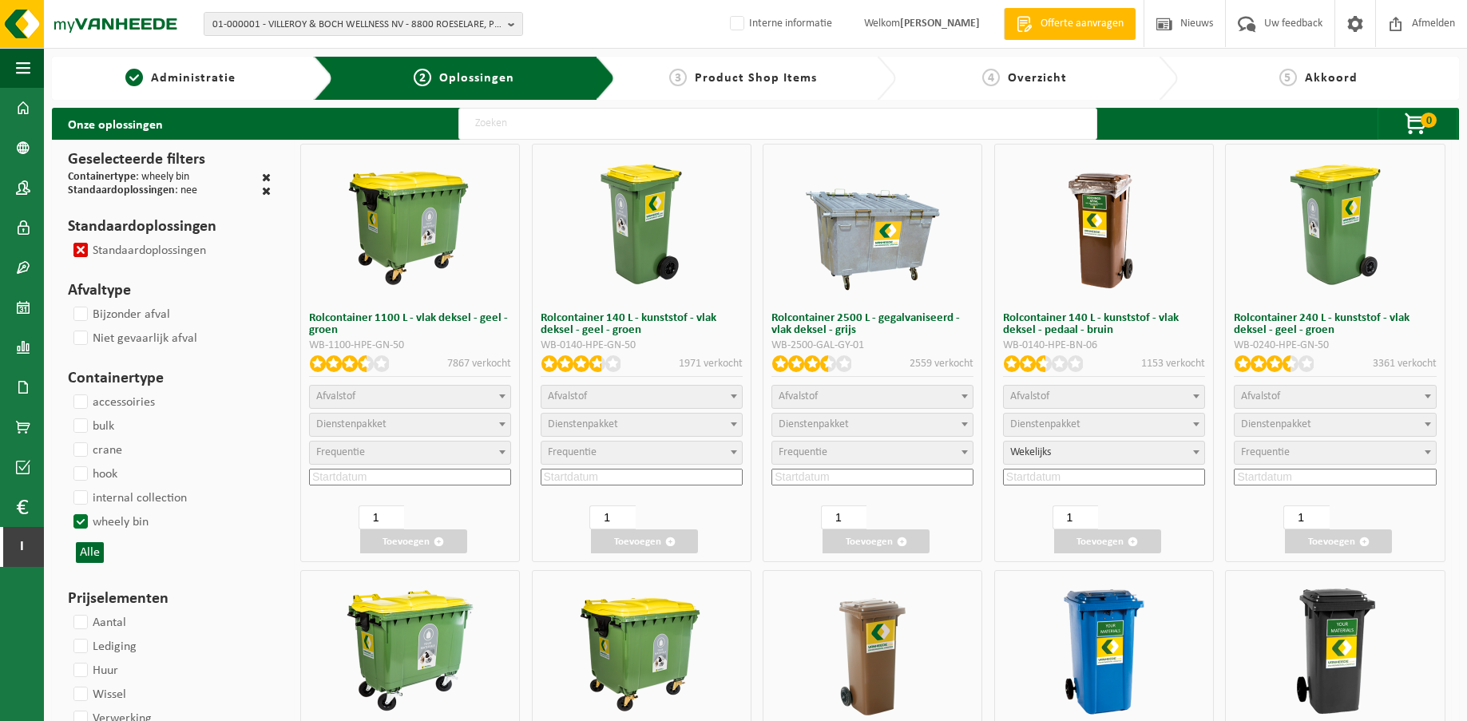
select select
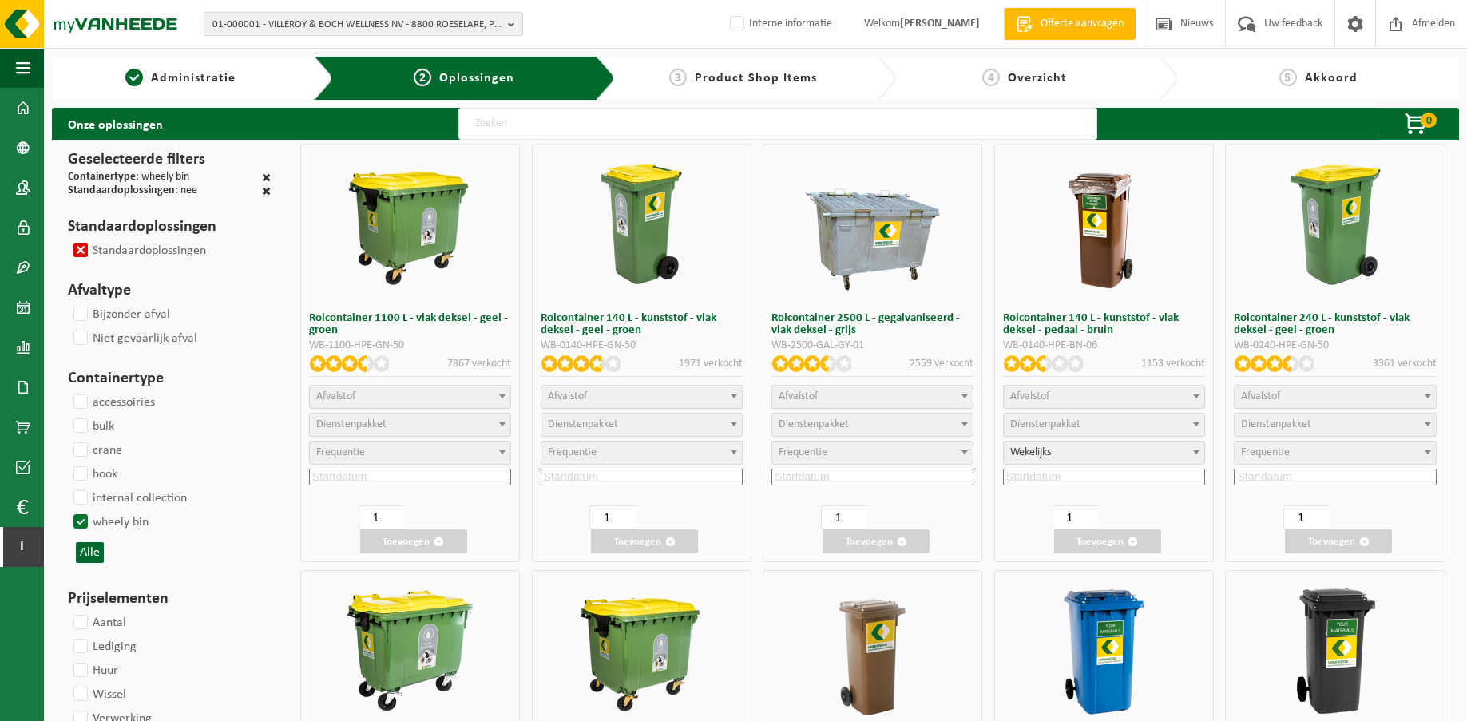
select select
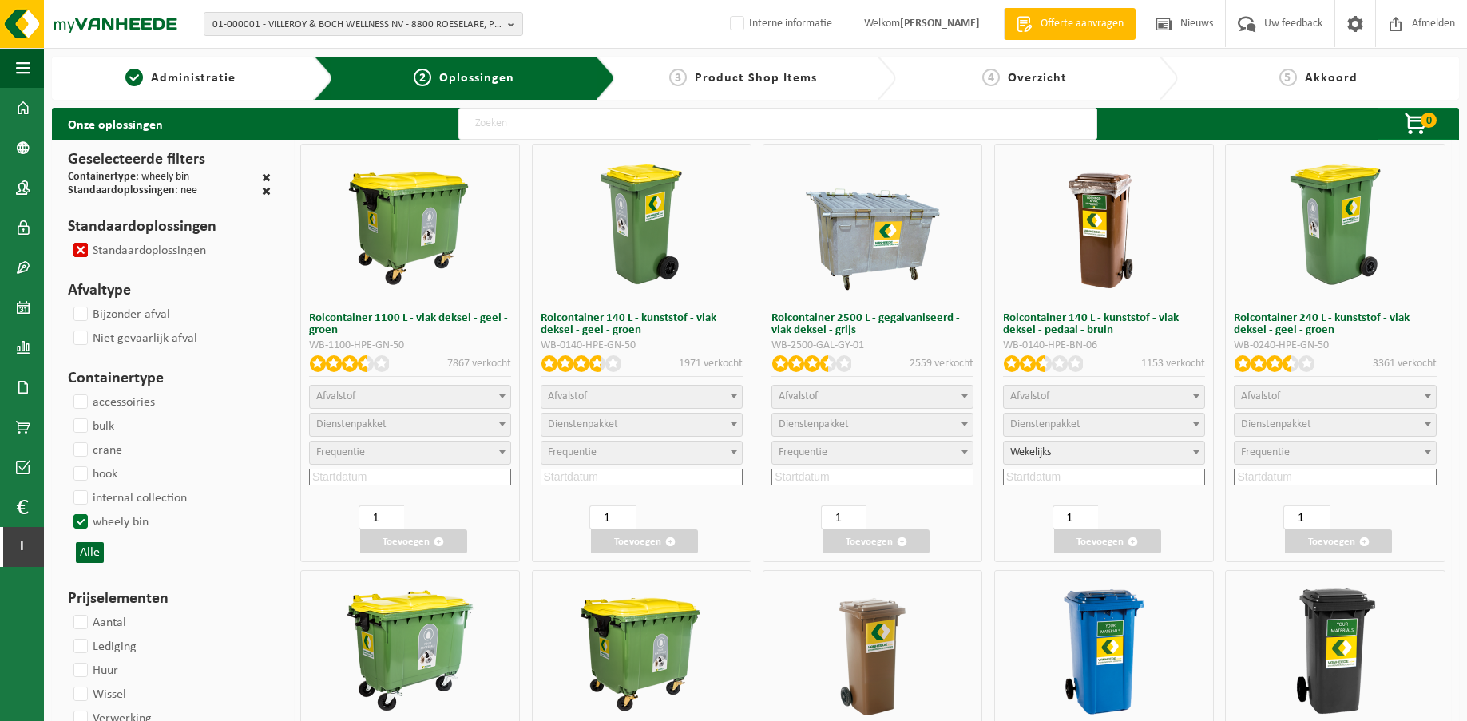
select select
